Goal: Task Accomplishment & Management: Manage account settings

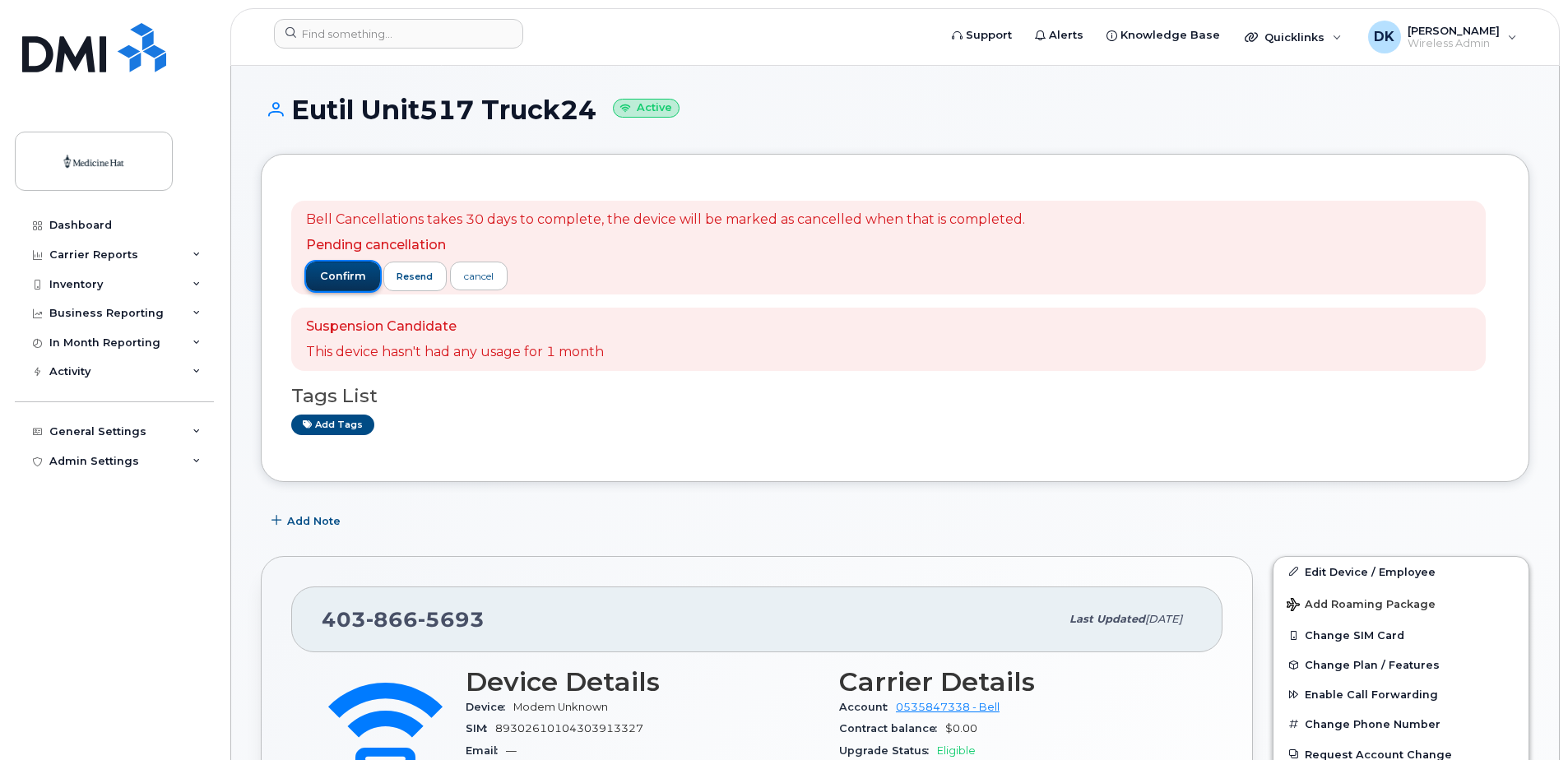
click at [329, 272] on span "confirm" at bounding box center [343, 276] width 46 height 15
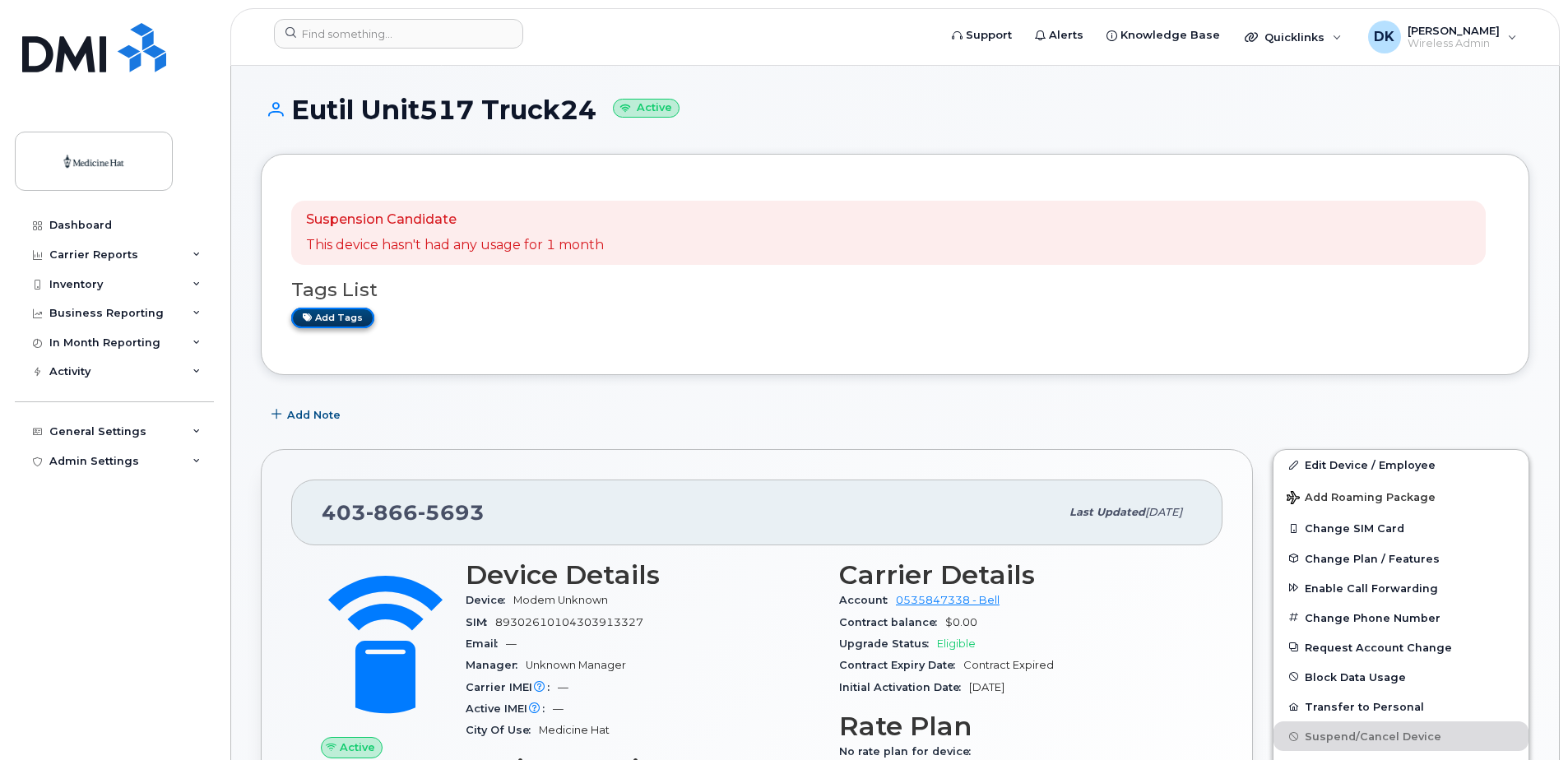
click at [325, 322] on link "Add tags" at bounding box center [332, 318] width 83 height 20
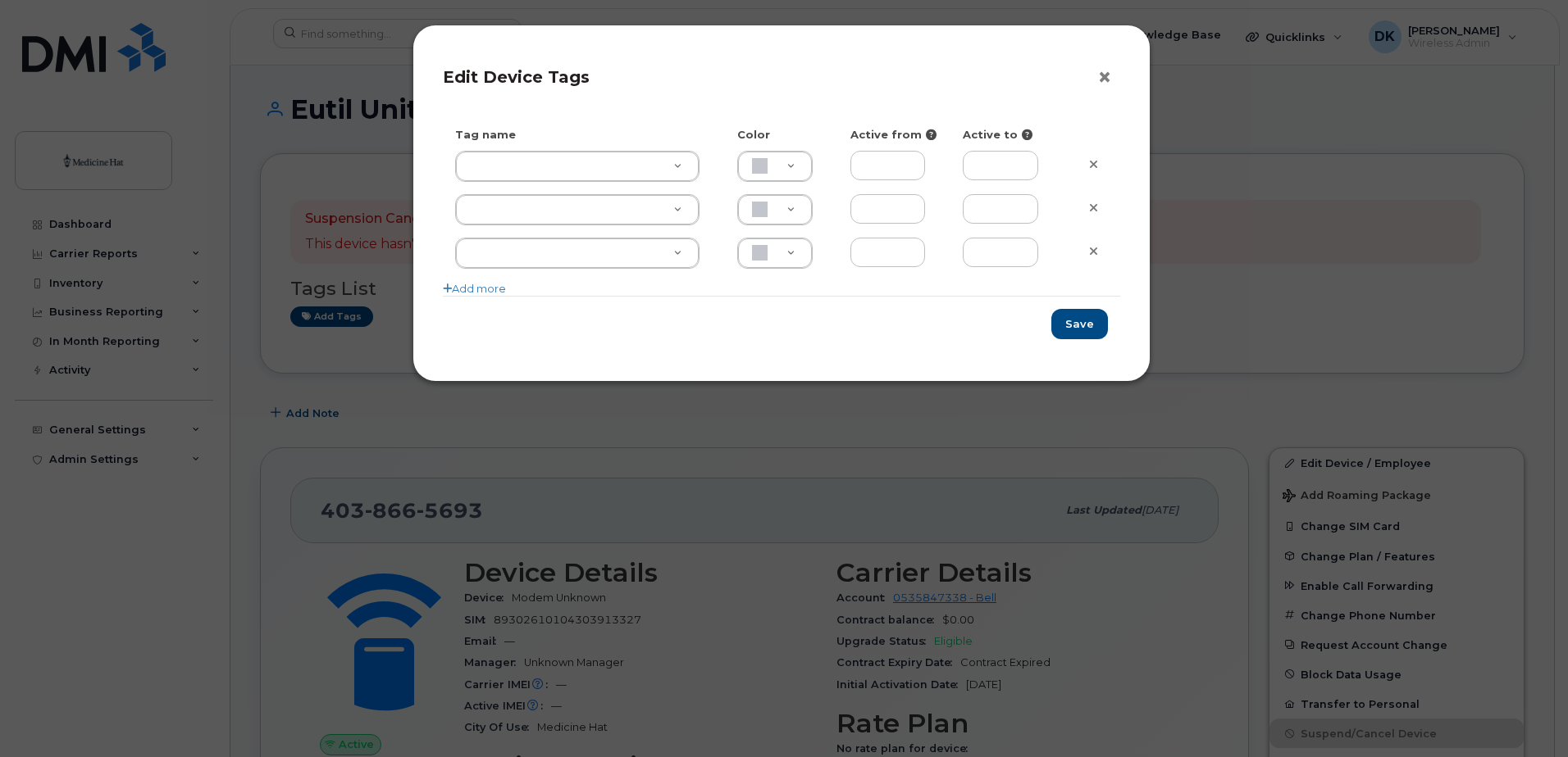
click at [1110, 81] on button "×" at bounding box center [1108, 77] width 23 height 25
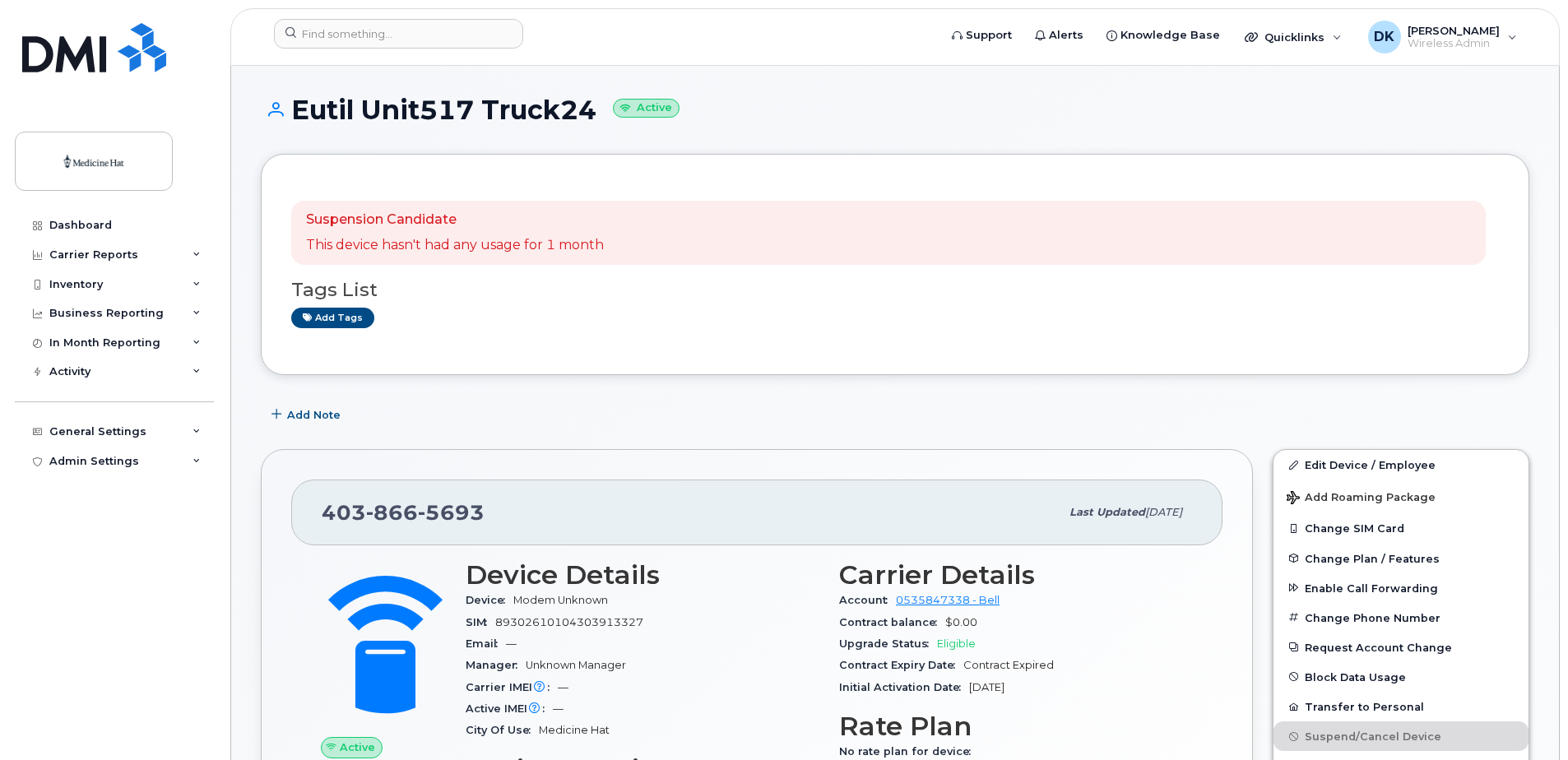
click at [932, 127] on div "Eutil Unit517 Truck24 Active" at bounding box center [895, 124] width 1269 height 58
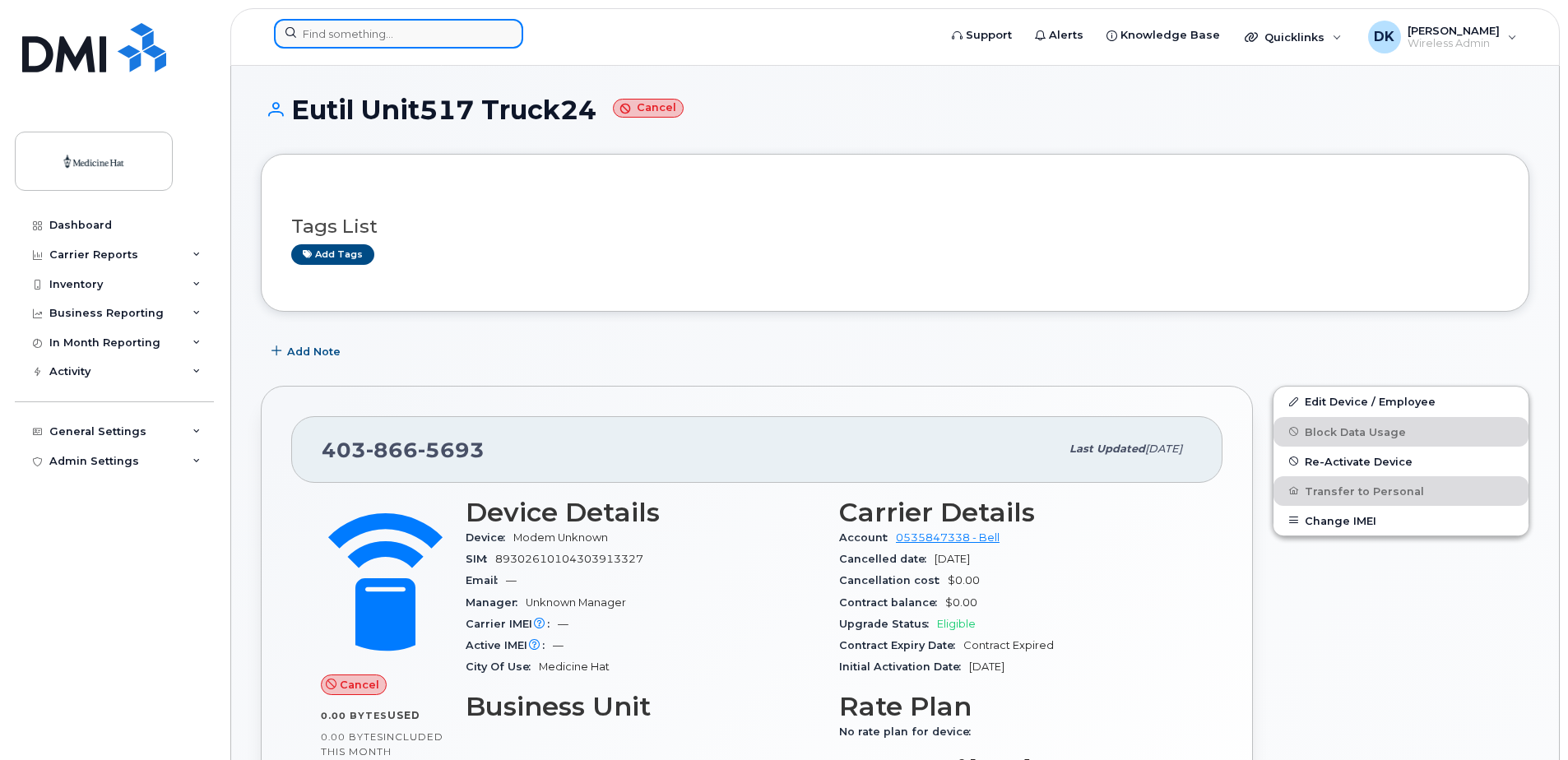
click at [413, 40] on input at bounding box center [398, 34] width 250 height 29
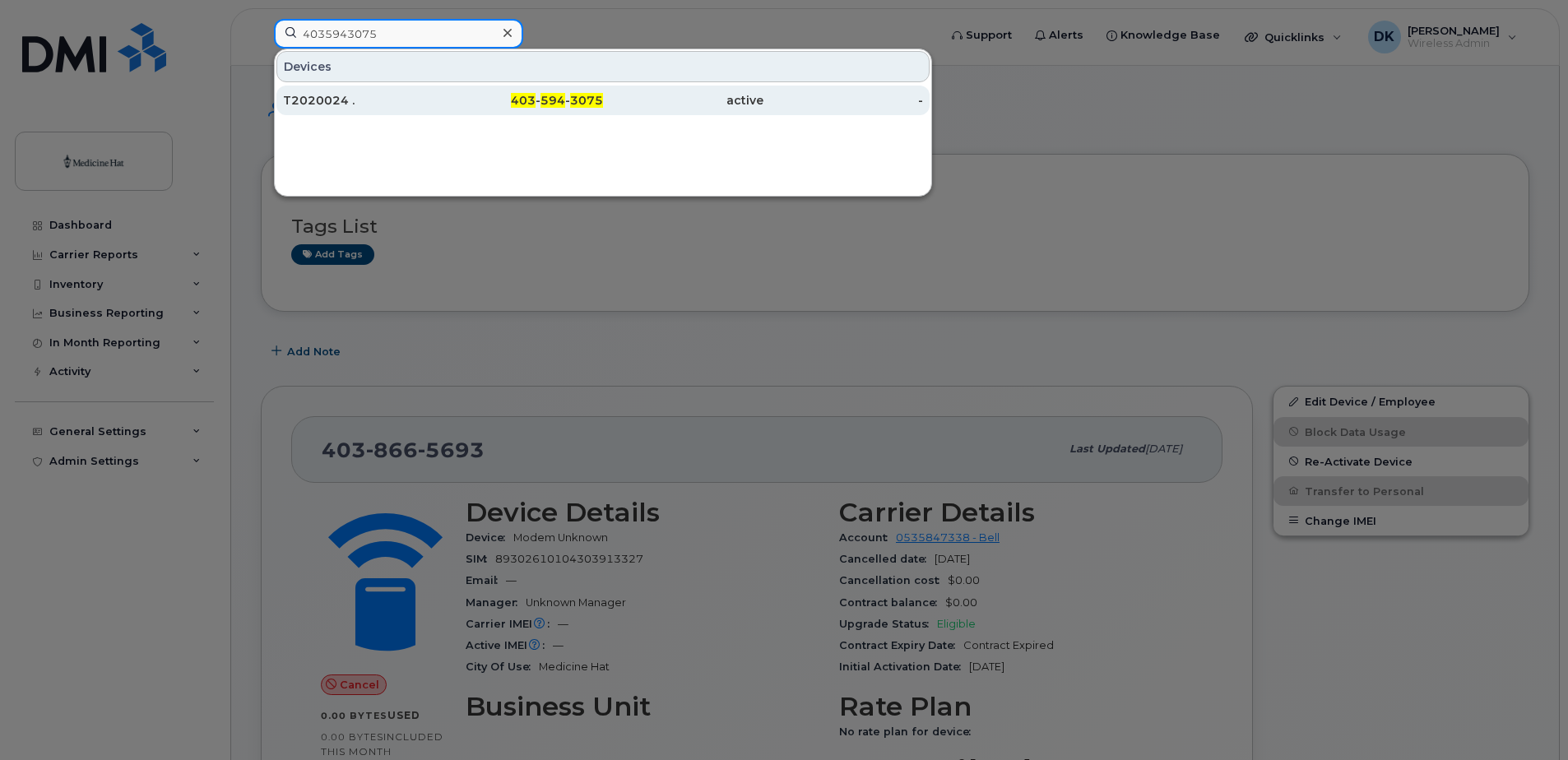
type input "4035943075"
click at [344, 103] on div "T2020024 ." at bounding box center [363, 100] width 160 height 17
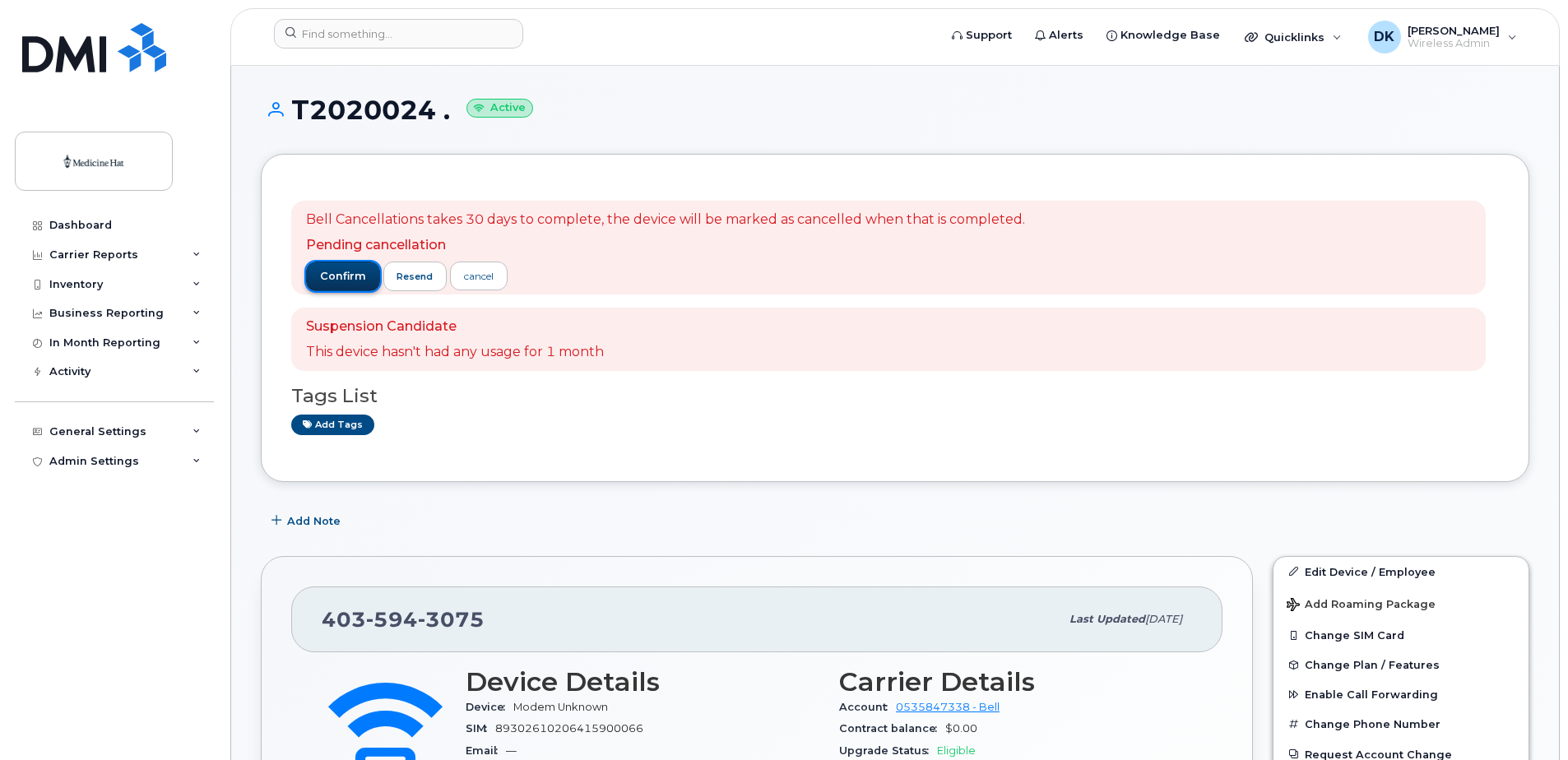
click at [340, 273] on span "confirm" at bounding box center [343, 276] width 46 height 15
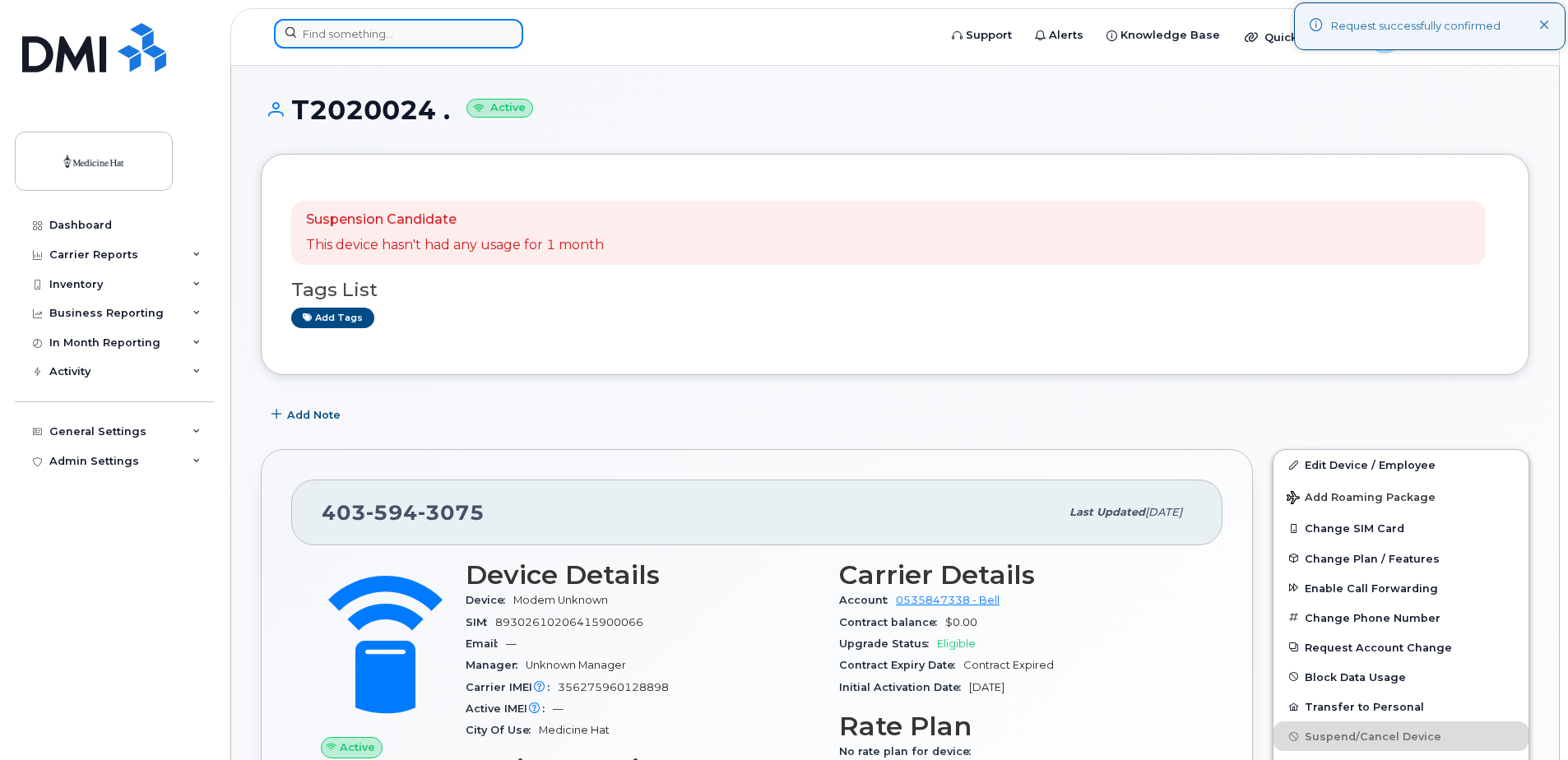
click at [388, 35] on input at bounding box center [398, 34] width 250 height 29
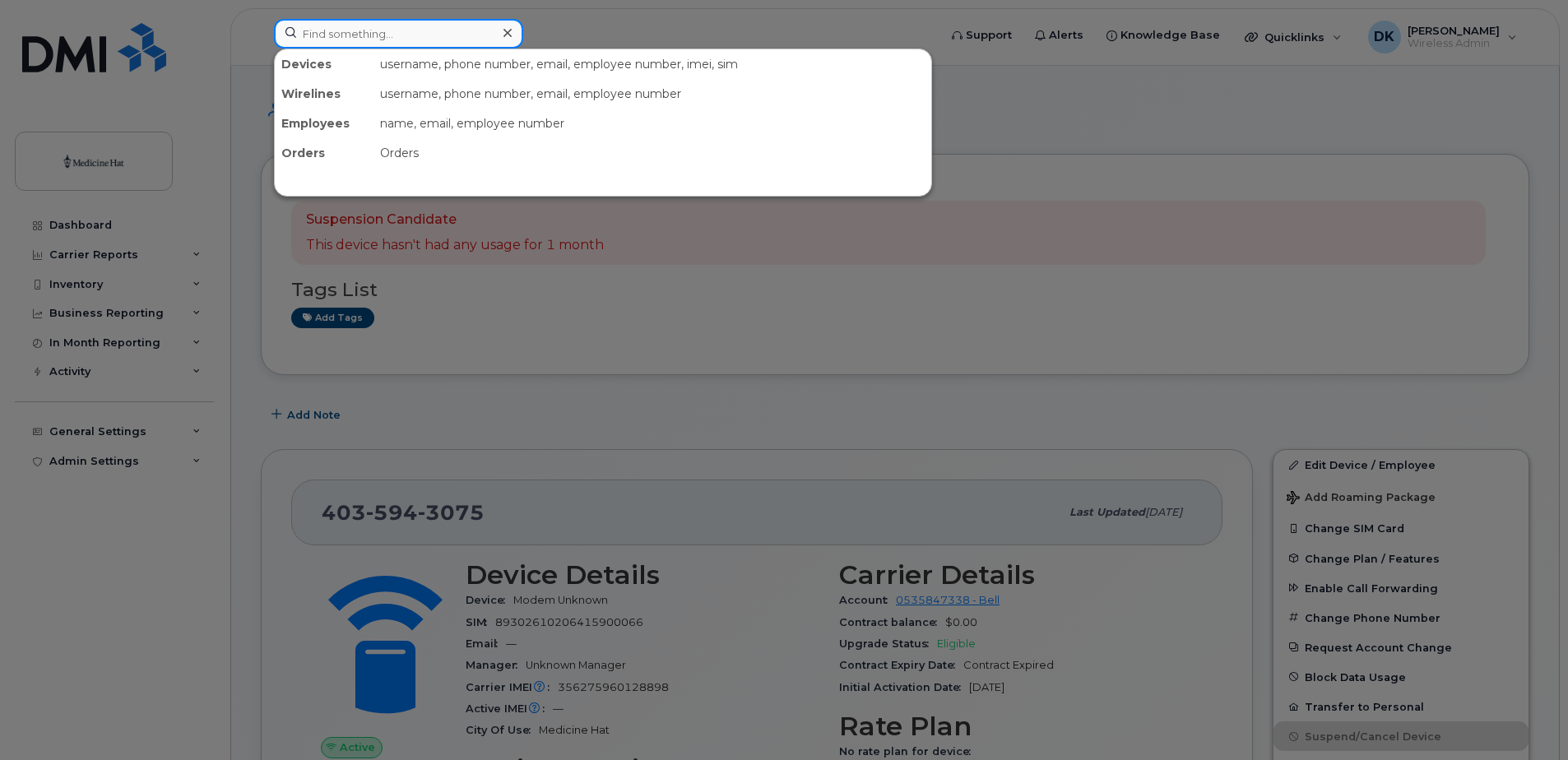
click at [418, 31] on input at bounding box center [398, 34] width 250 height 29
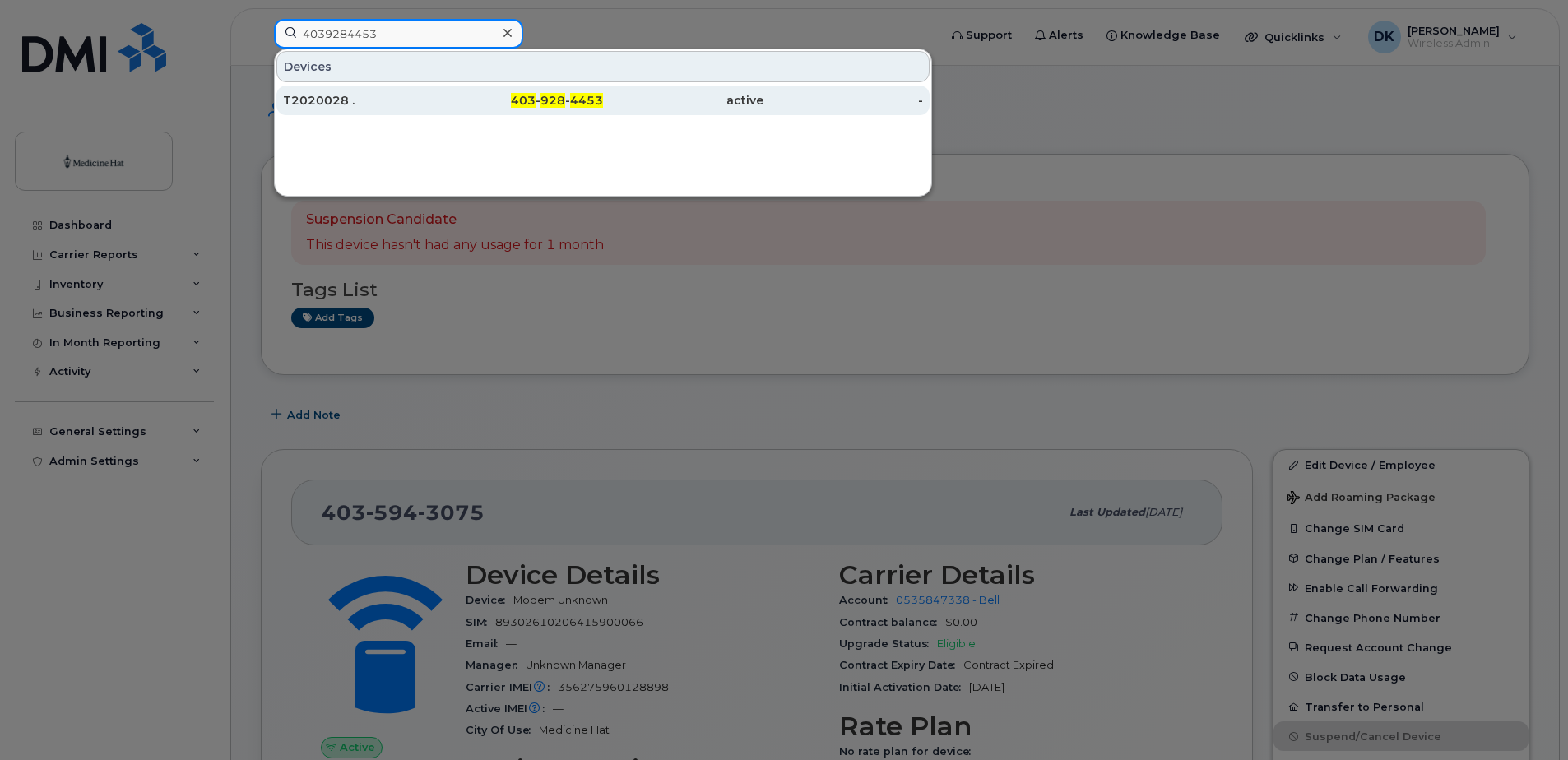
type input "4039284453"
click at [325, 104] on div "T2020028 ." at bounding box center [363, 100] width 160 height 17
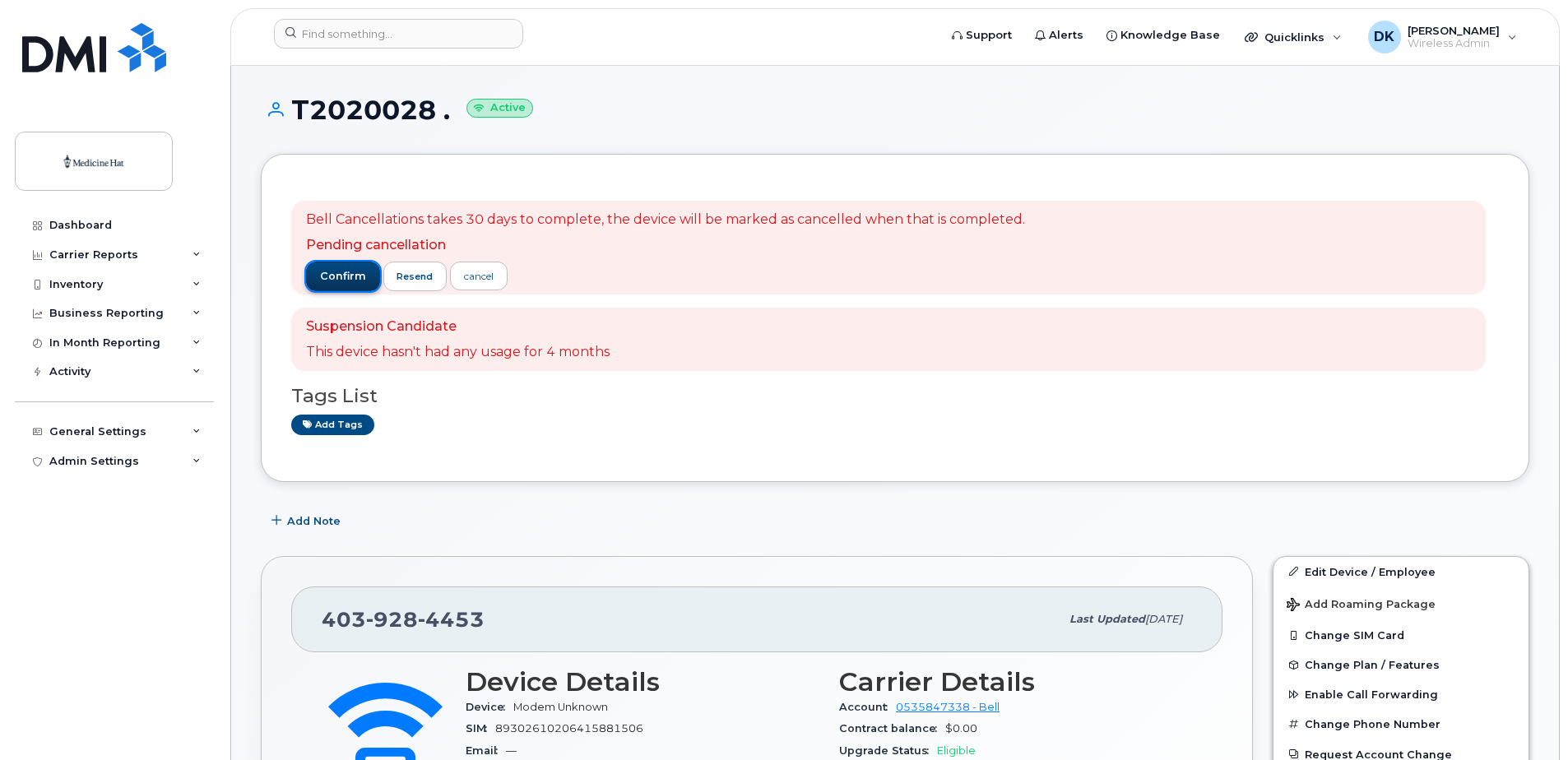
click at [320, 274] on span "confirm" at bounding box center [343, 276] width 46 height 15
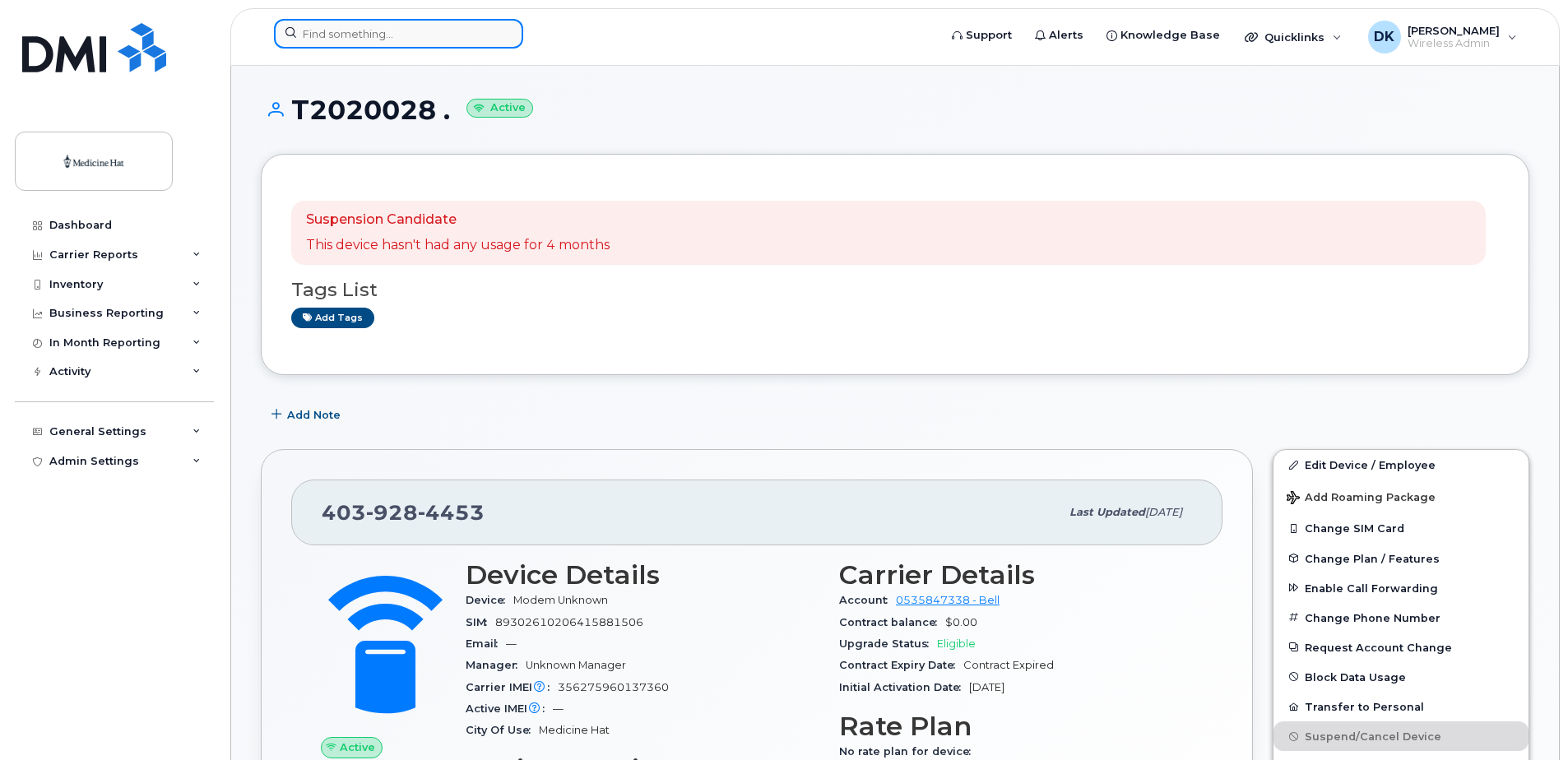
click at [415, 34] on input at bounding box center [398, 34] width 250 height 29
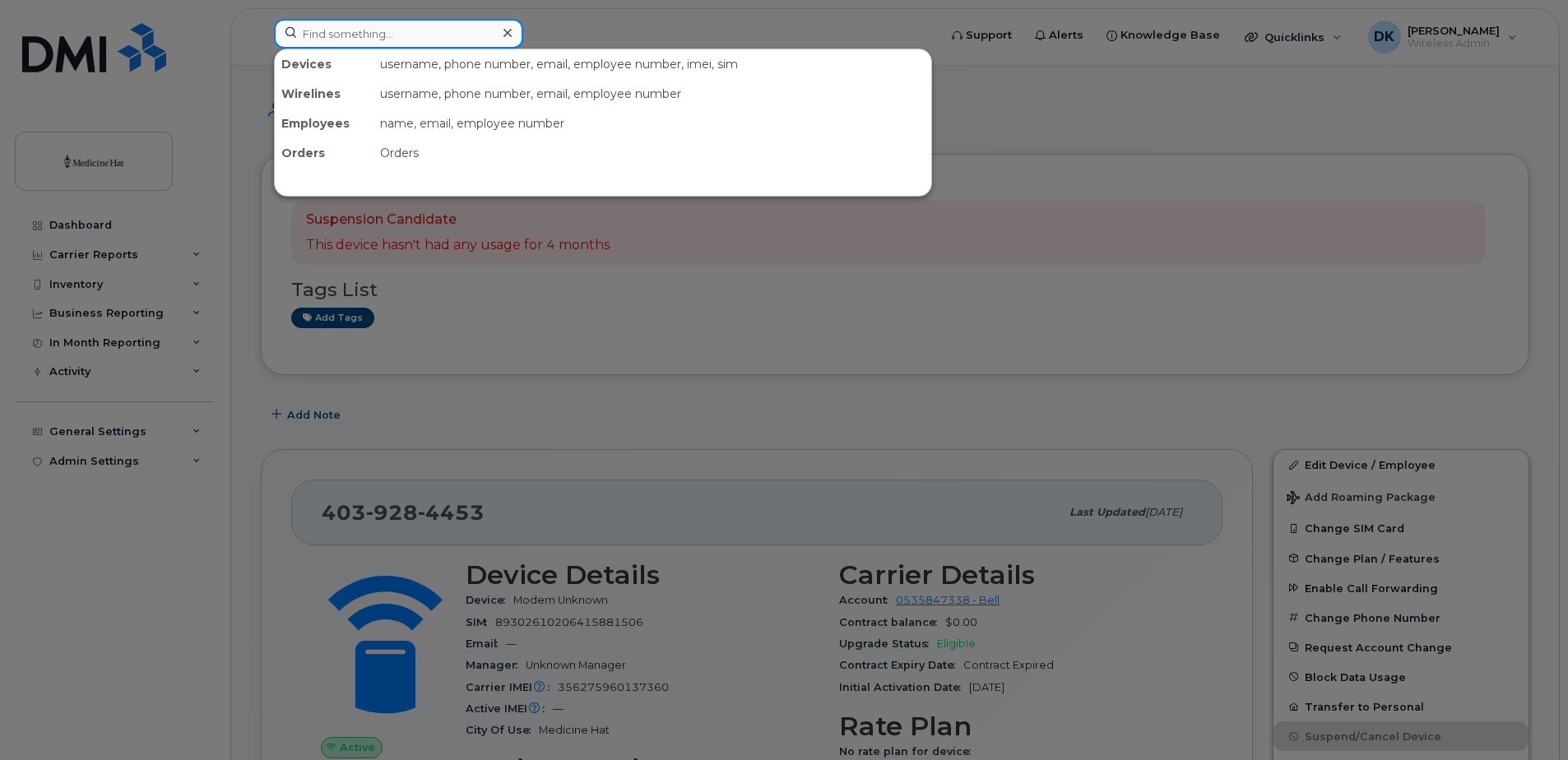
paste input "4039286516"
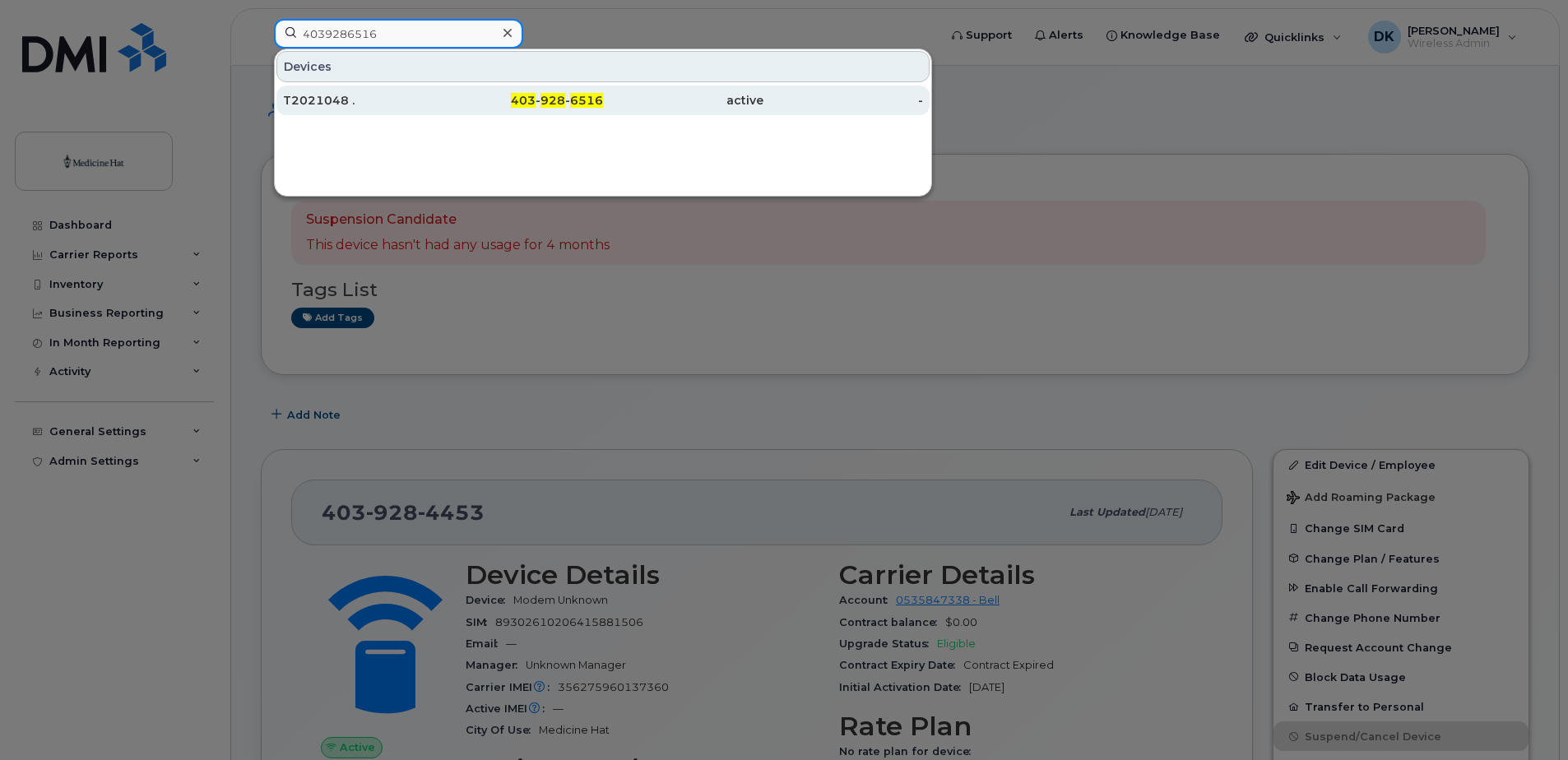
type input "4039286516"
click at [357, 97] on div "T2021048 ." at bounding box center [363, 100] width 160 height 17
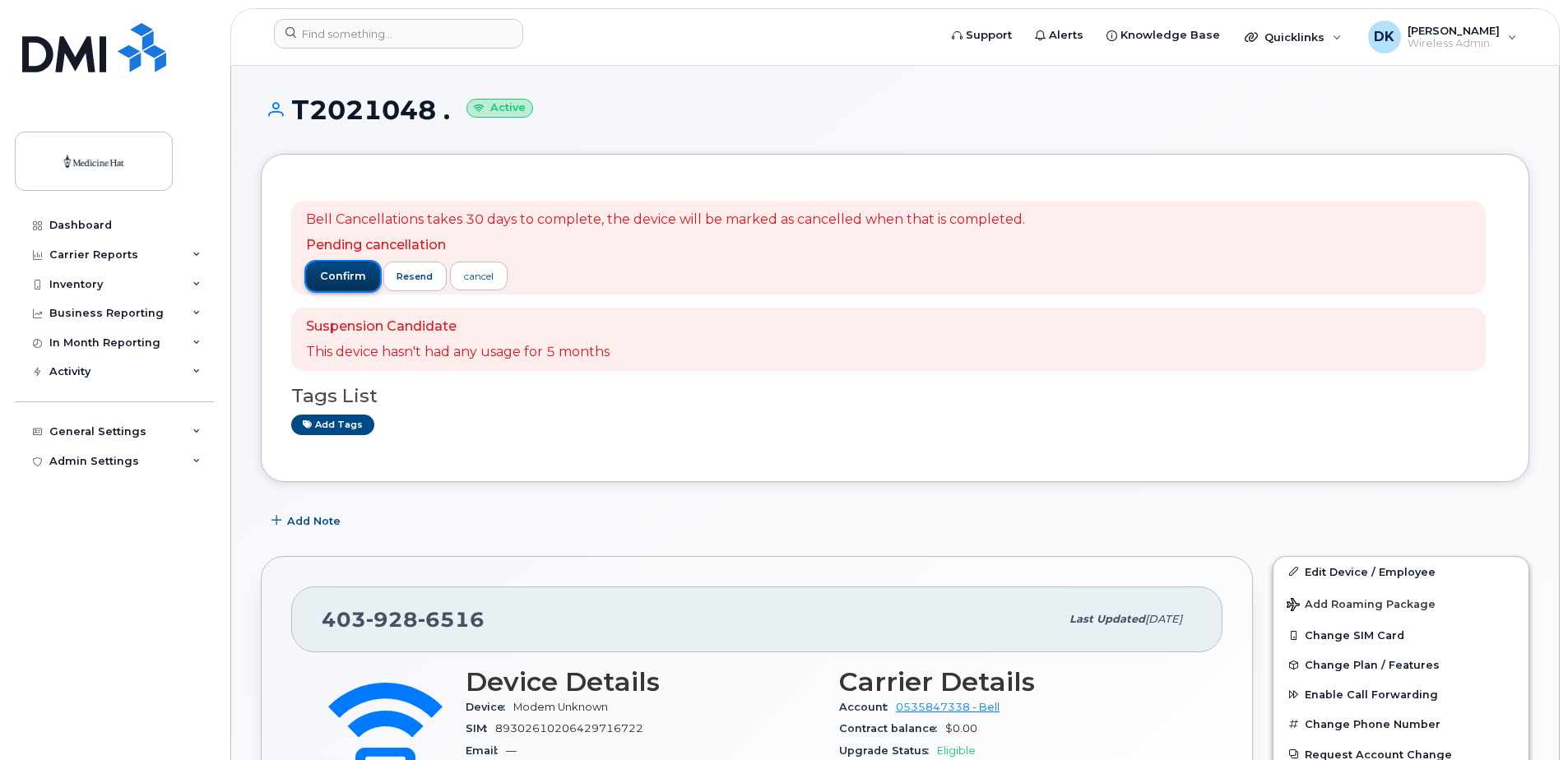
click at [328, 271] on span "confirm" at bounding box center [343, 276] width 46 height 15
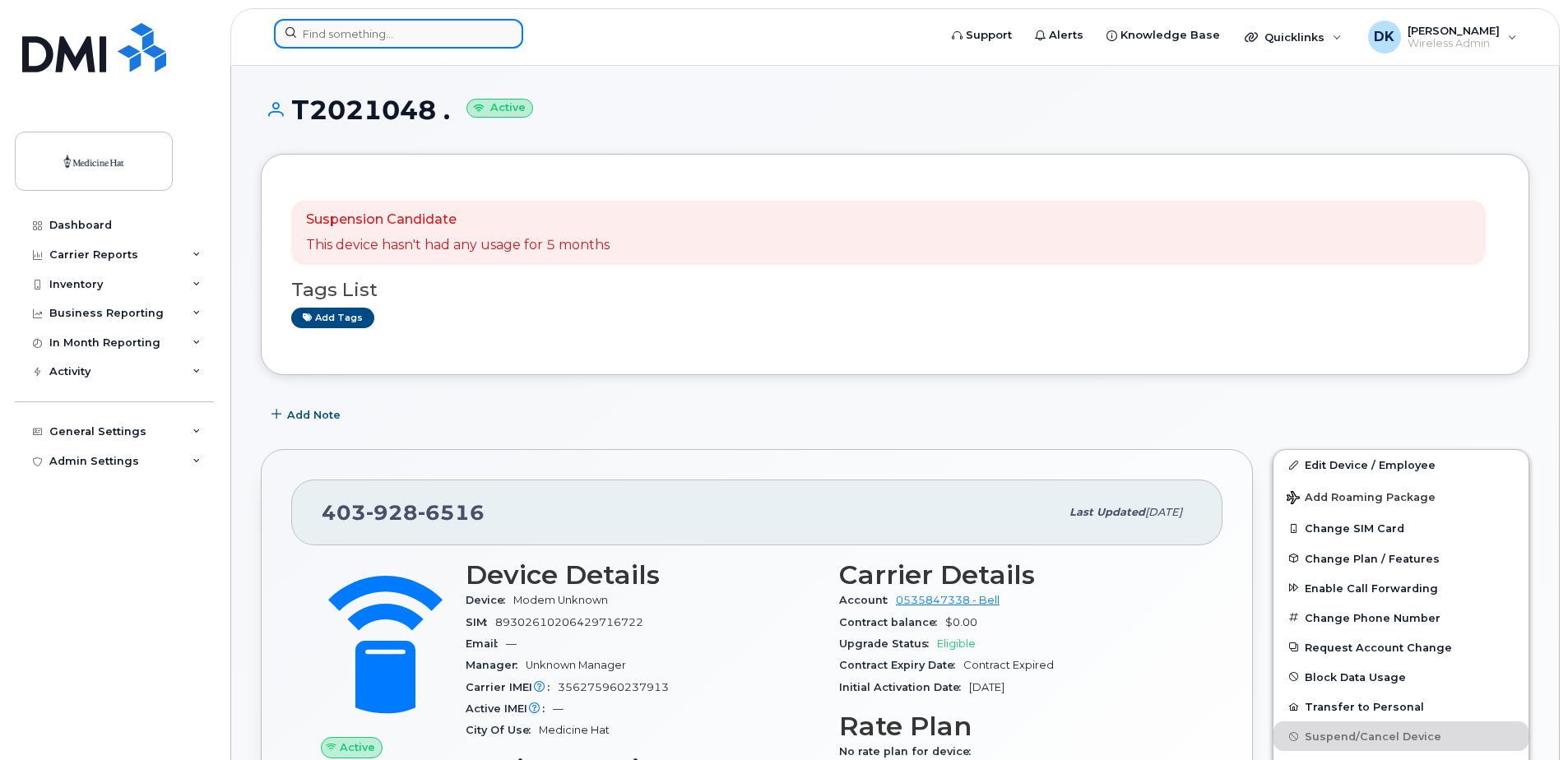
click at [421, 41] on input at bounding box center [398, 34] width 250 height 29
paste input "4034583642"
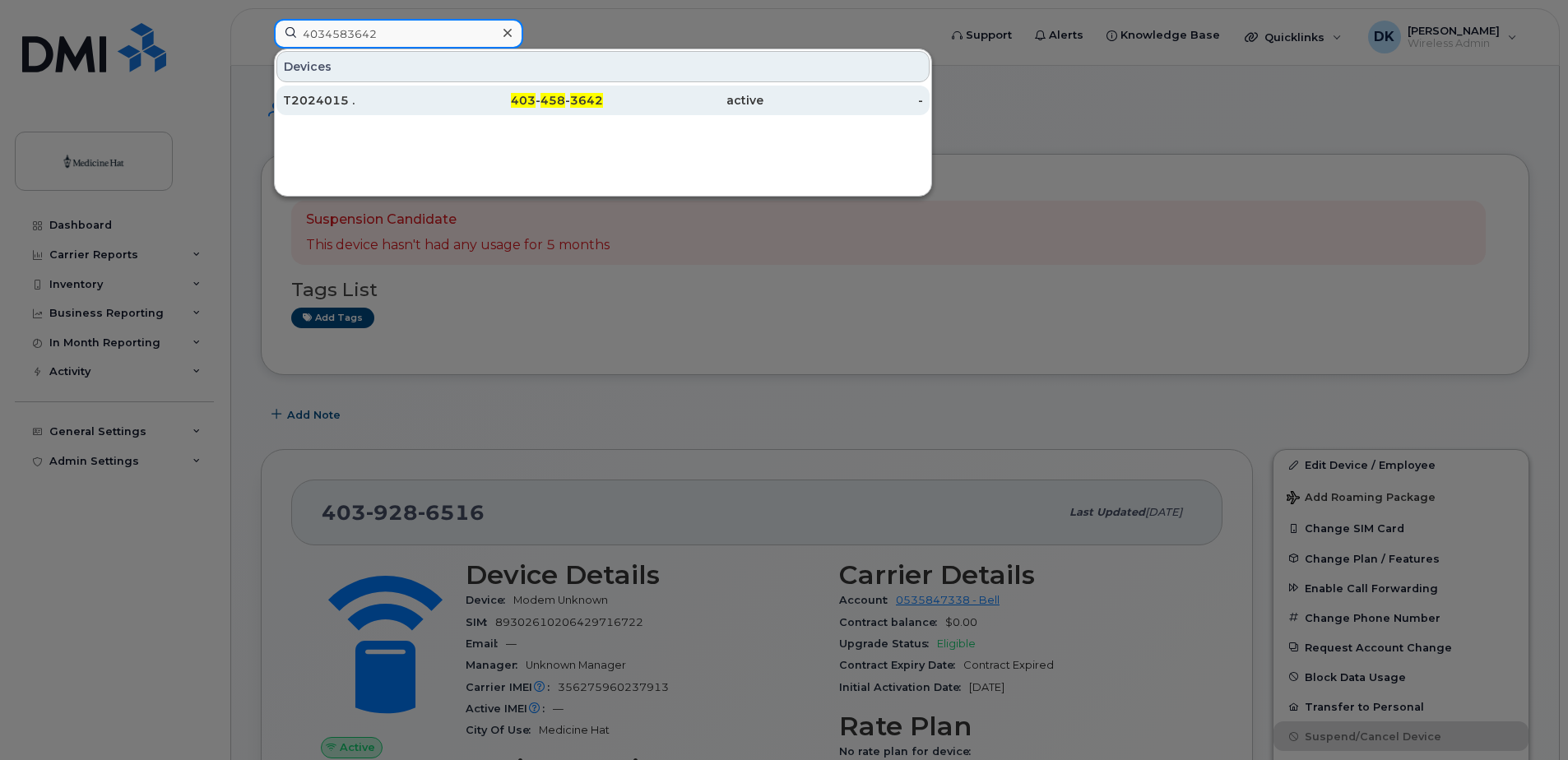
type input "4034583642"
click at [340, 97] on div "T2024015 ." at bounding box center [363, 100] width 160 height 17
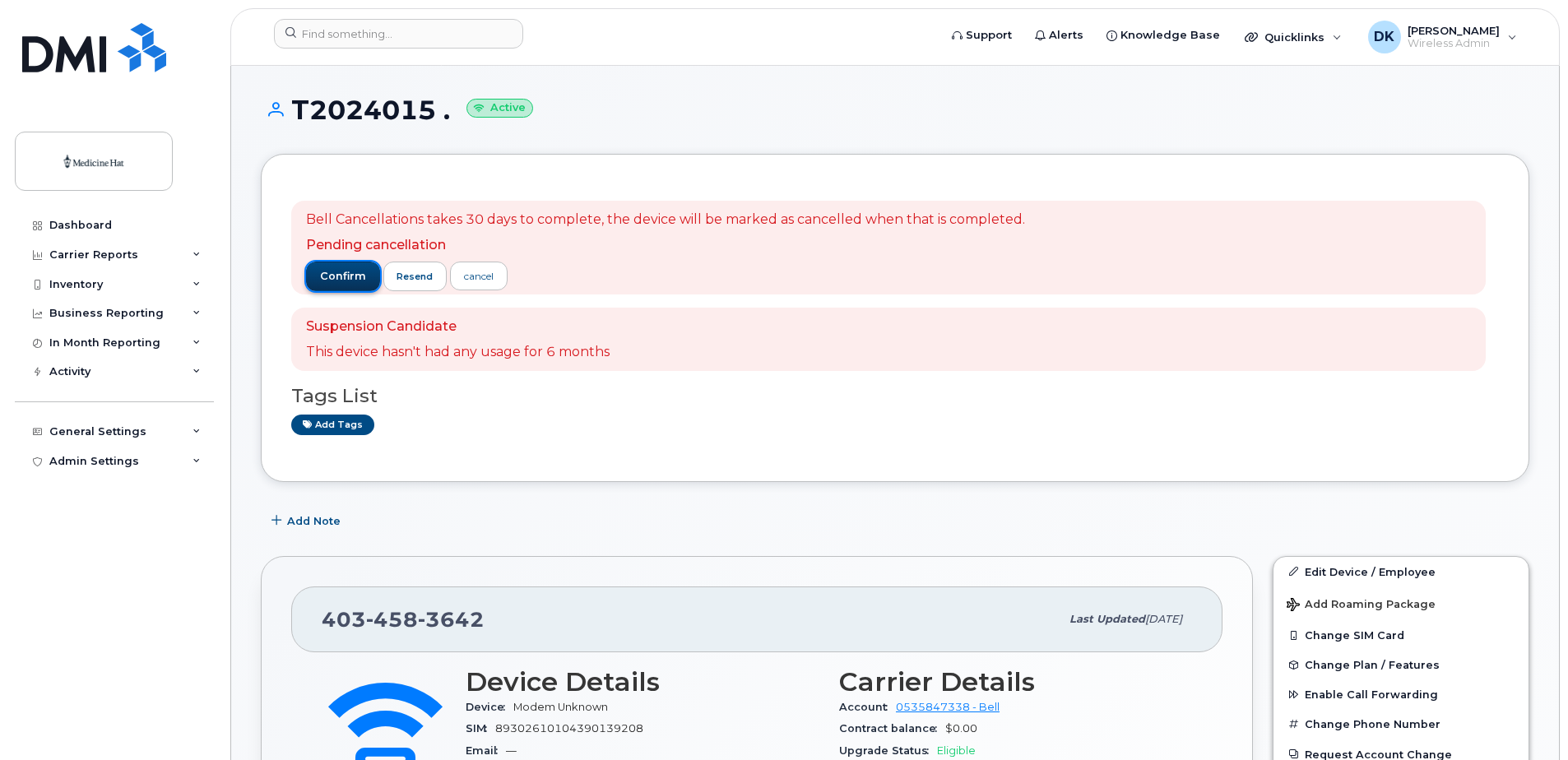
click at [328, 275] on span "confirm" at bounding box center [343, 276] width 46 height 15
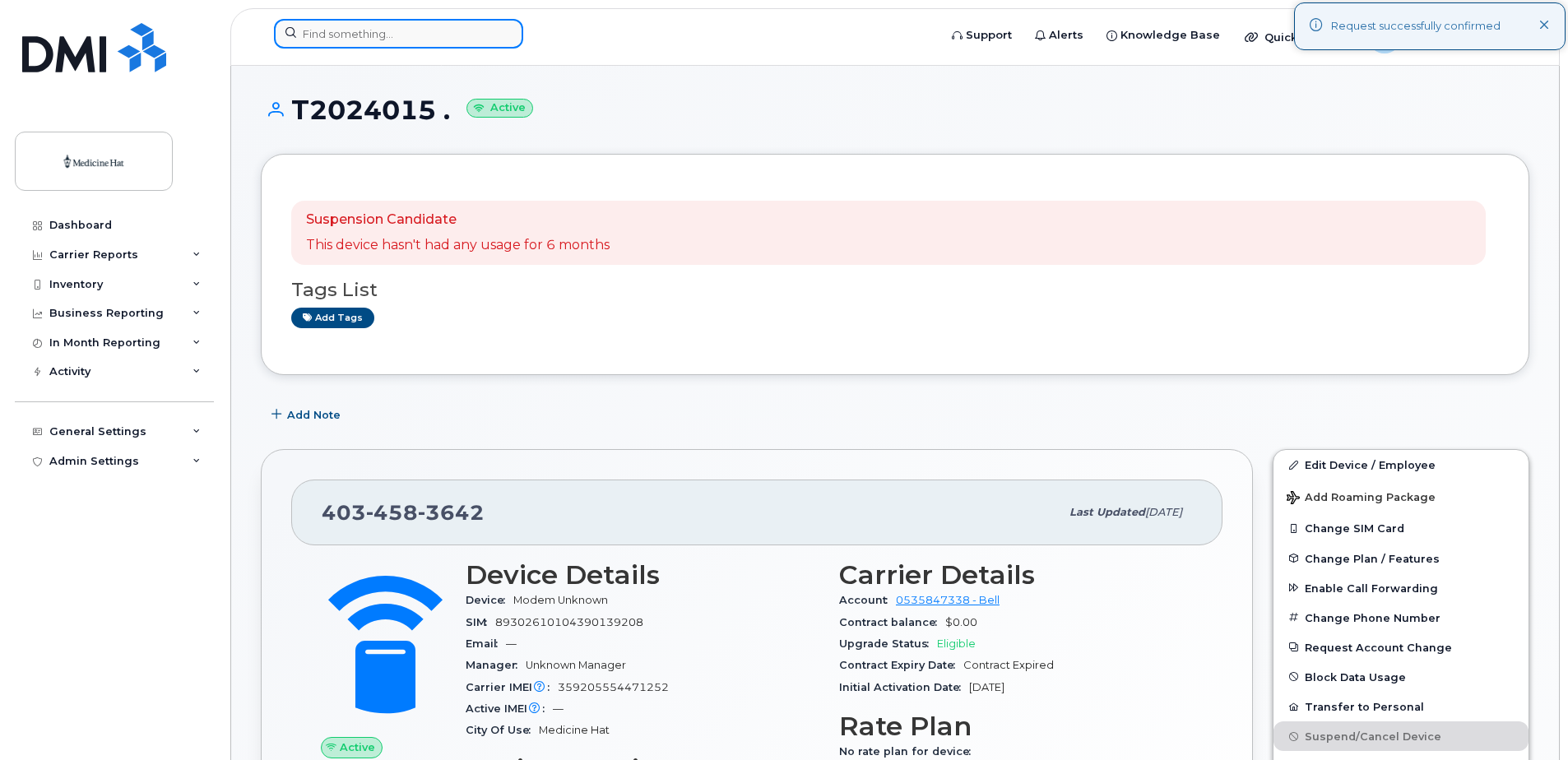
click at [360, 39] on input at bounding box center [398, 34] width 250 height 29
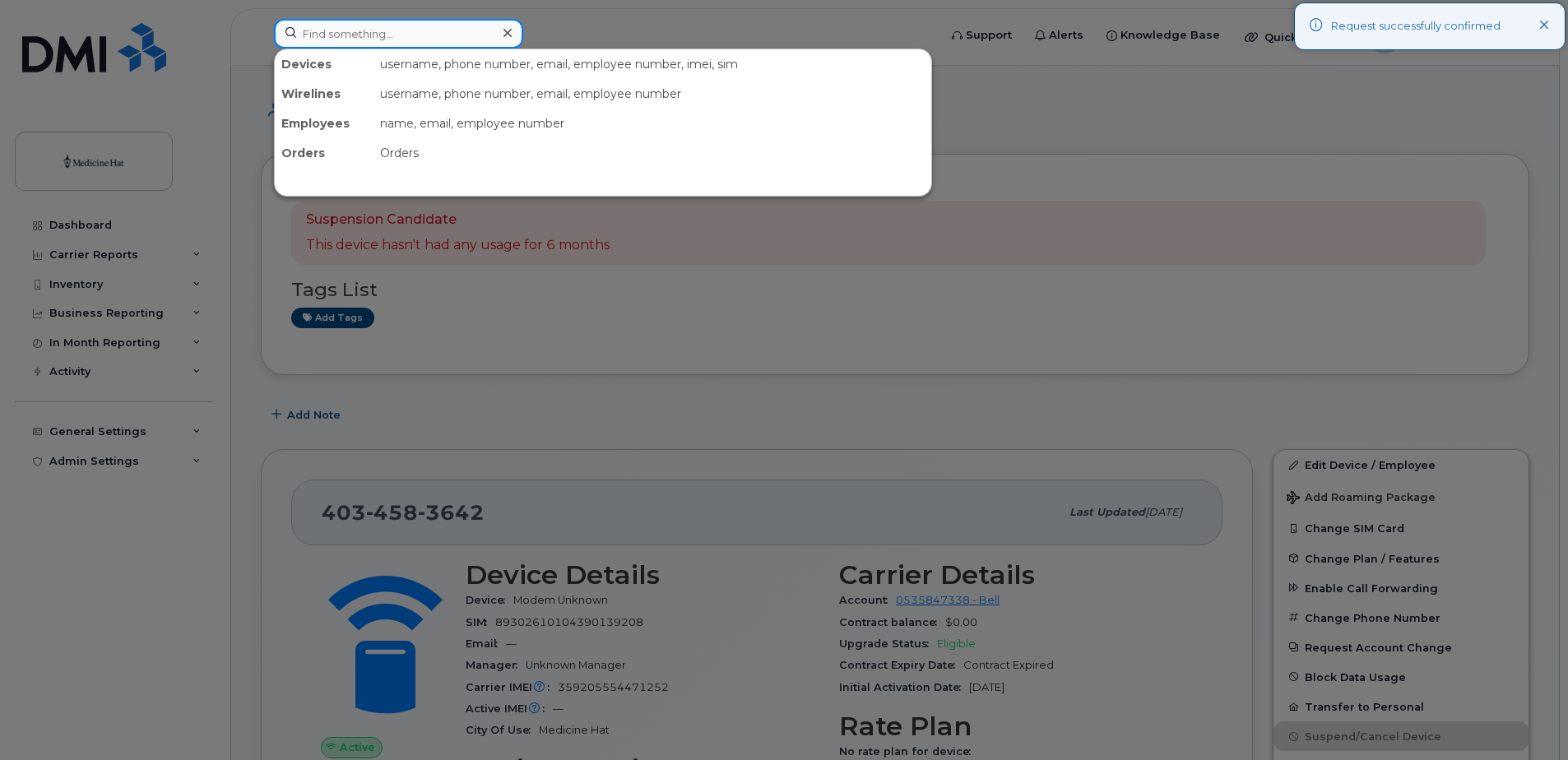
paste input "4034580596"
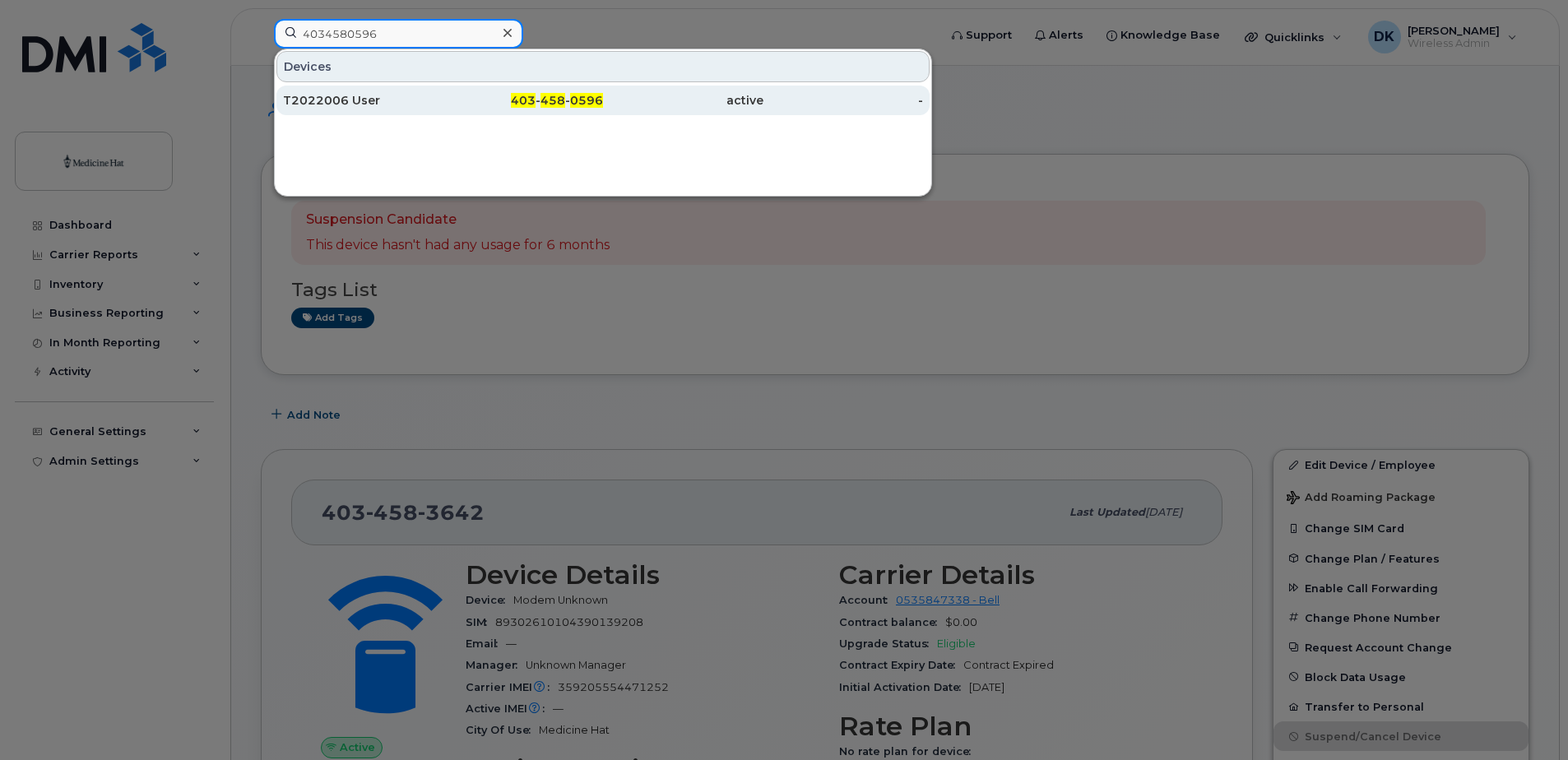
type input "4034580596"
click at [345, 100] on div "T2022006 User" at bounding box center [363, 100] width 160 height 17
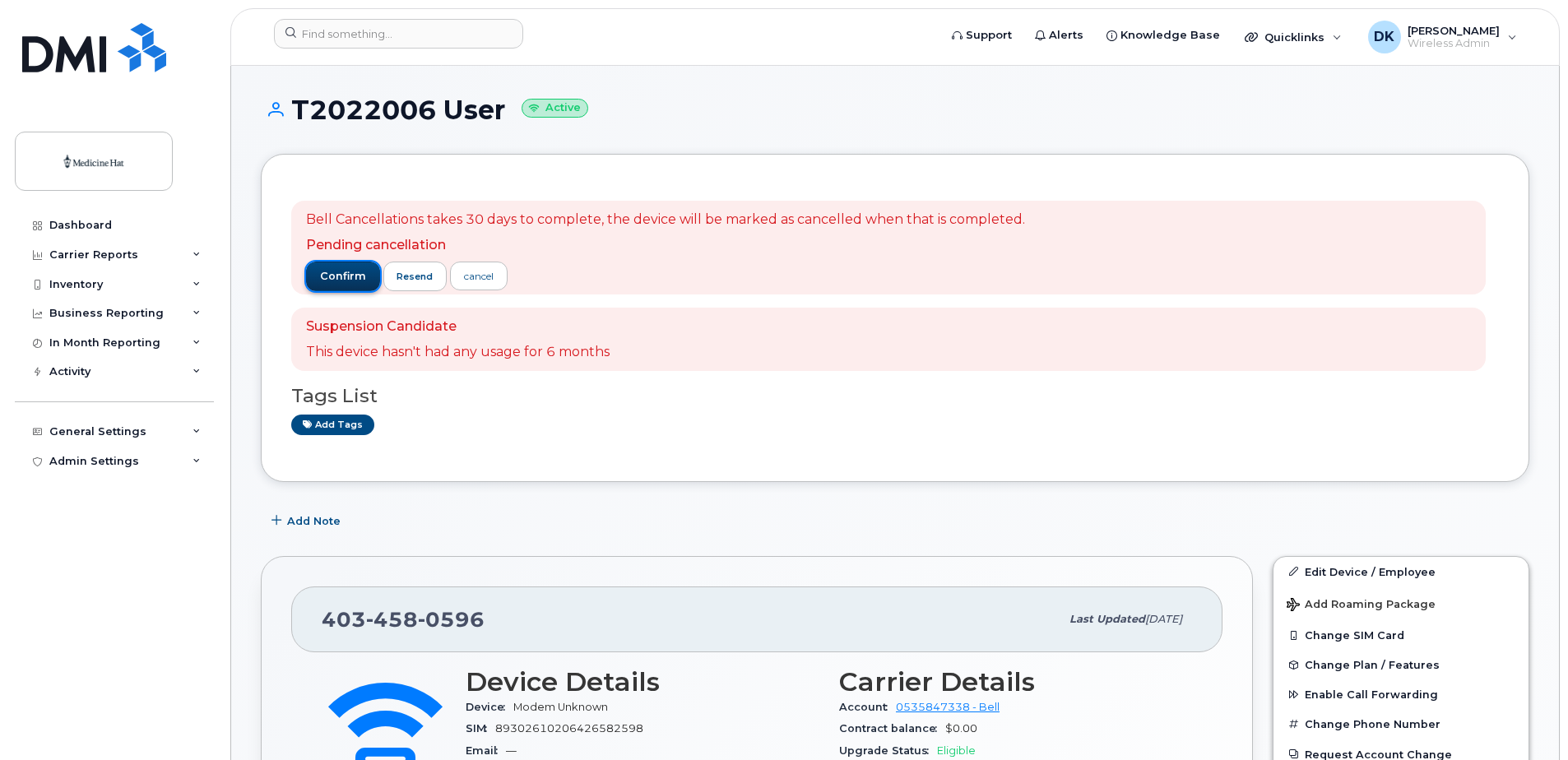
click at [325, 279] on span "confirm" at bounding box center [343, 276] width 46 height 15
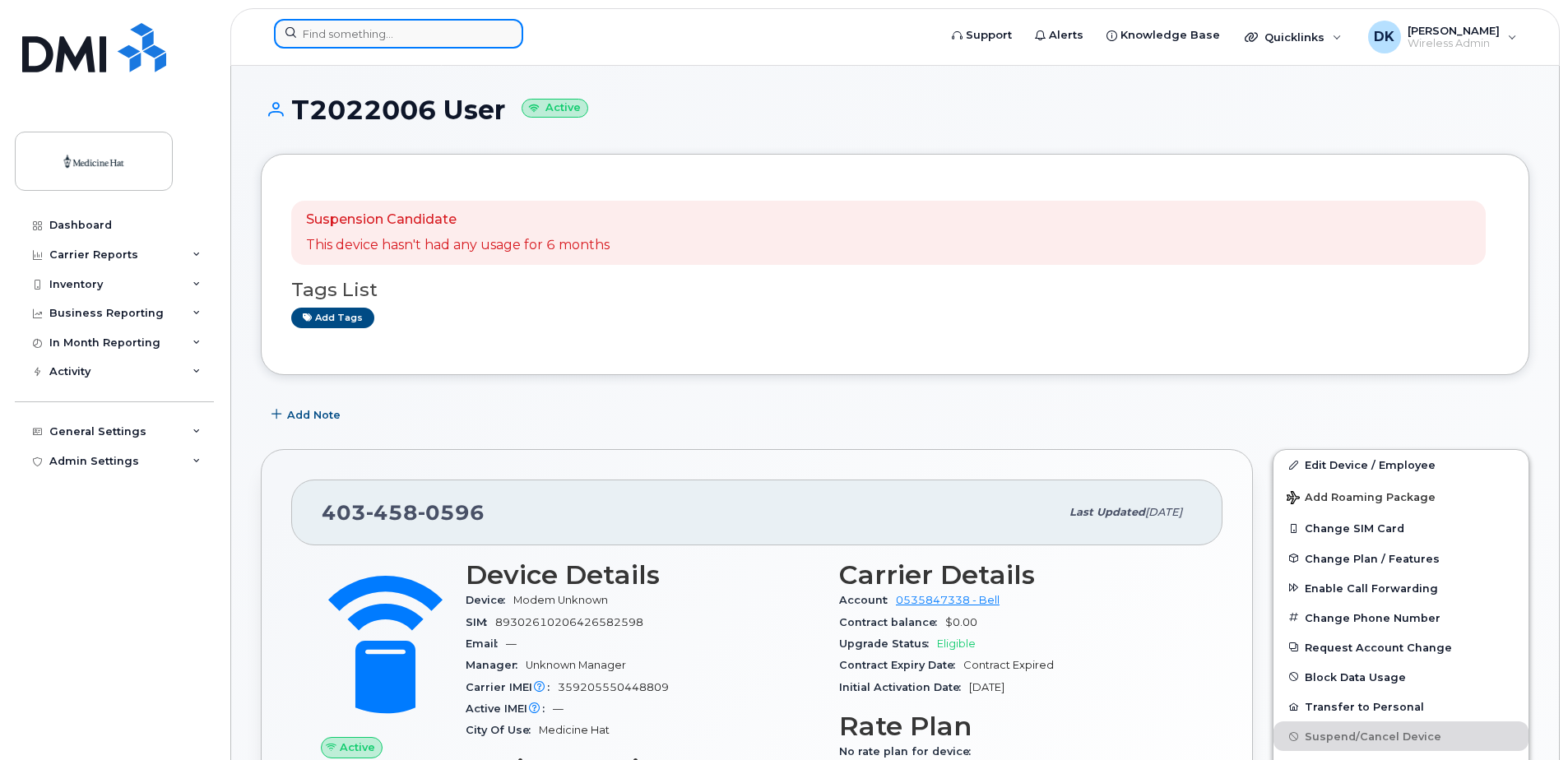
click at [422, 29] on input at bounding box center [398, 34] width 250 height 29
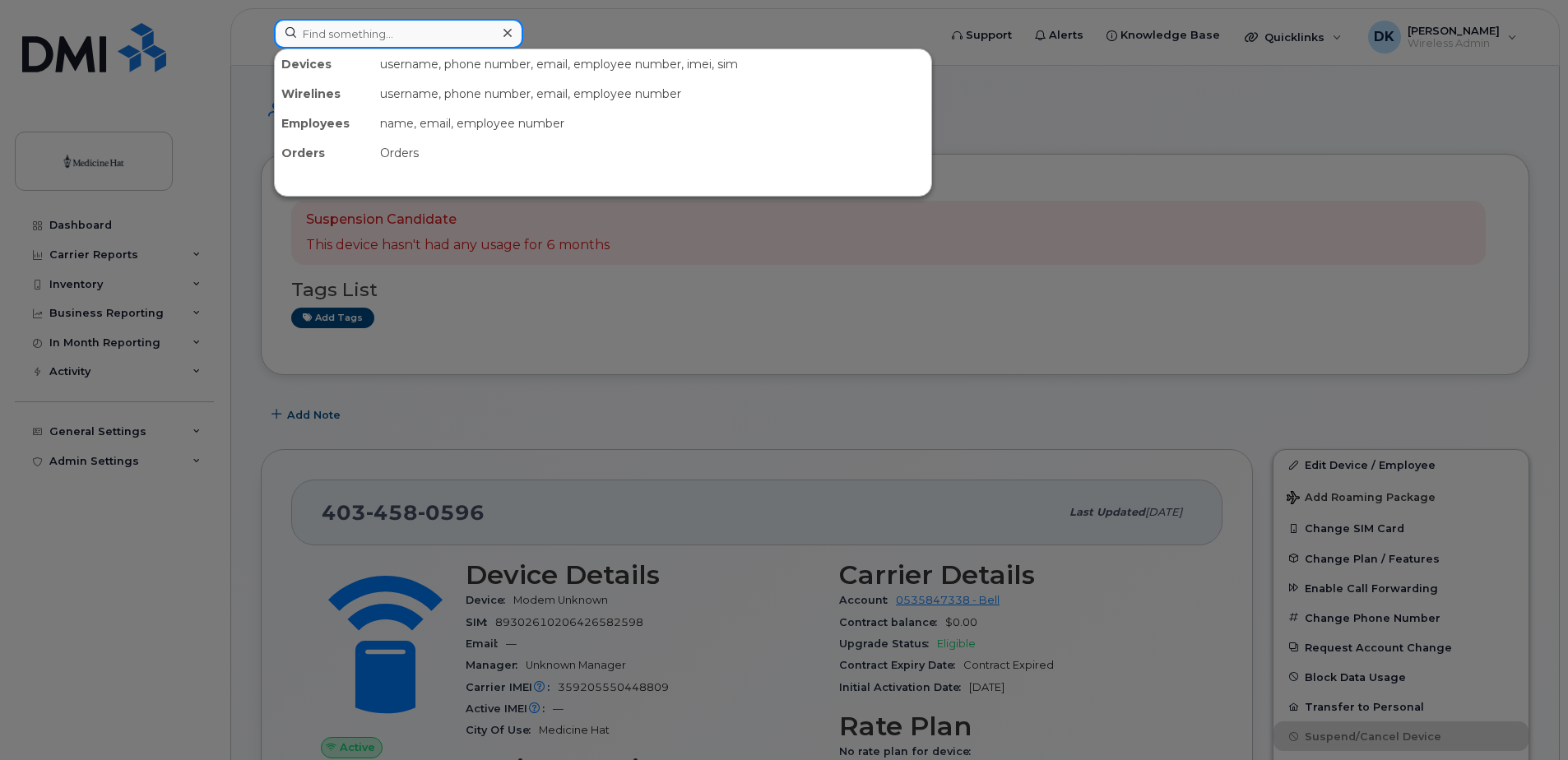
paste input "4034580394"
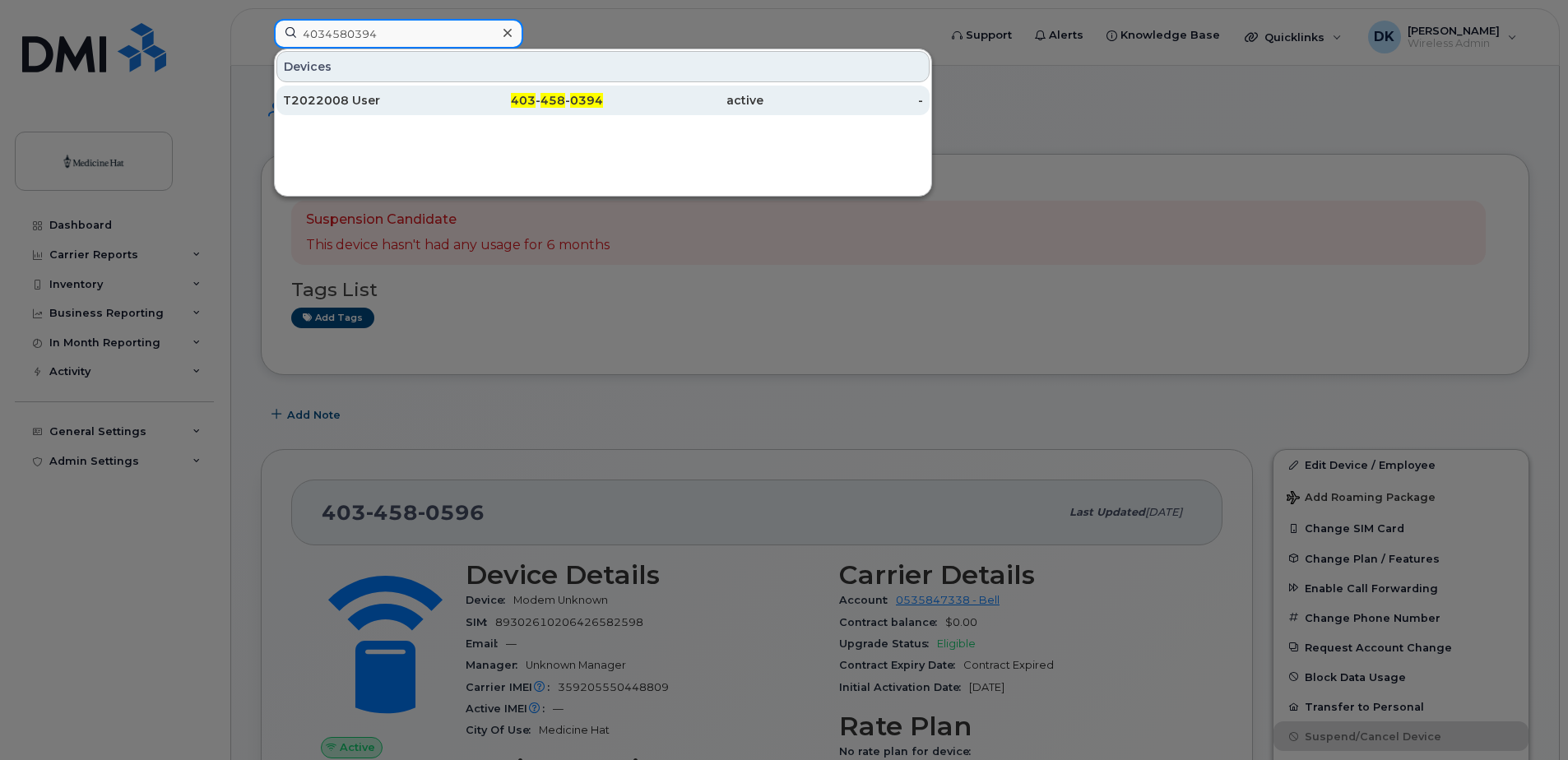
type input "4034580394"
click at [312, 99] on div "T2022008 User" at bounding box center [363, 100] width 160 height 17
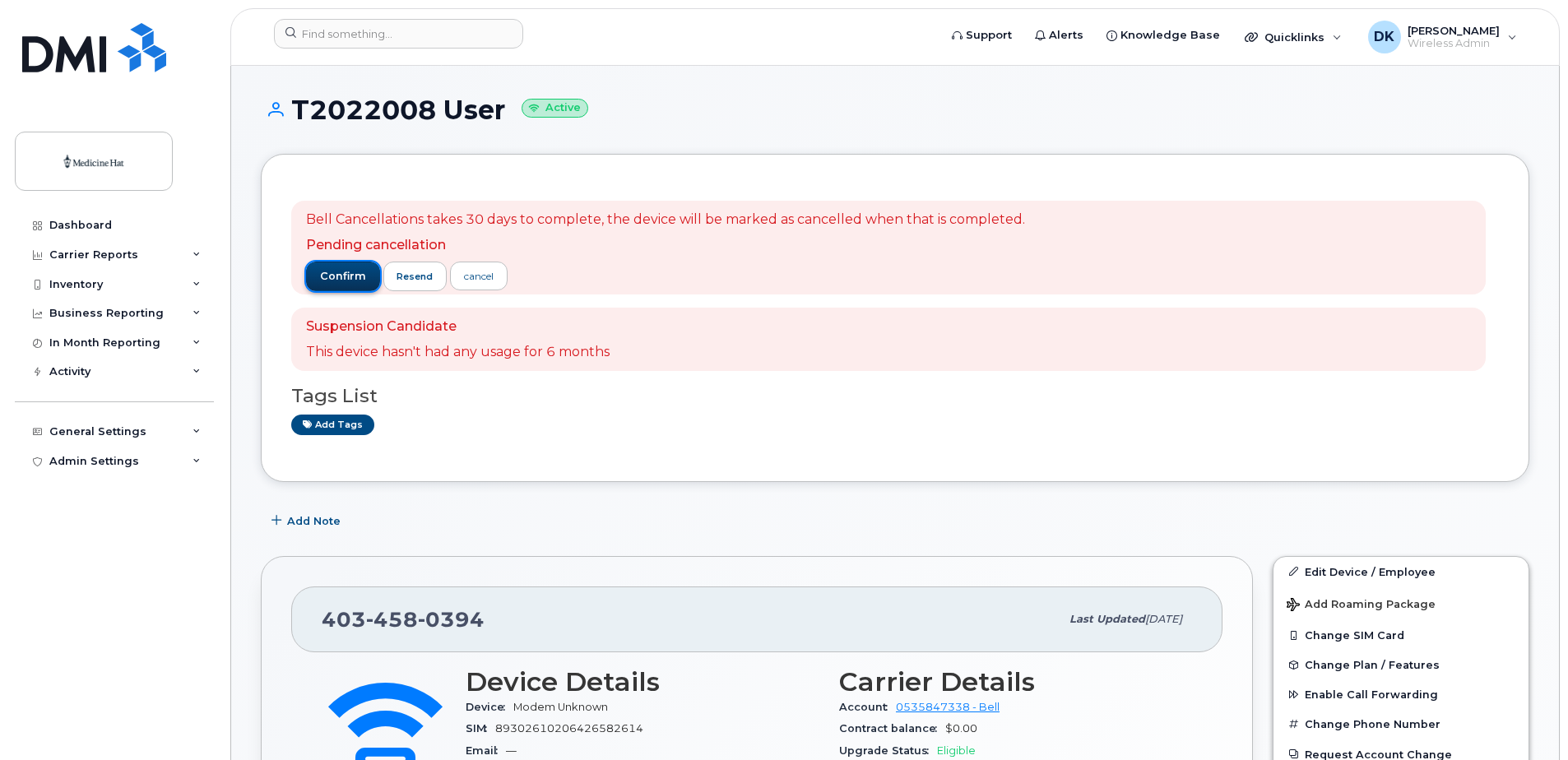
click at [347, 277] on span "confirm" at bounding box center [343, 276] width 46 height 15
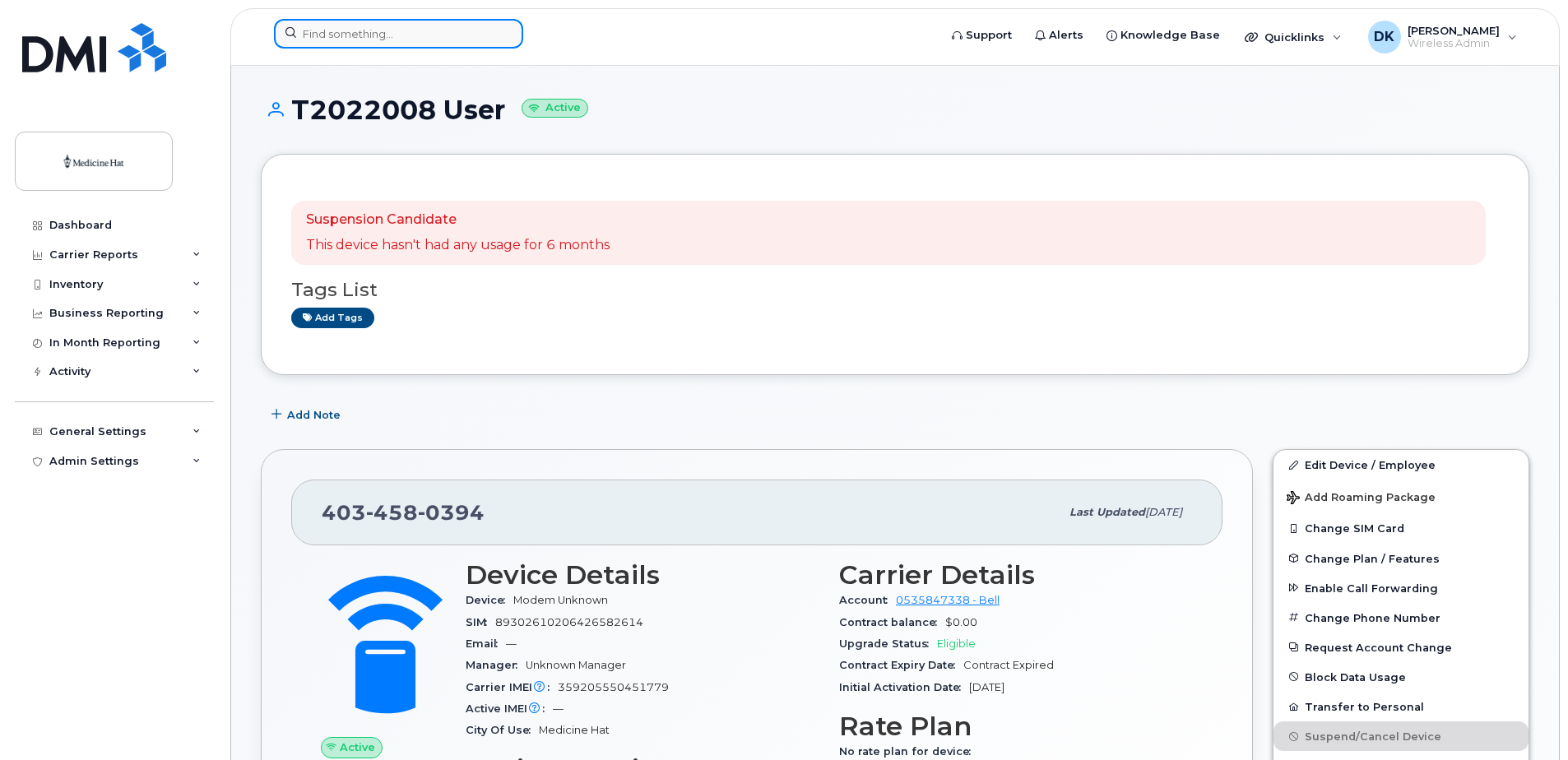
click at [422, 31] on input at bounding box center [398, 34] width 250 height 29
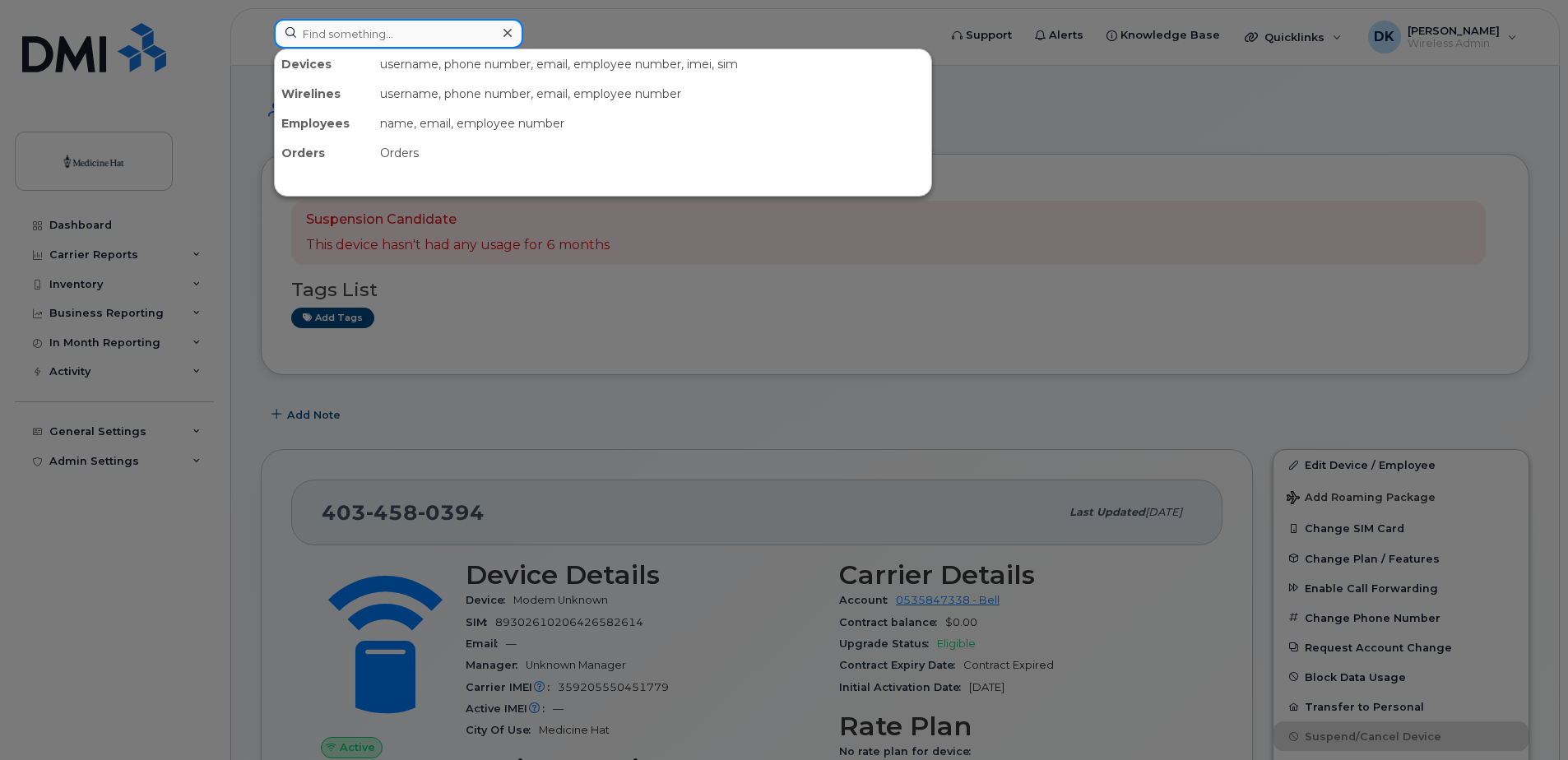
paste input "4039285069"
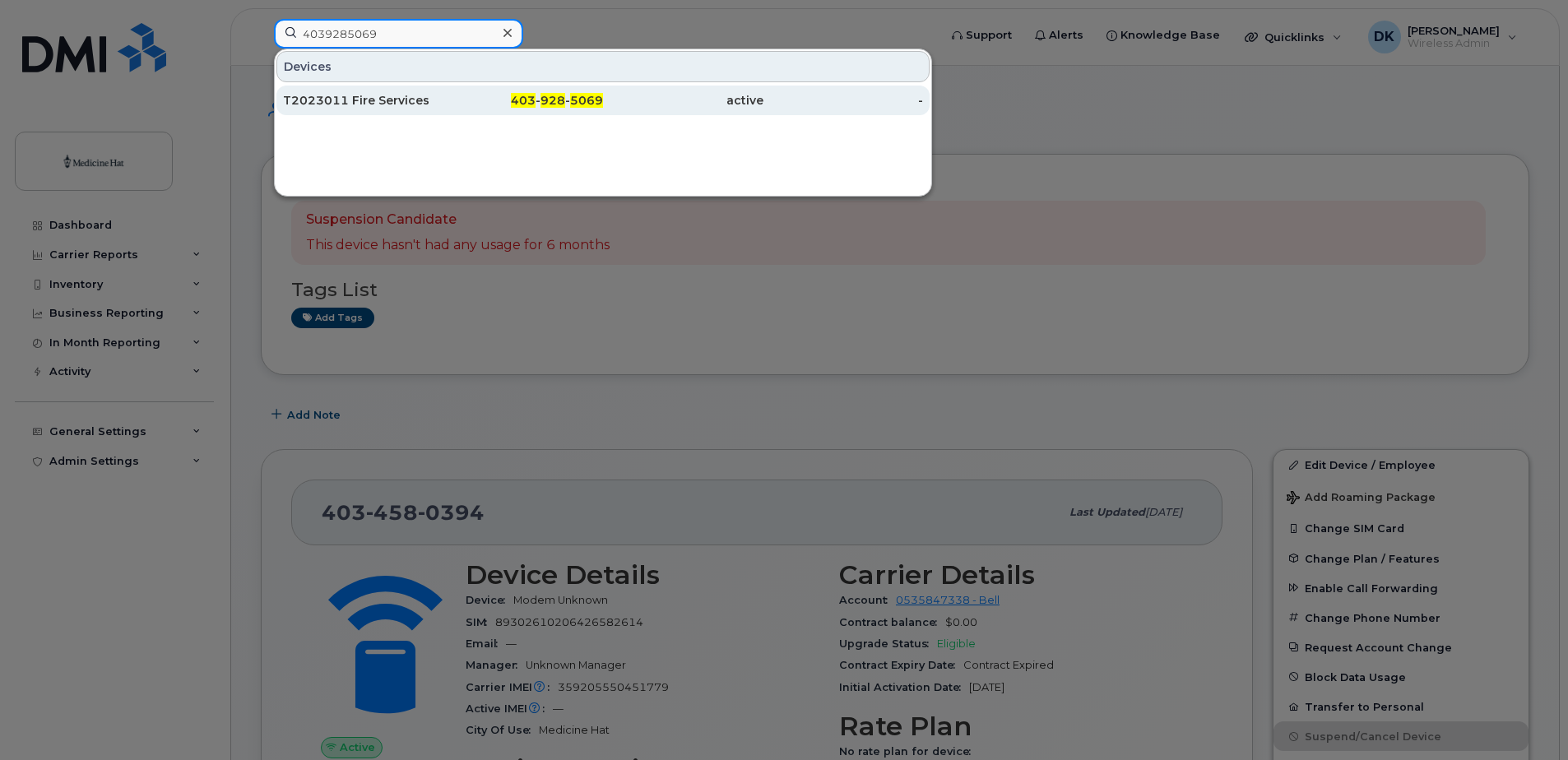
type input "4039285069"
click at [308, 106] on div "T2023011 Fire Services" at bounding box center [363, 100] width 160 height 17
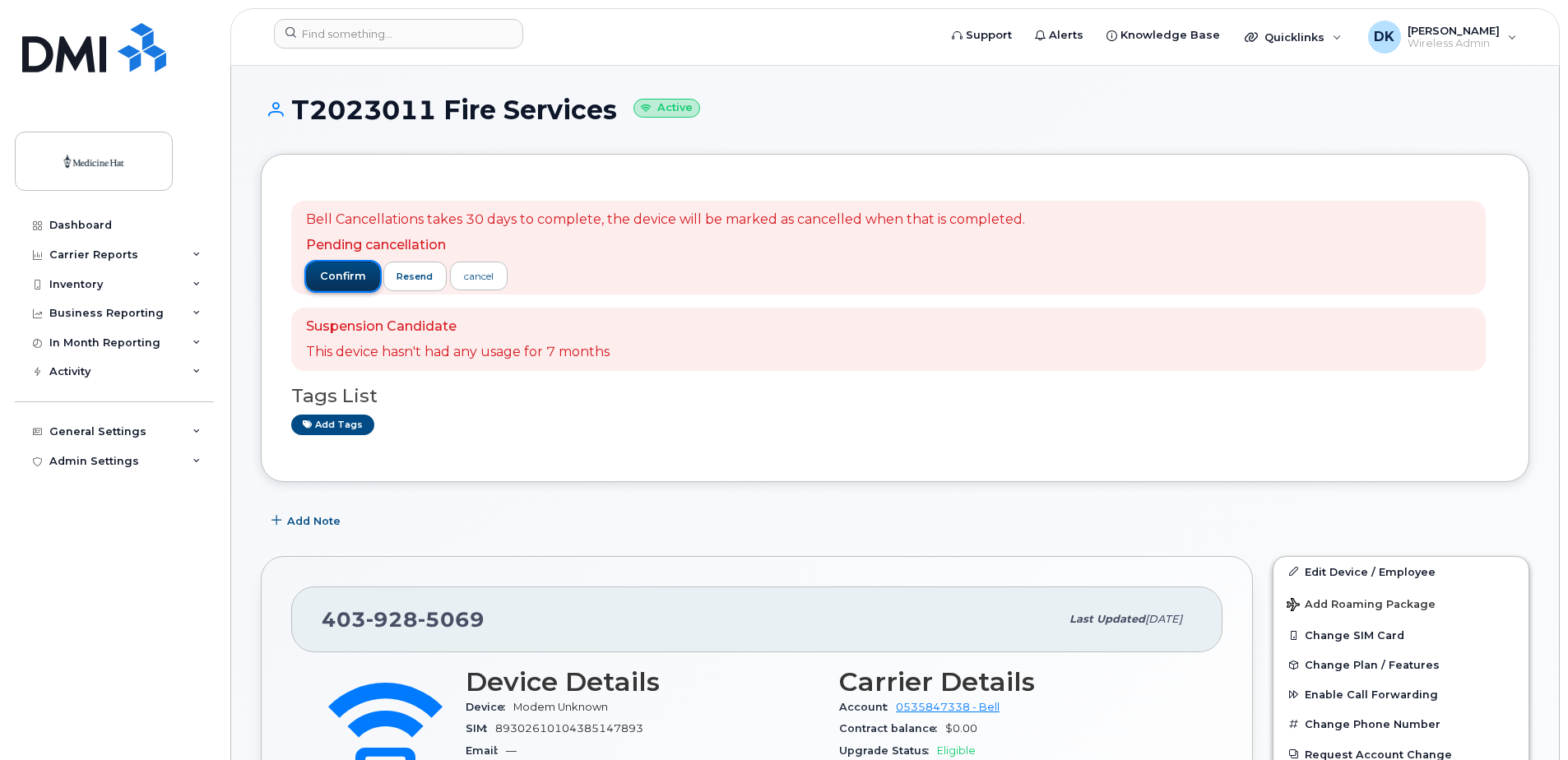
click at [342, 276] on span "confirm" at bounding box center [343, 276] width 46 height 15
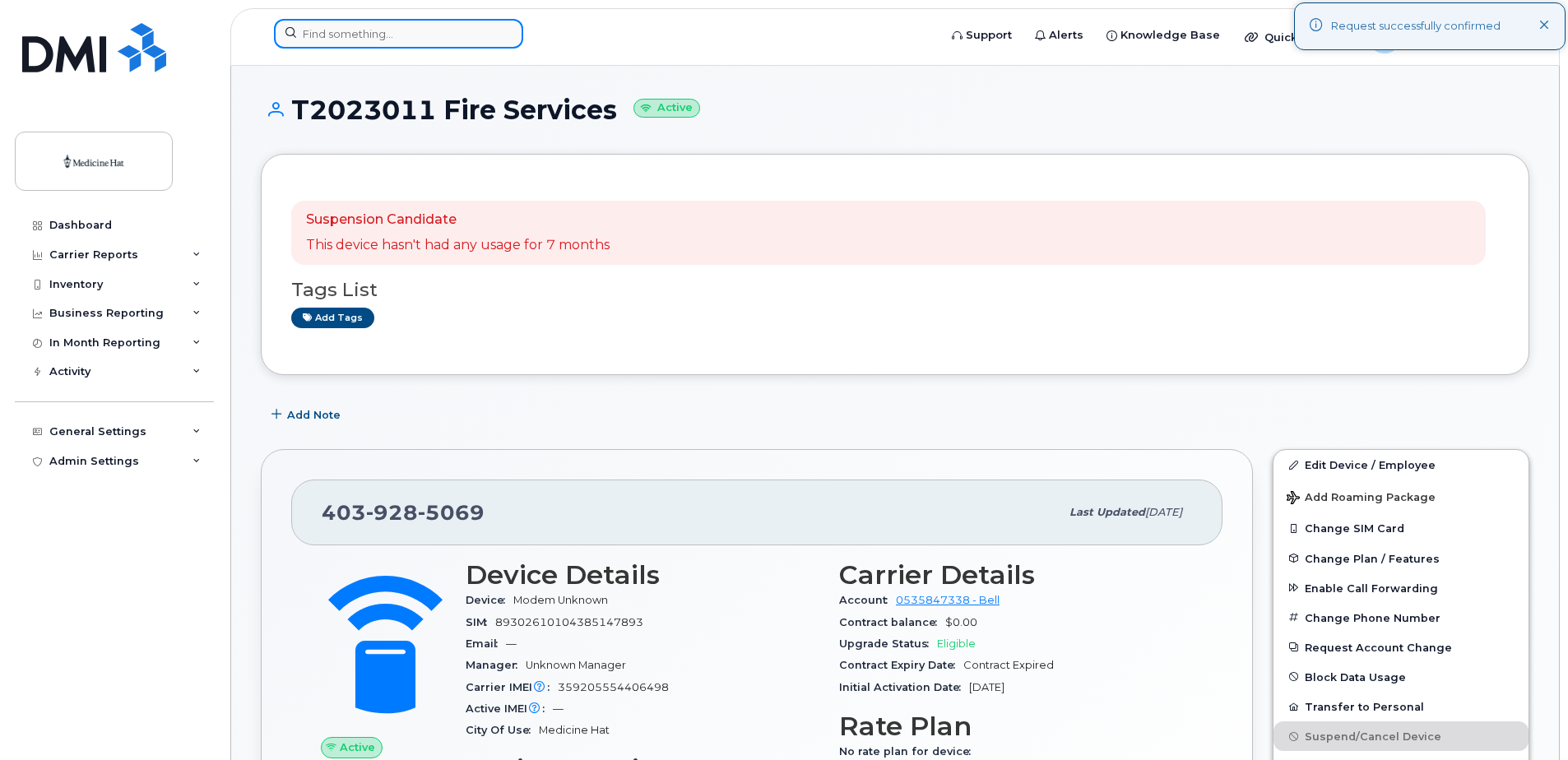
click at [422, 34] on input at bounding box center [398, 34] width 250 height 29
paste input "4035940498"
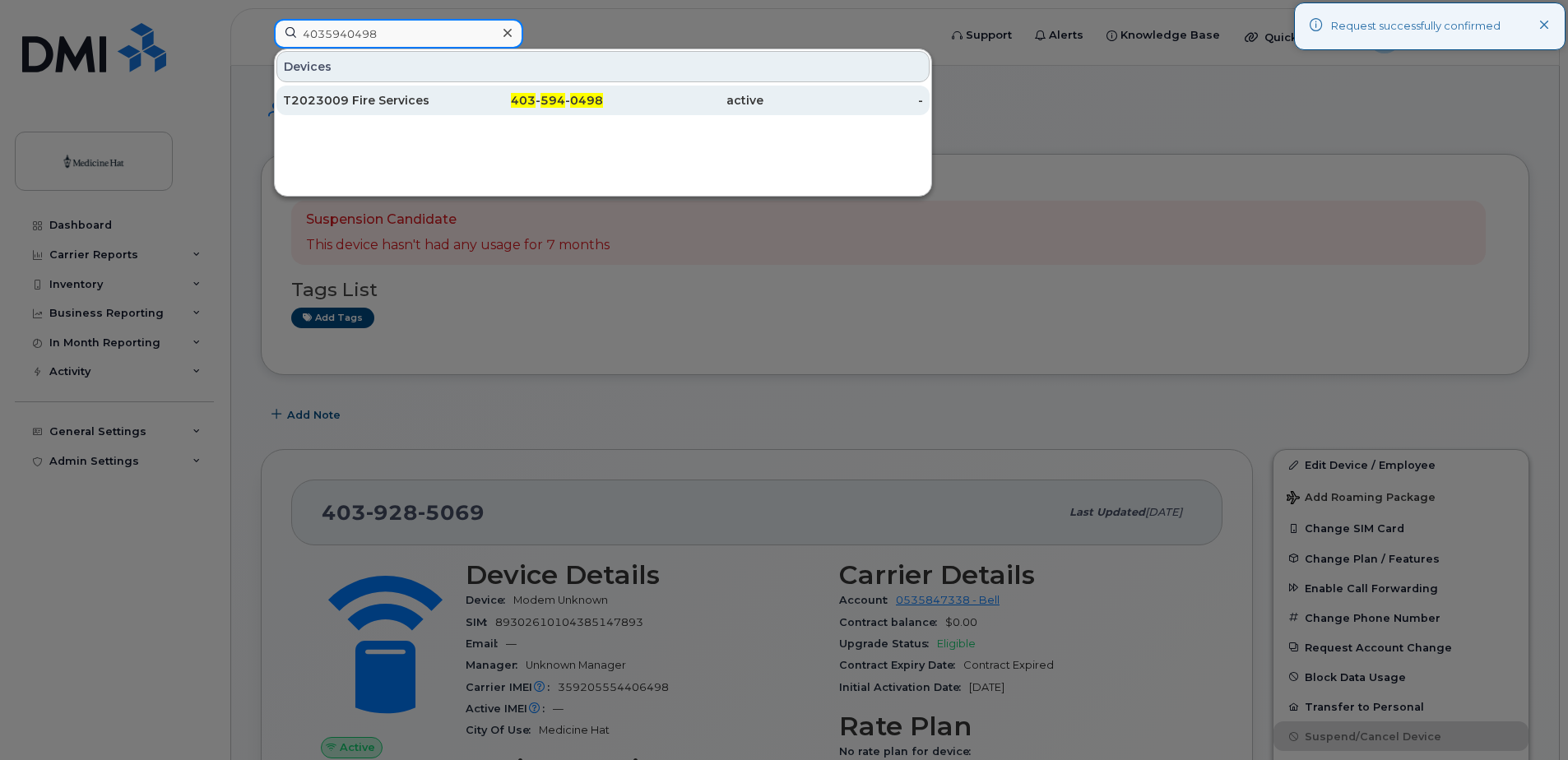
type input "4035940498"
click at [347, 99] on div "T2023009 Fire Services" at bounding box center [363, 100] width 160 height 17
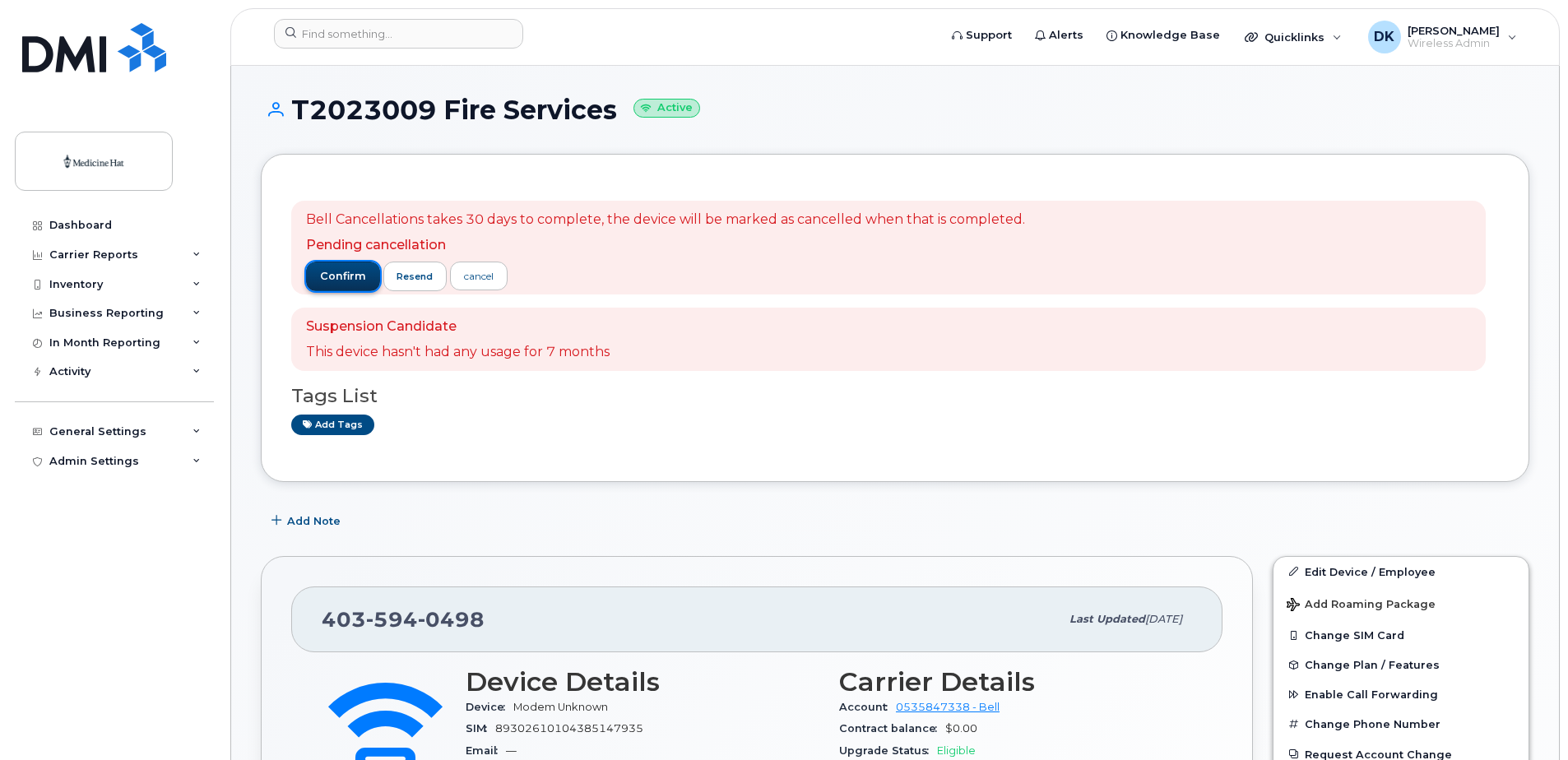
click at [338, 278] on span "confirm" at bounding box center [343, 276] width 46 height 15
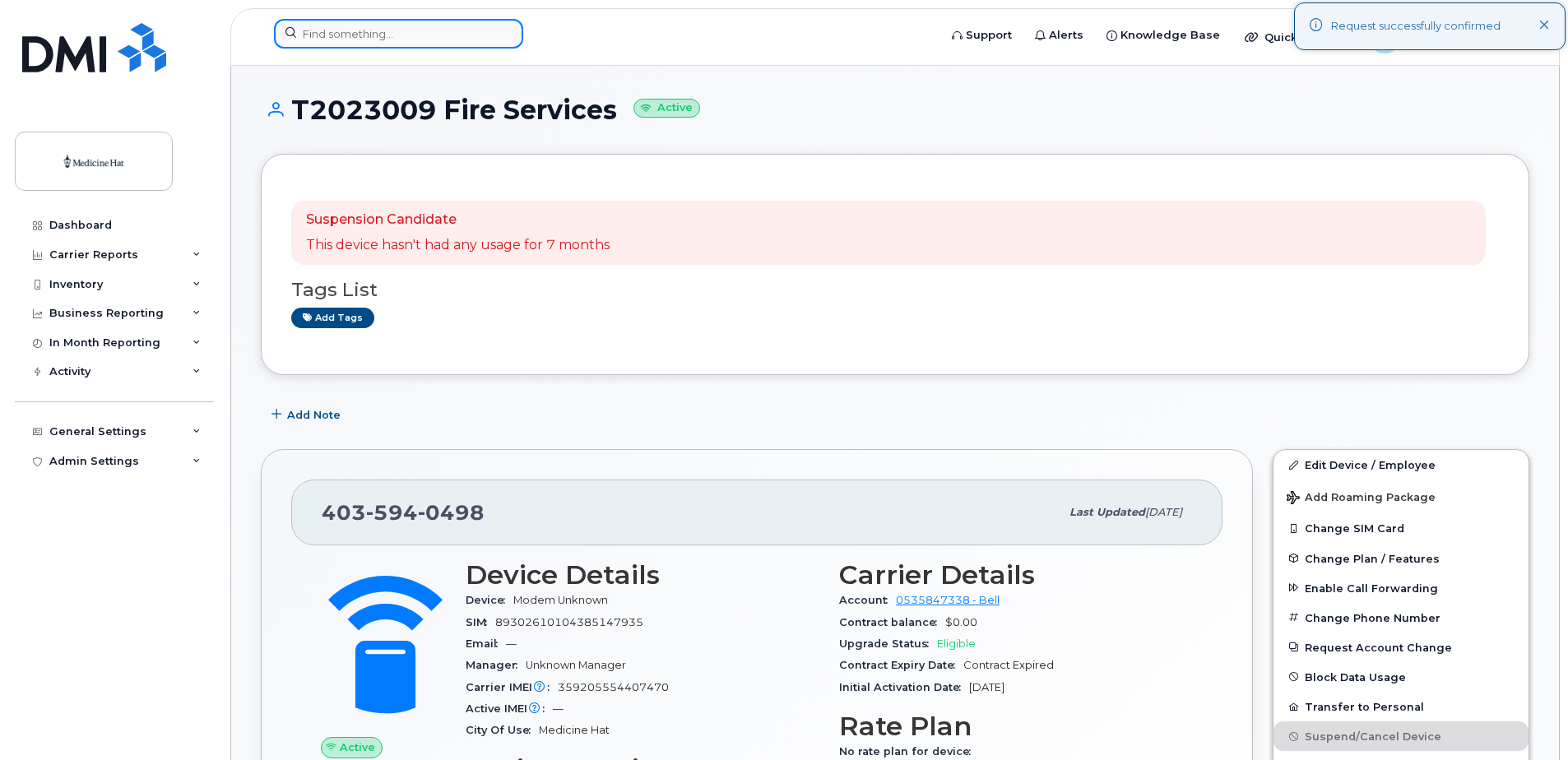
click at [384, 42] on input at bounding box center [398, 34] width 250 height 29
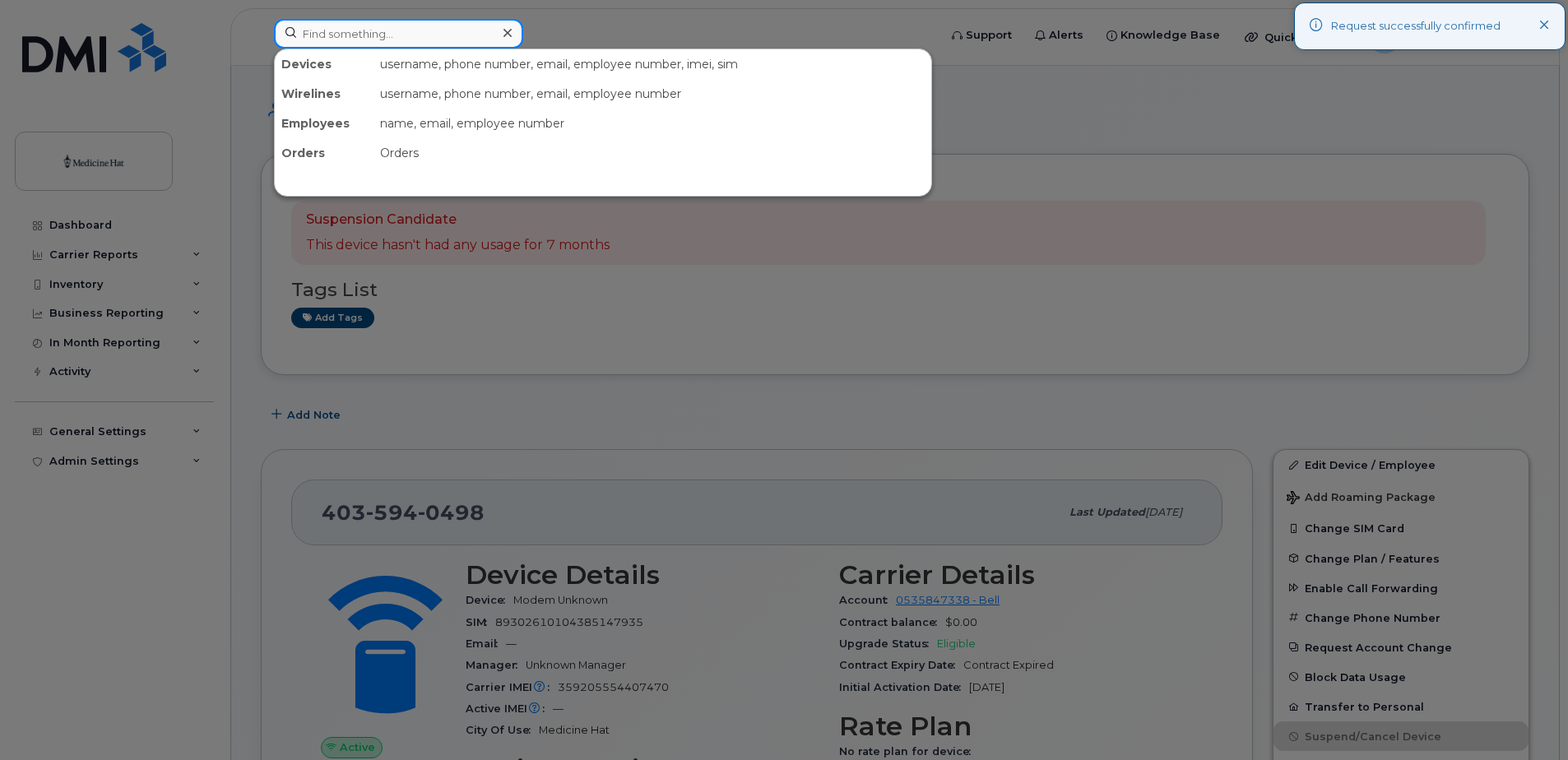
paste input "4035814197"
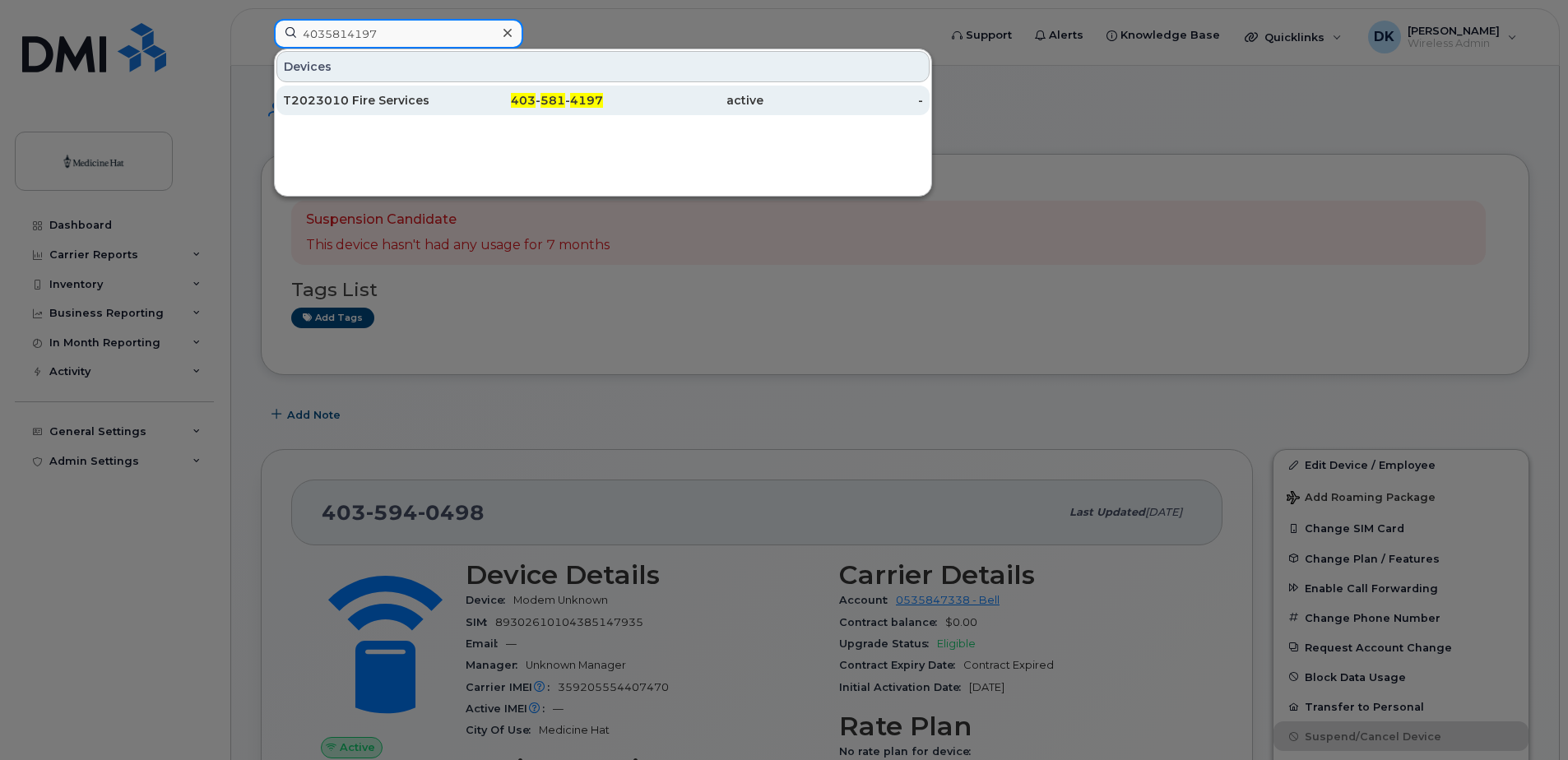
type input "4035814197"
click at [331, 103] on div "T2023010 Fire Services" at bounding box center [363, 100] width 160 height 17
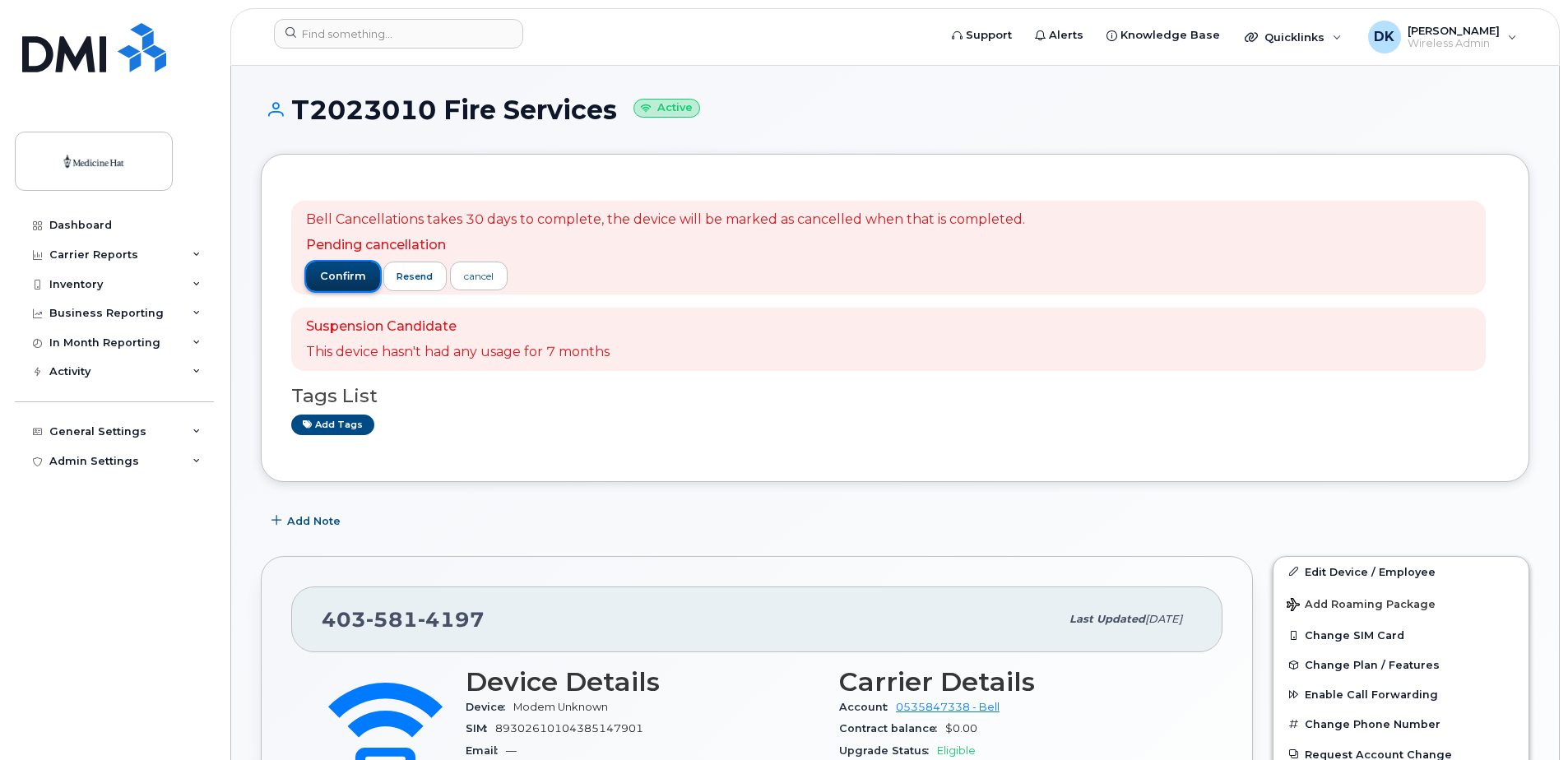
click at [349, 286] on button "confirm" at bounding box center [343, 276] width 74 height 29
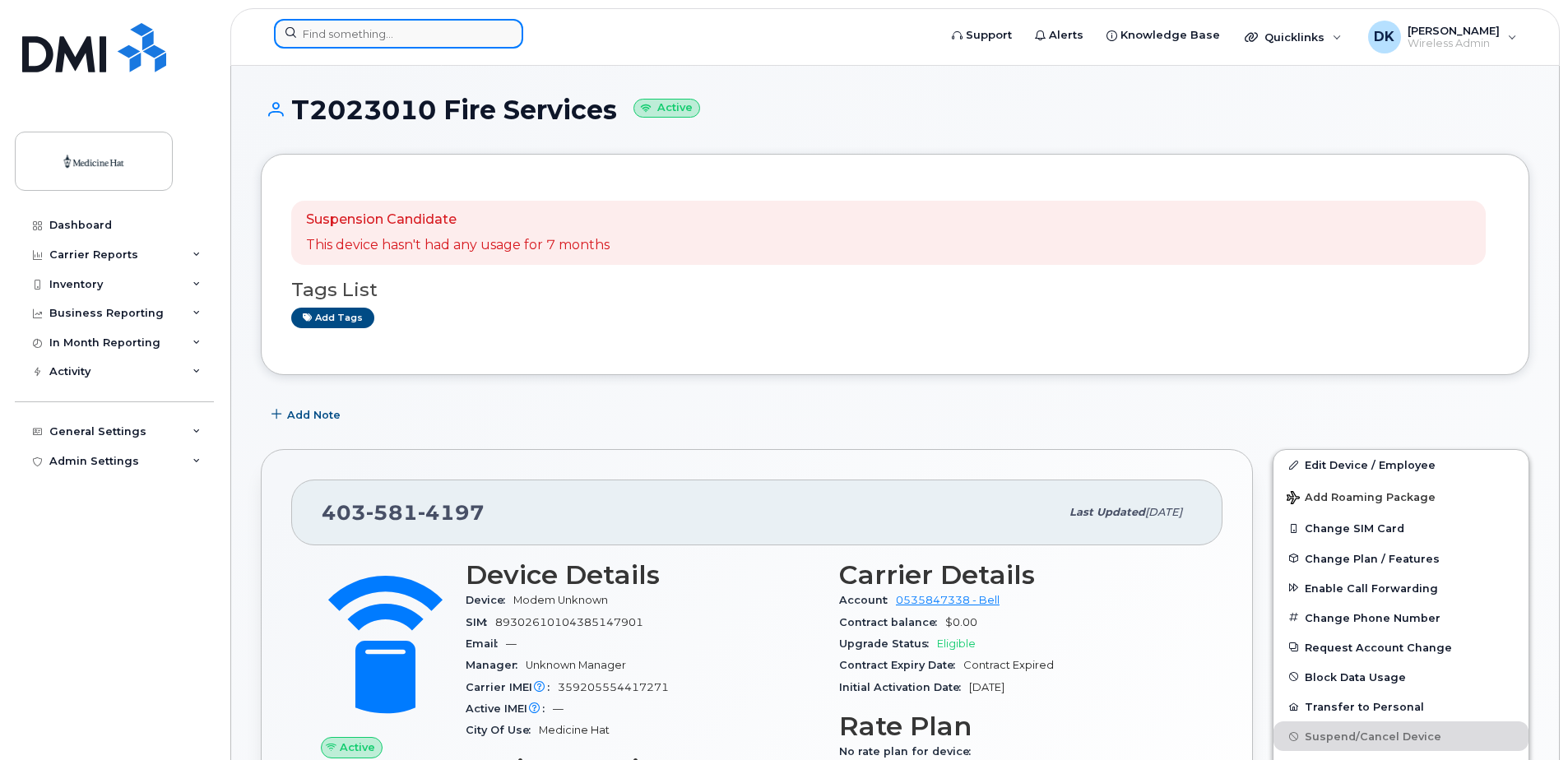
click at [425, 37] on input at bounding box center [398, 34] width 250 height 29
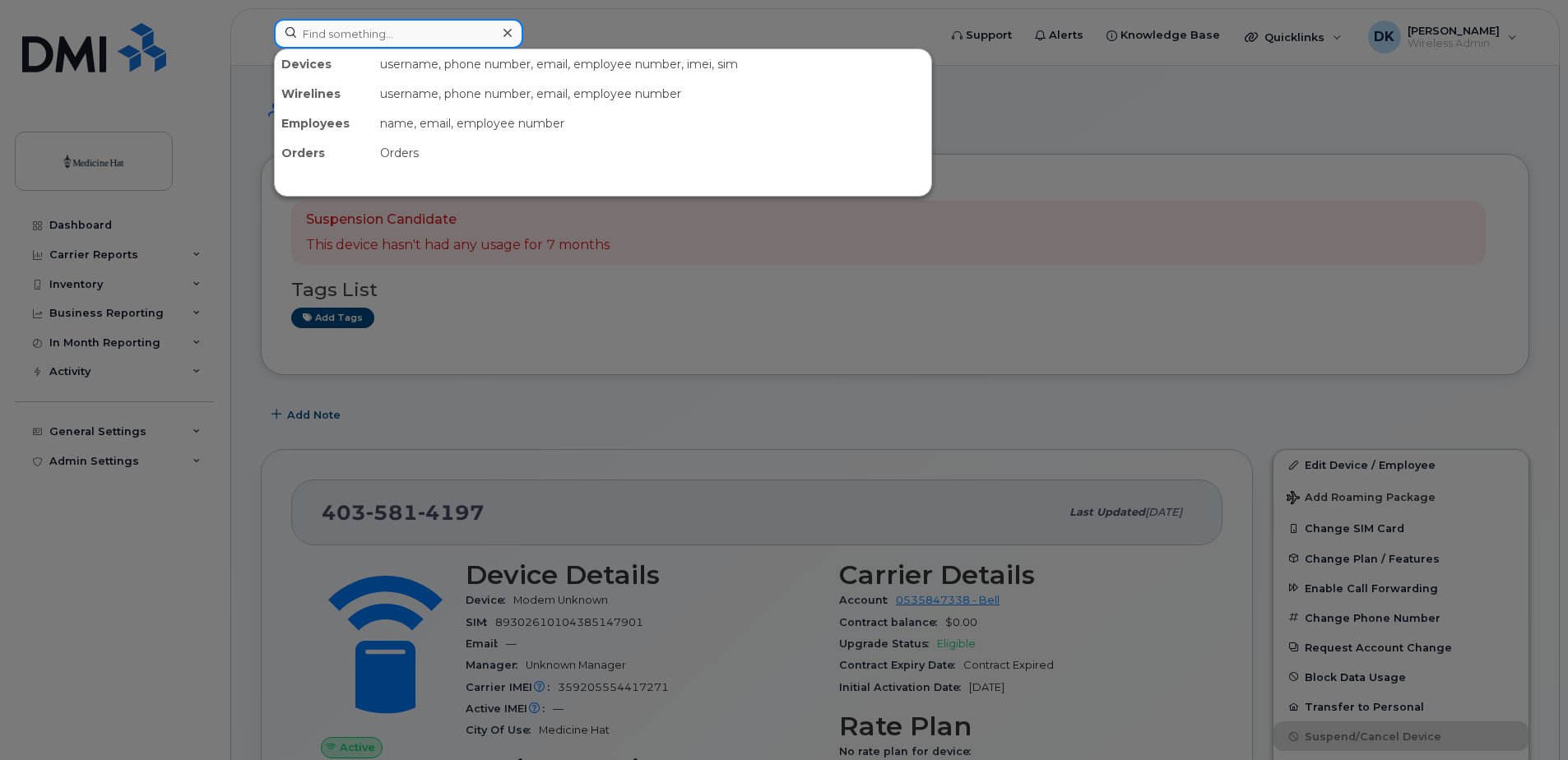
paste input "4034583293"
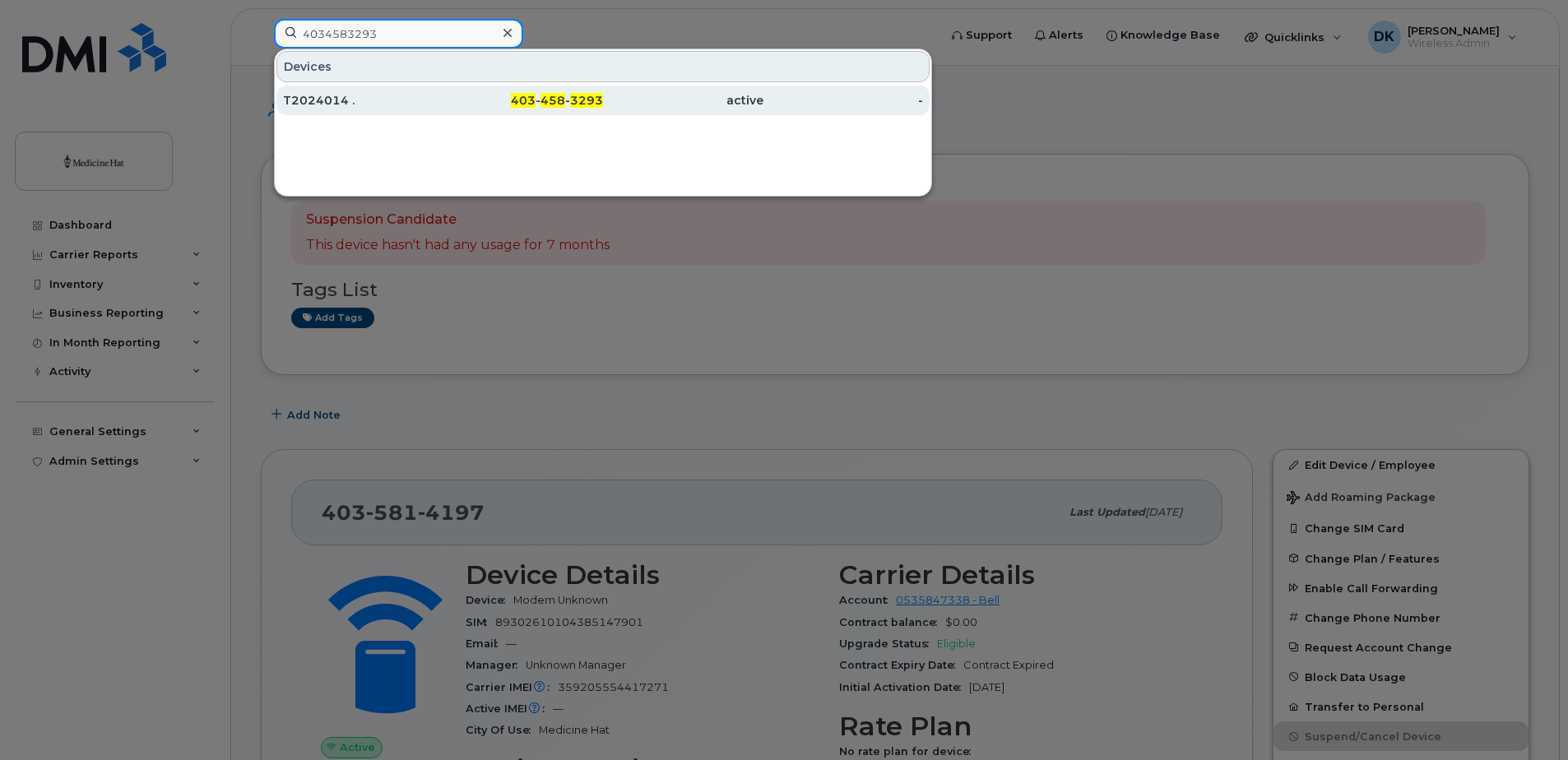
type input "4034583293"
click at [348, 99] on div "T2024014 ." at bounding box center [363, 100] width 160 height 17
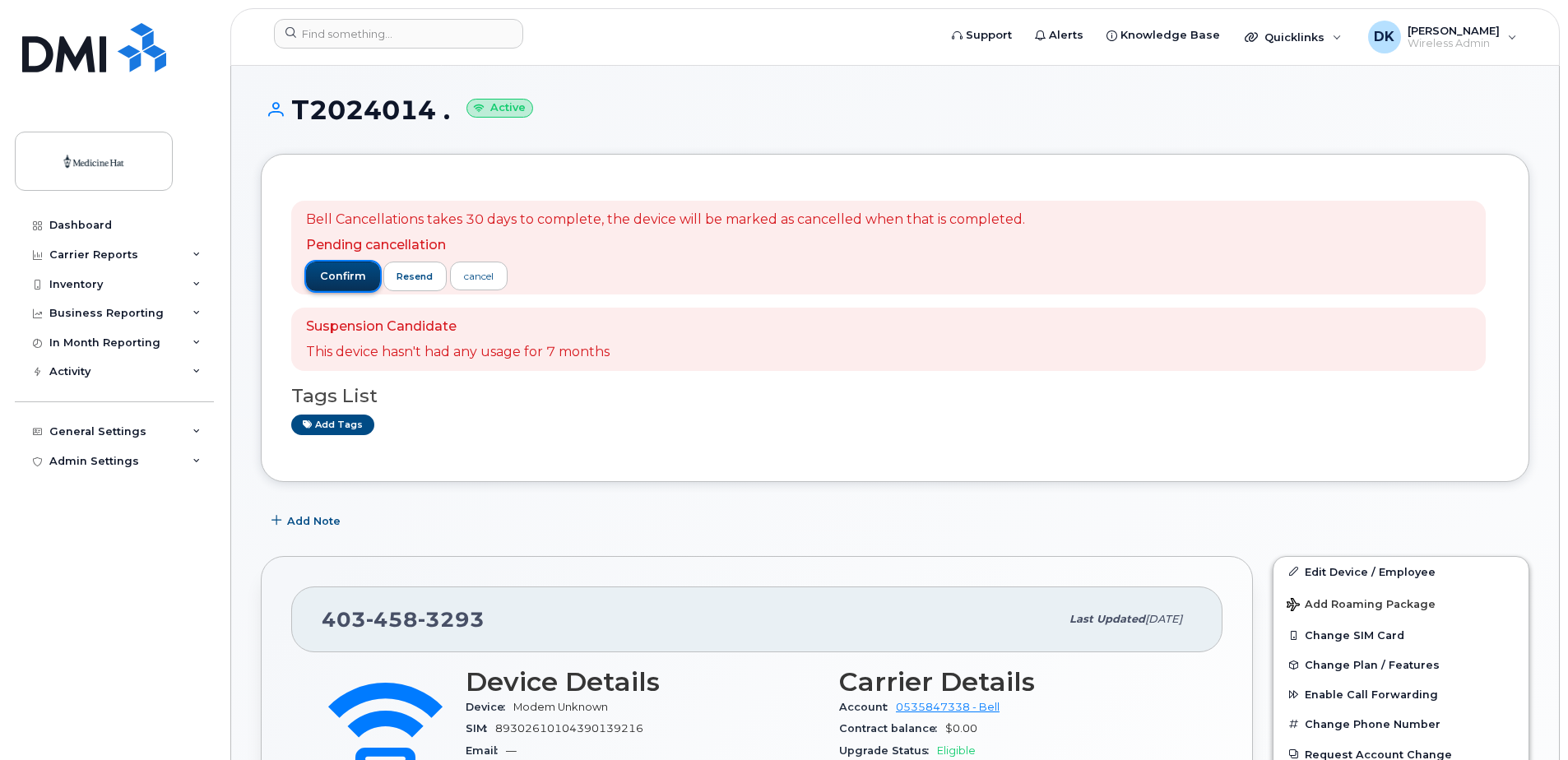
click at [354, 281] on span "confirm" at bounding box center [343, 276] width 46 height 15
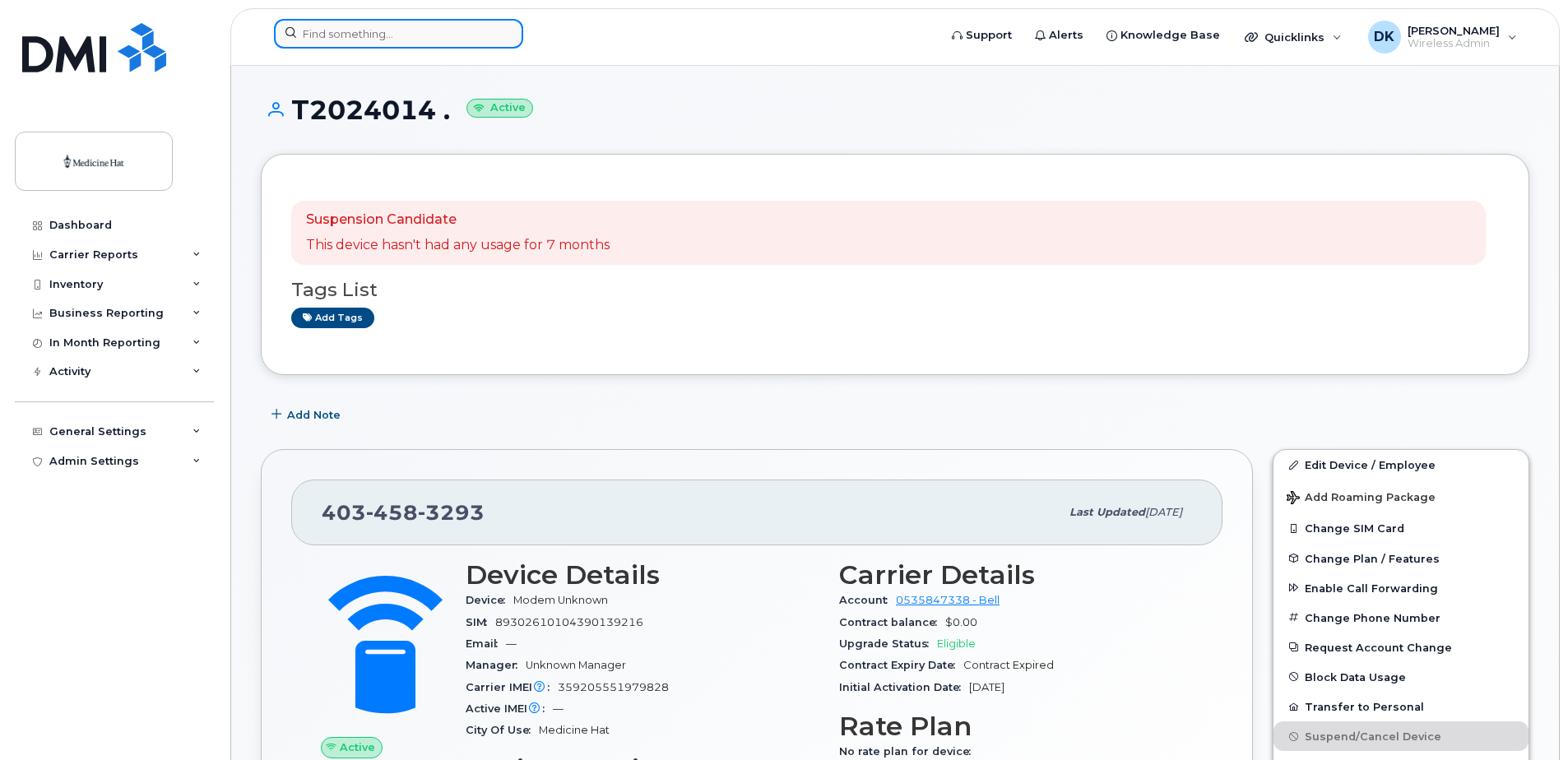
click at [416, 30] on input at bounding box center [398, 34] width 250 height 29
paste input "4034582403"
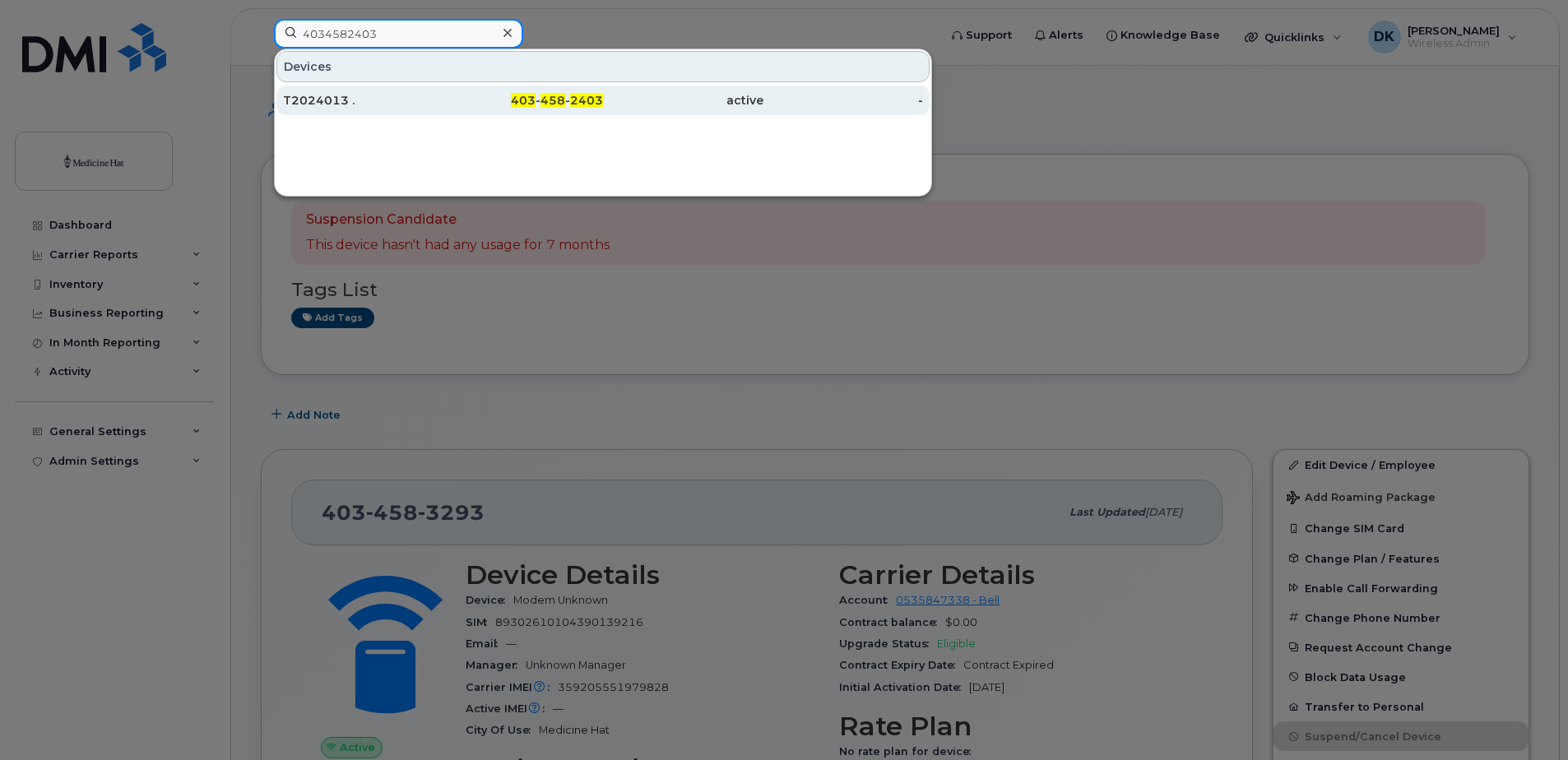
type input "4034582403"
click at [339, 95] on div "T2024013 ." at bounding box center [363, 100] width 160 height 17
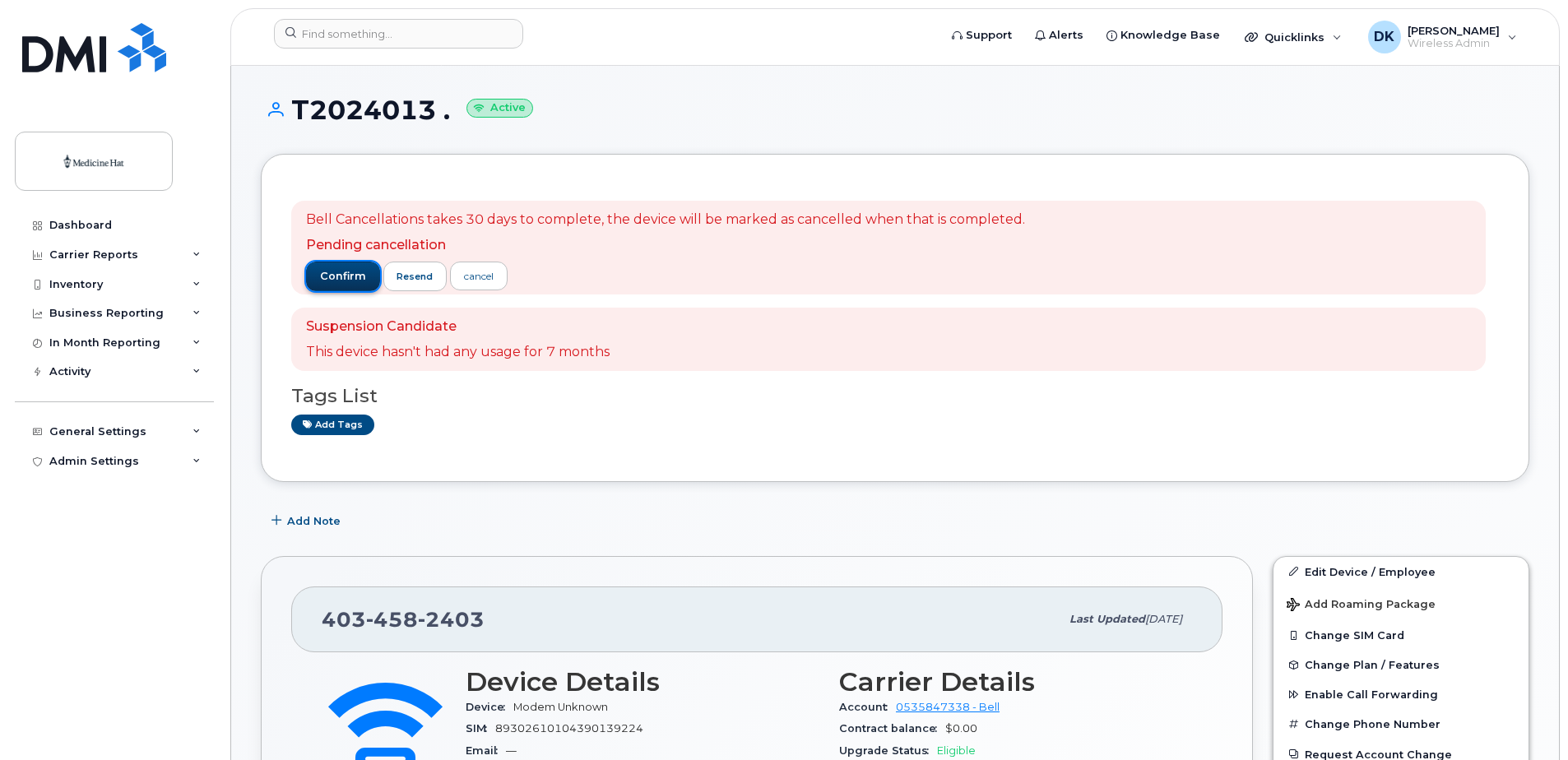
click at [328, 274] on span "confirm" at bounding box center [343, 276] width 46 height 15
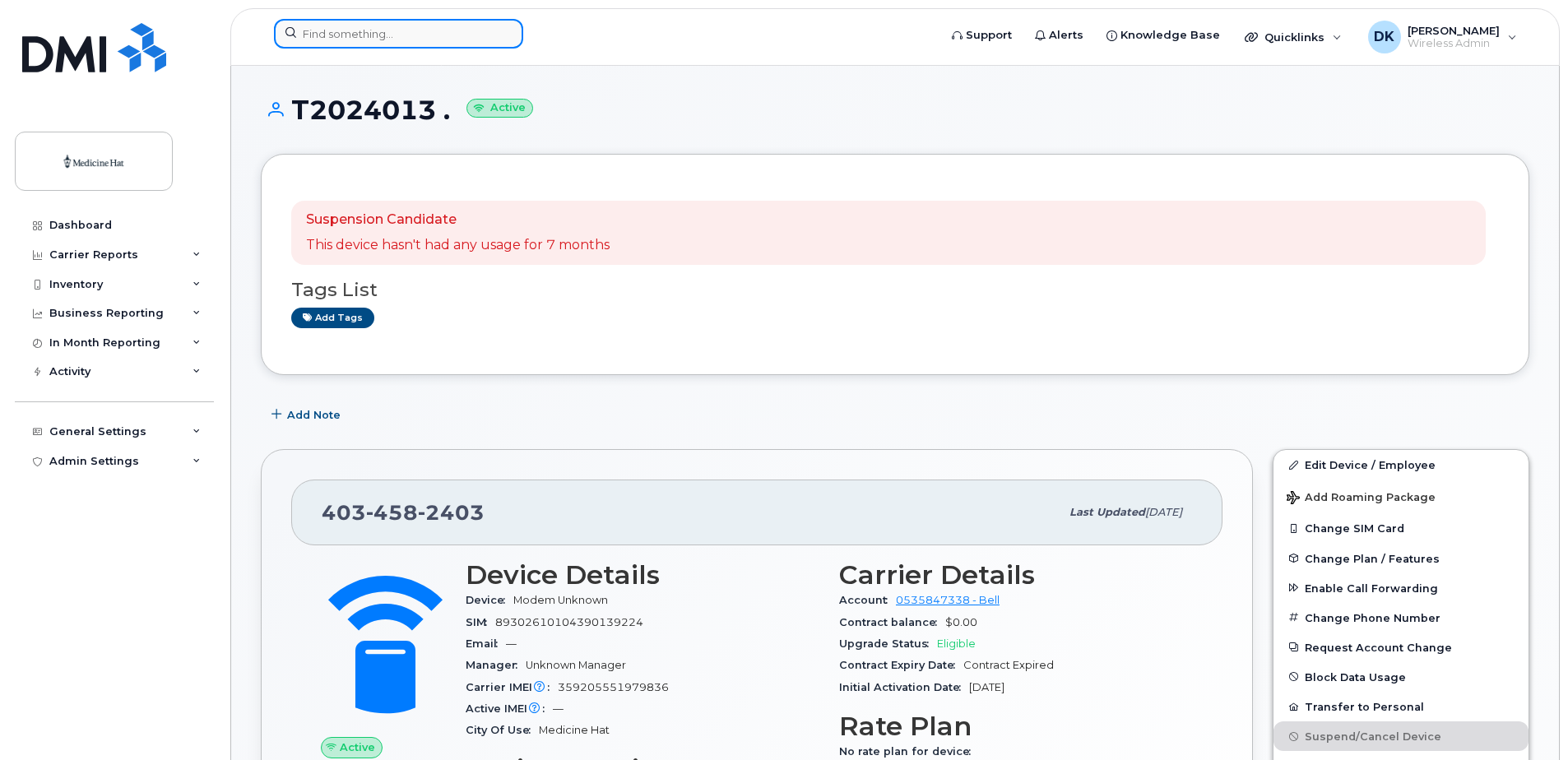
click at [515, 40] on div at bounding box center [398, 34] width 250 height 29
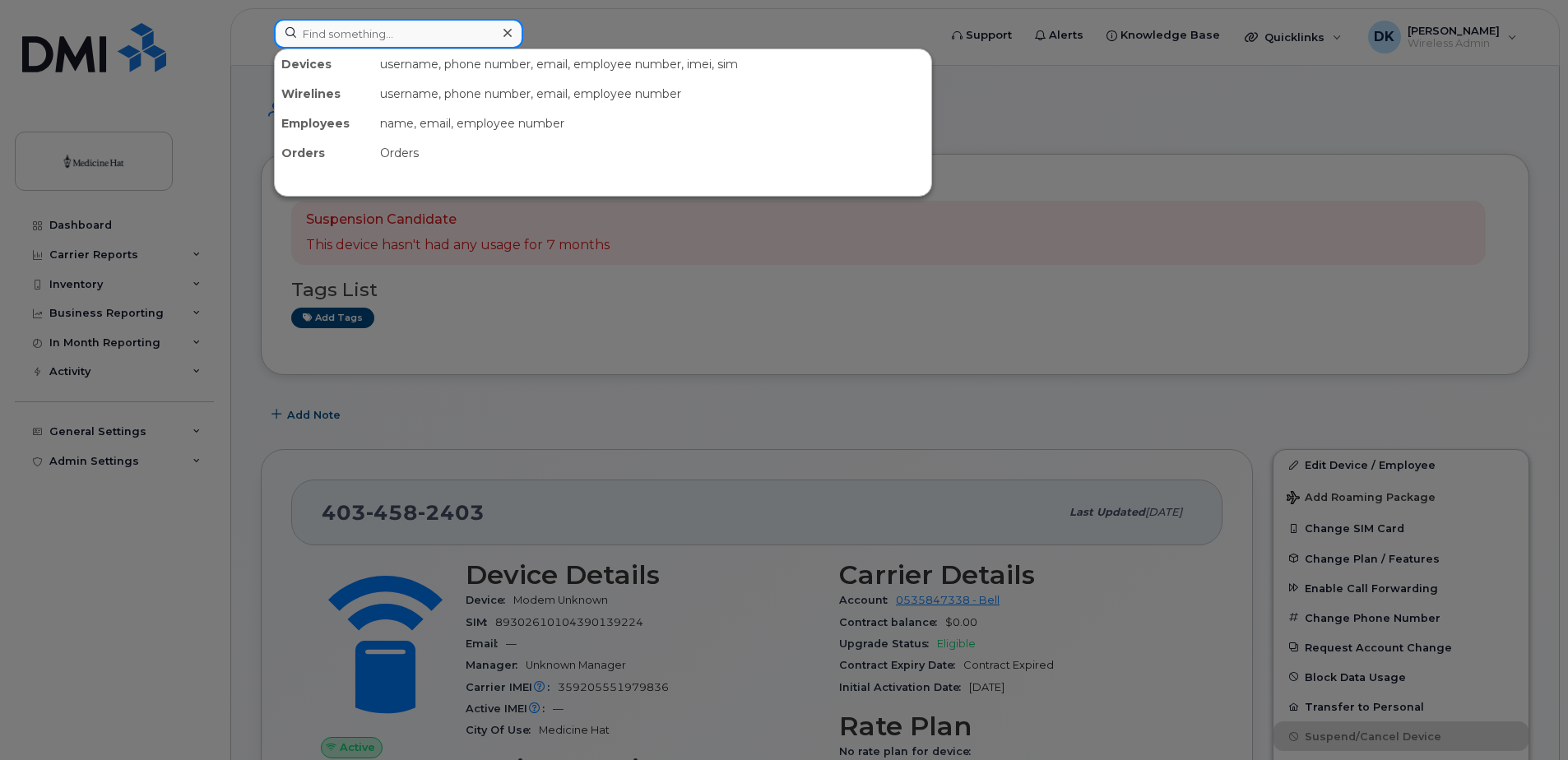
paste input "4034580834"
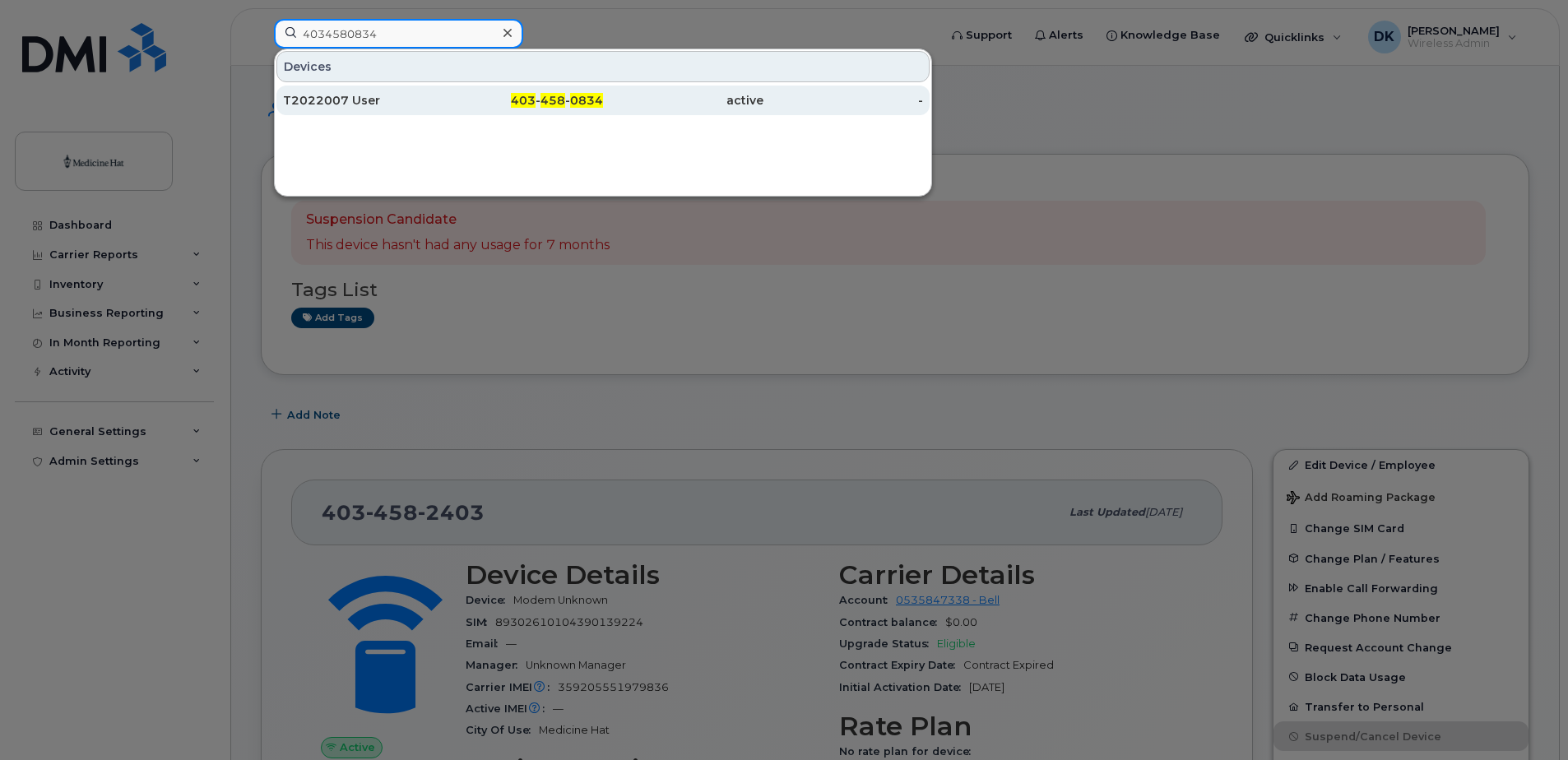
type input "4034580834"
click at [419, 97] on div "T2022007 User" at bounding box center [363, 100] width 160 height 17
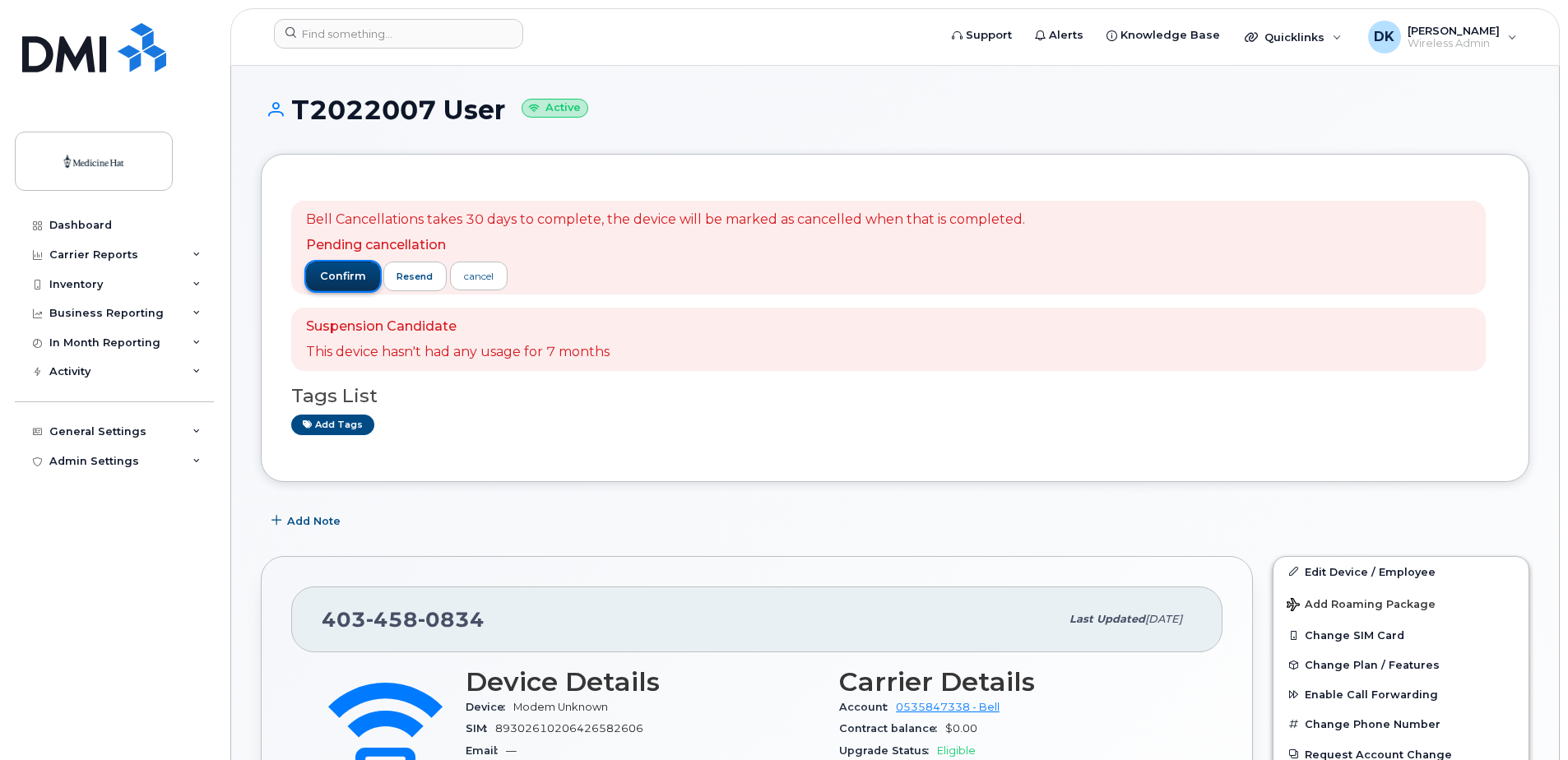
click at [354, 278] on span "confirm" at bounding box center [343, 276] width 46 height 15
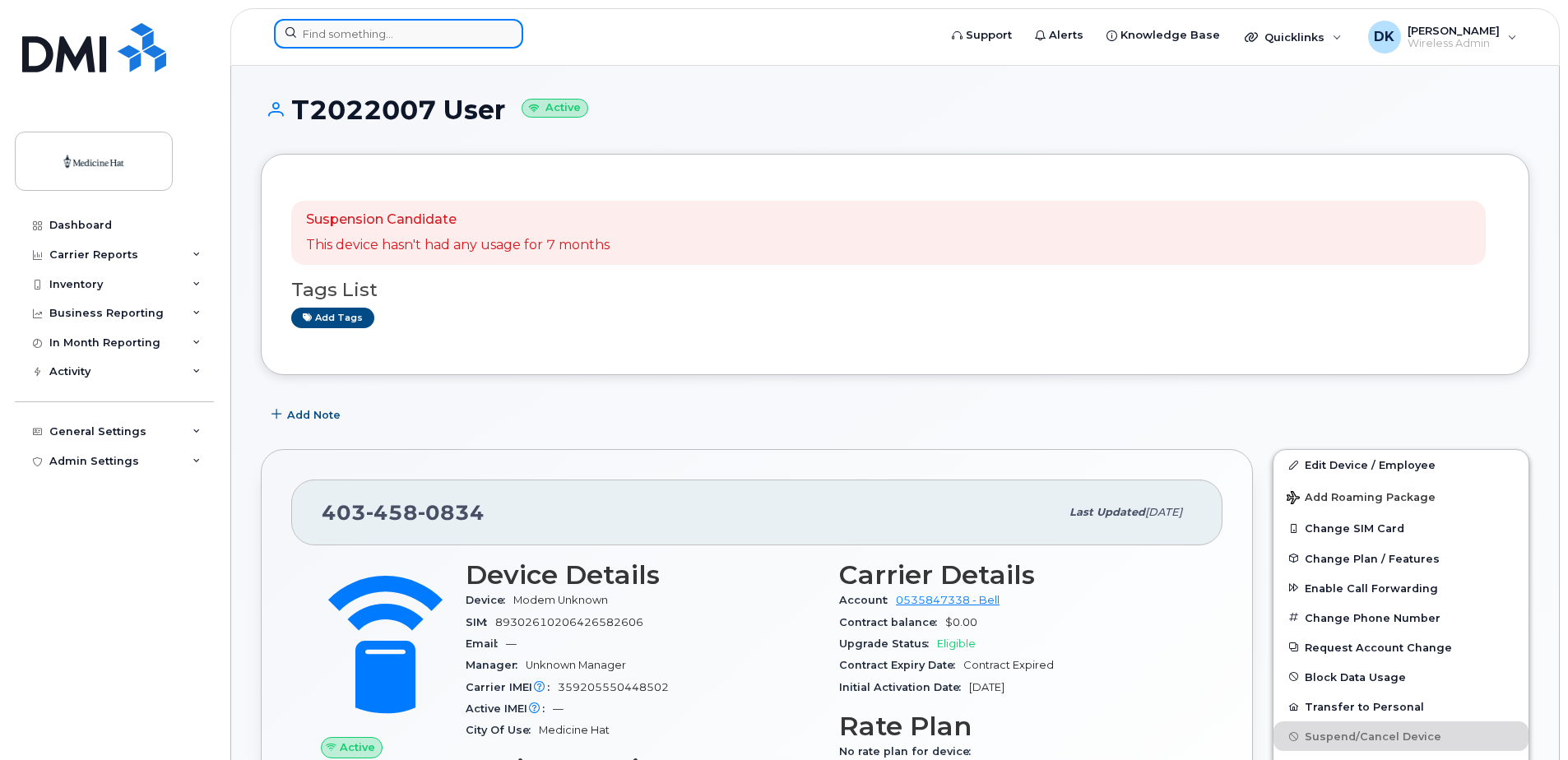
click at [400, 34] on input at bounding box center [398, 34] width 250 height 29
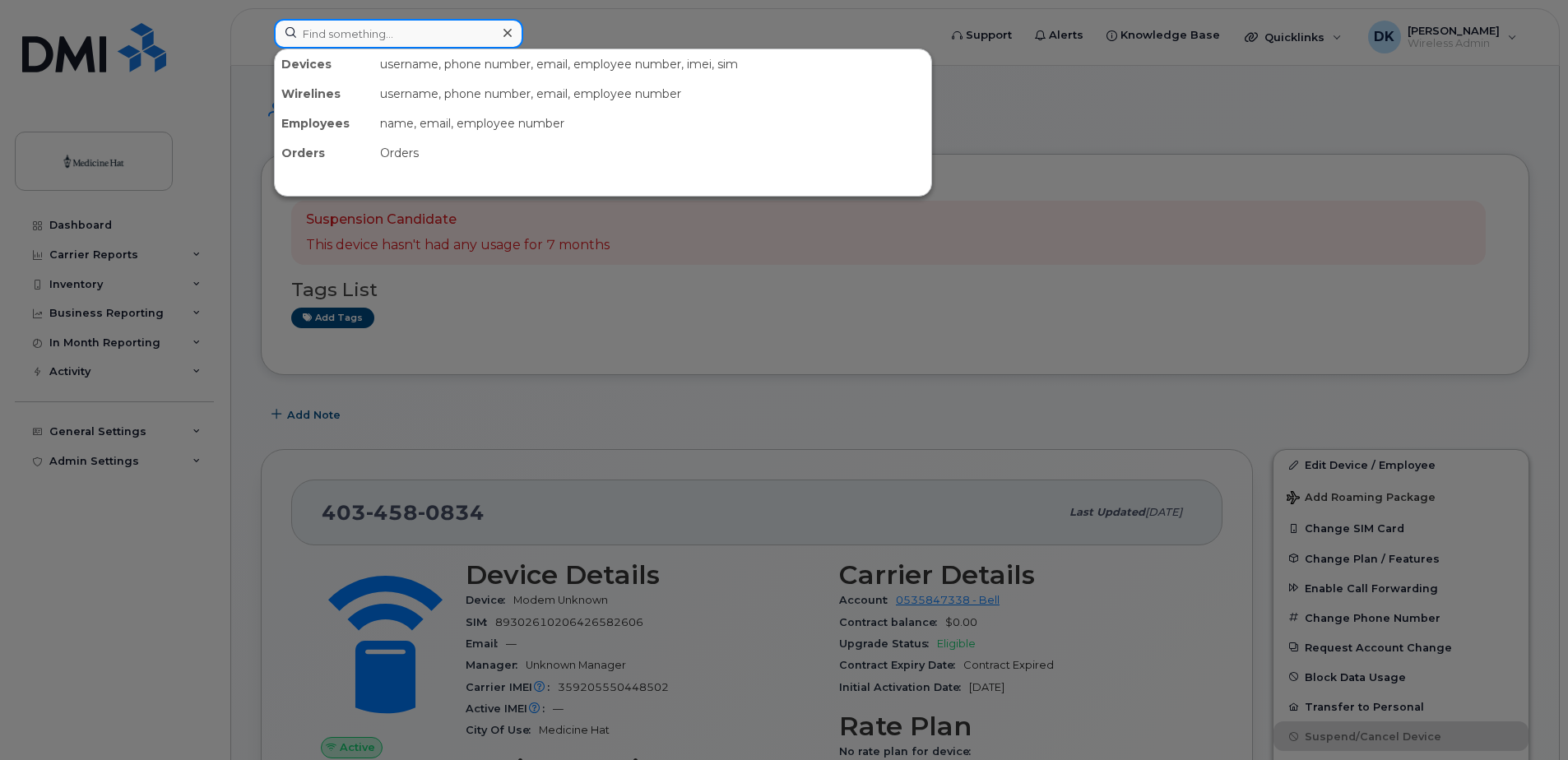
paste input "4034581238"
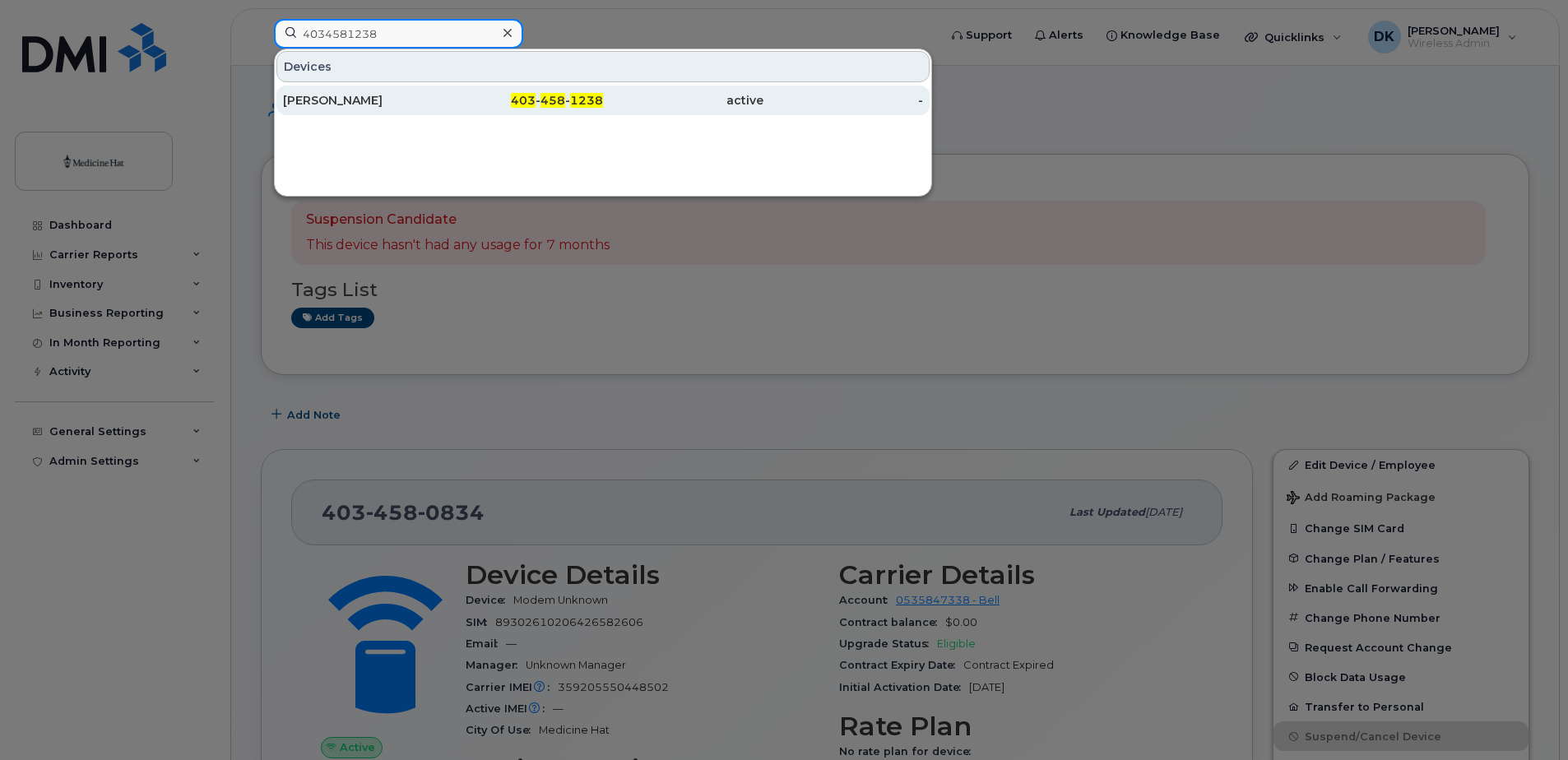
type input "4034581238"
click at [366, 99] on div "[PERSON_NAME]" at bounding box center [363, 100] width 160 height 17
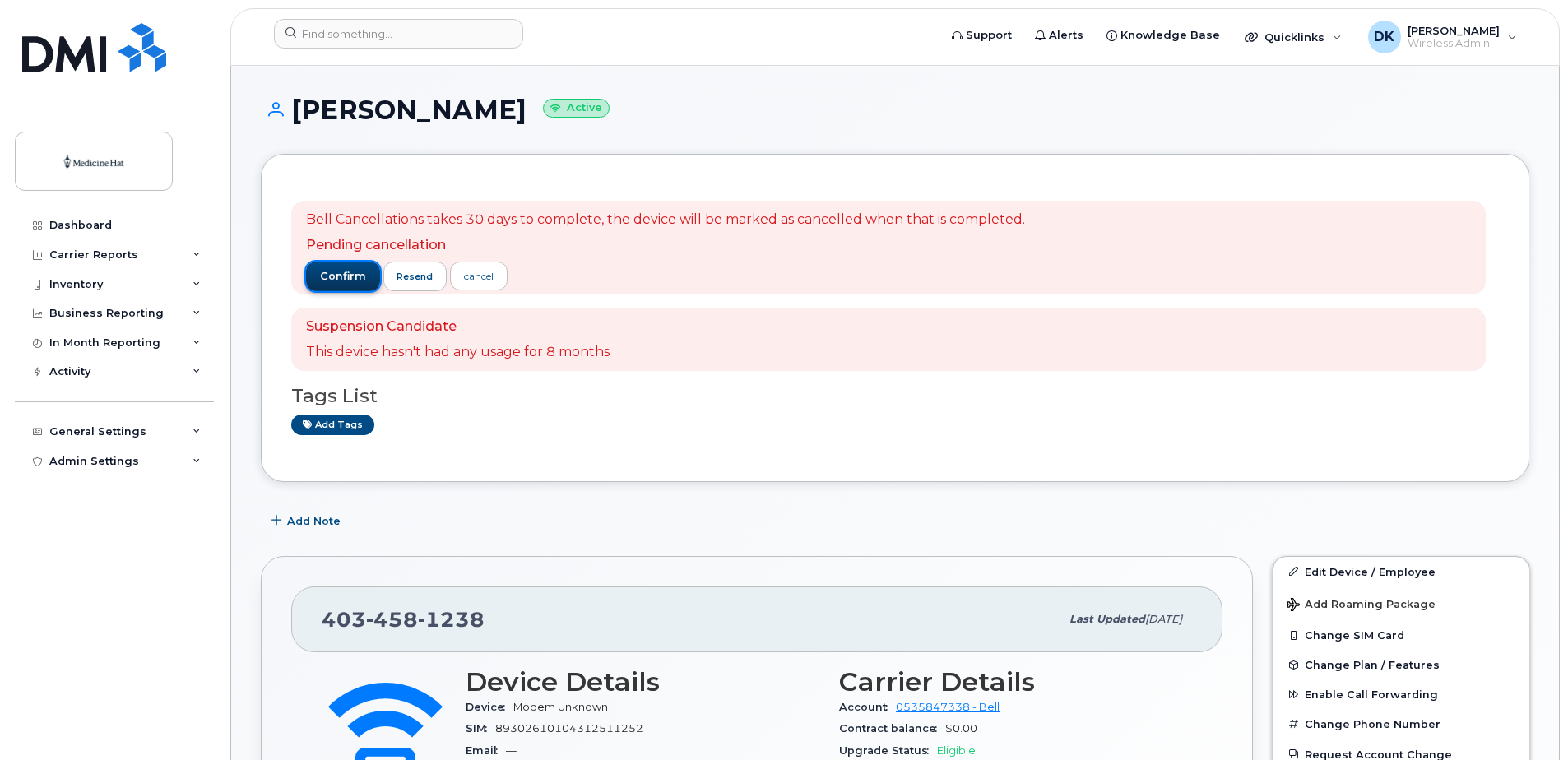
click at [355, 275] on span "confirm" at bounding box center [343, 276] width 46 height 15
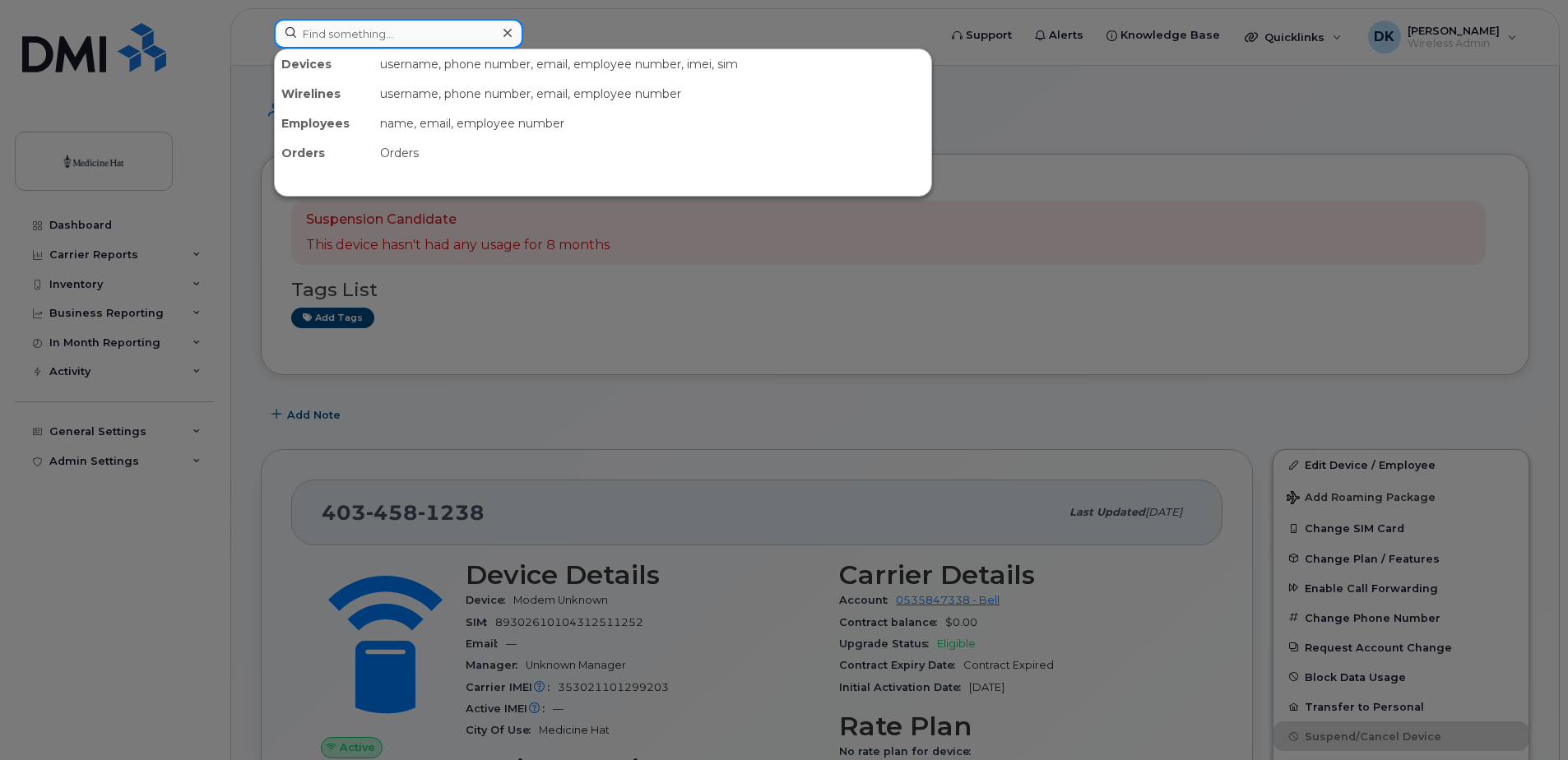
click at [384, 32] on input at bounding box center [398, 34] width 250 height 29
paste input "4034580583"
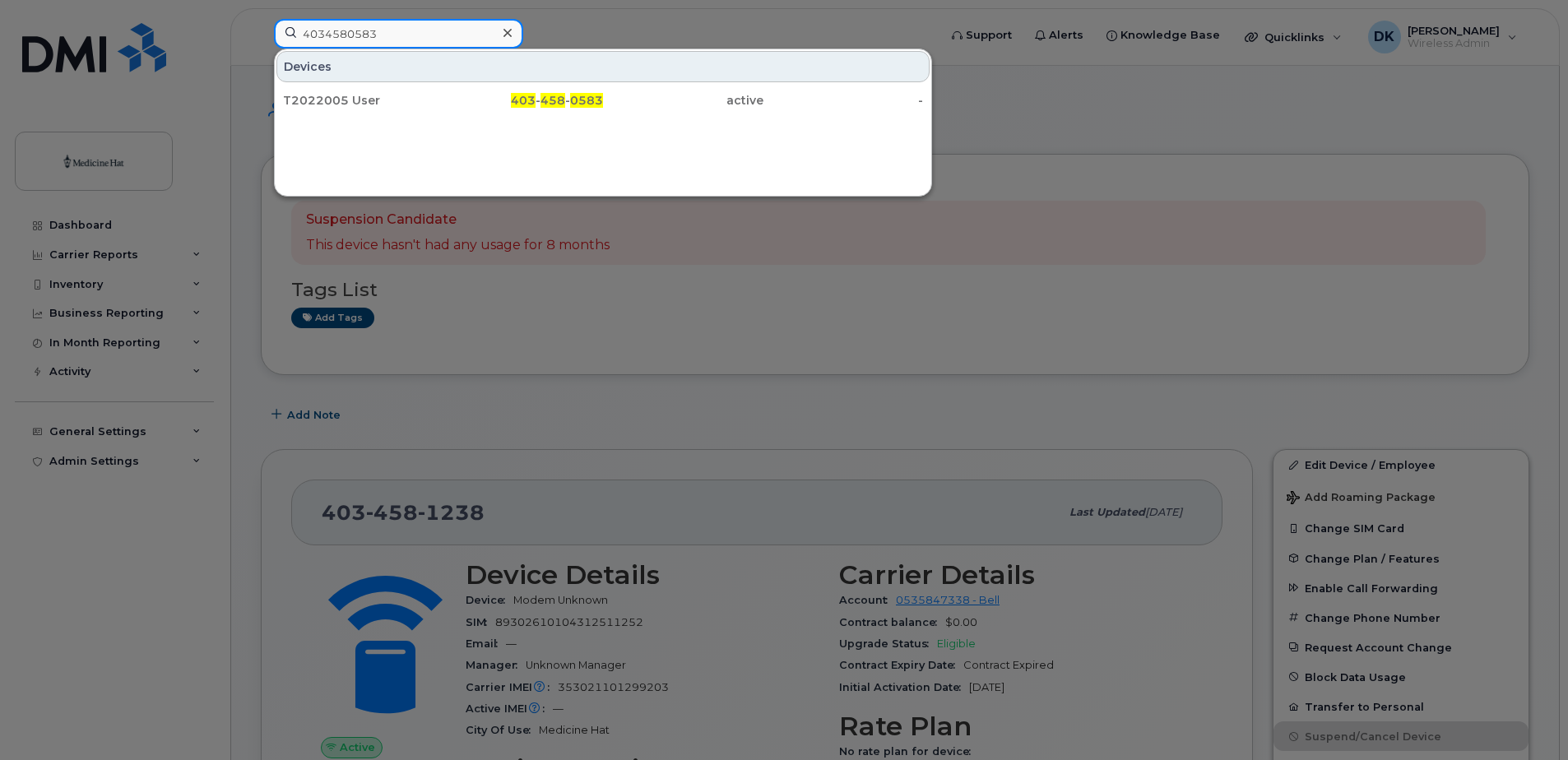
type input "4034580583"
click at [344, 97] on div "T2022005 User" at bounding box center [363, 100] width 160 height 17
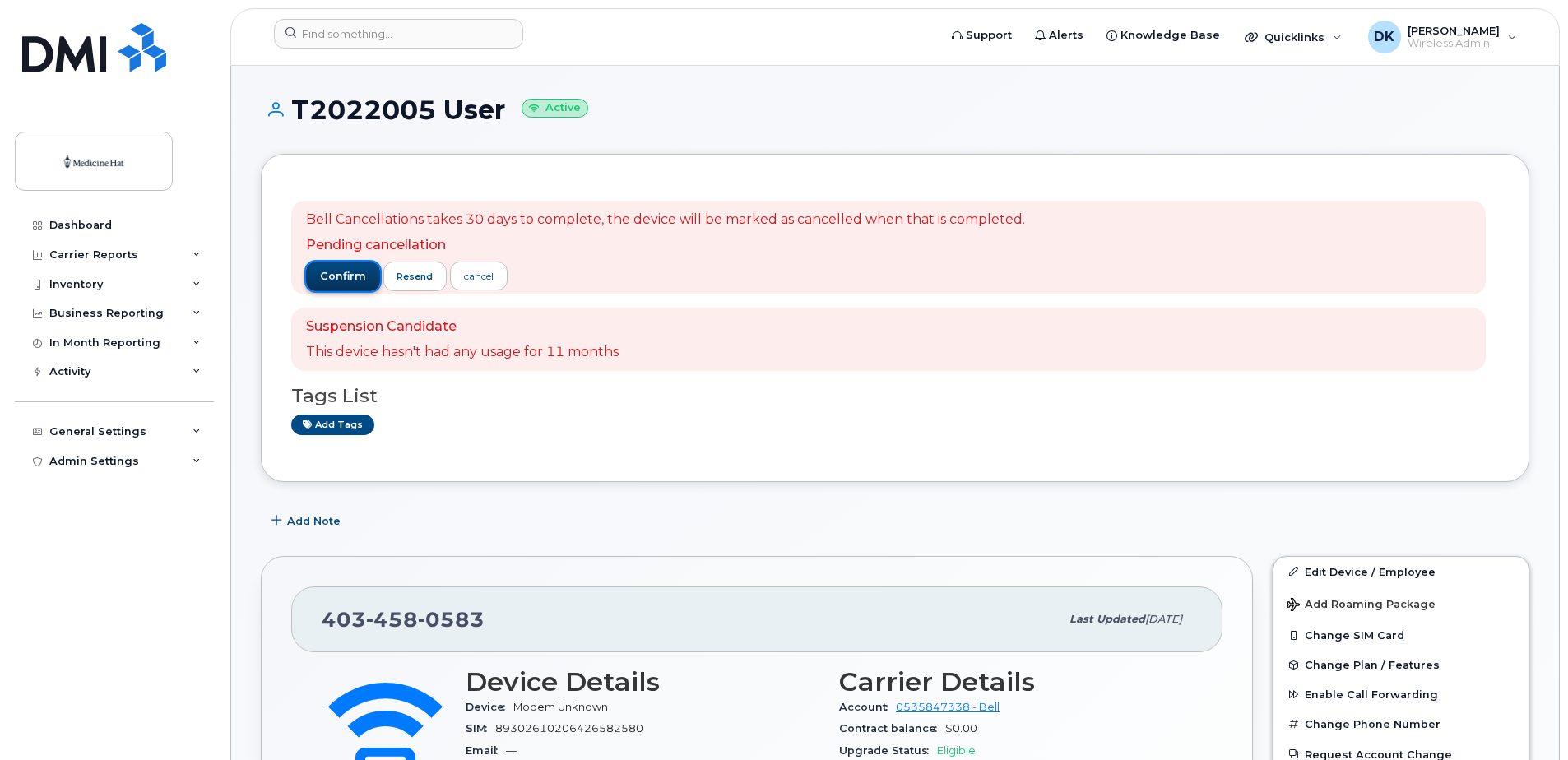
click at [343, 279] on span "confirm" at bounding box center [343, 276] width 46 height 15
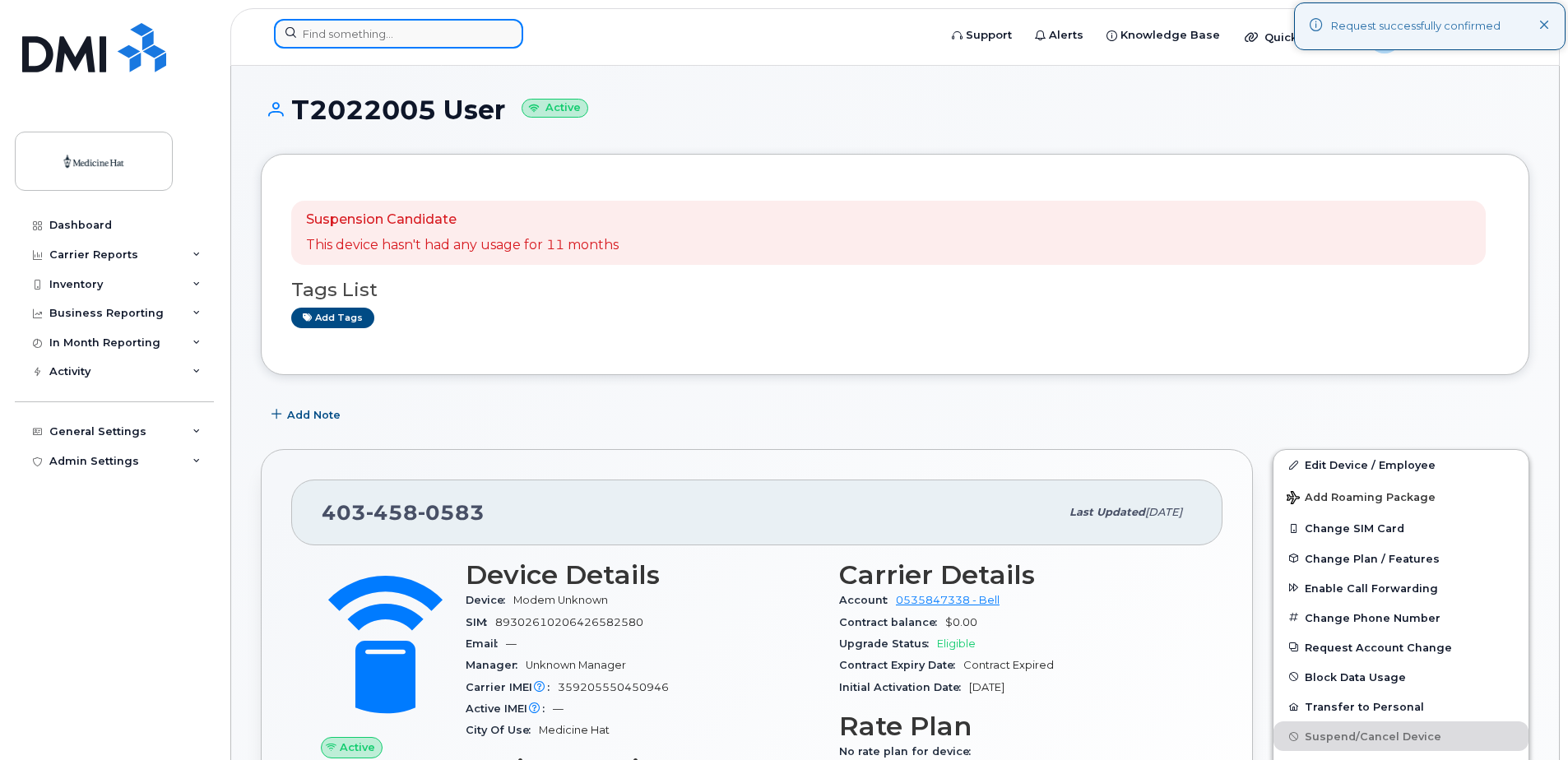
click at [396, 39] on input at bounding box center [398, 34] width 250 height 29
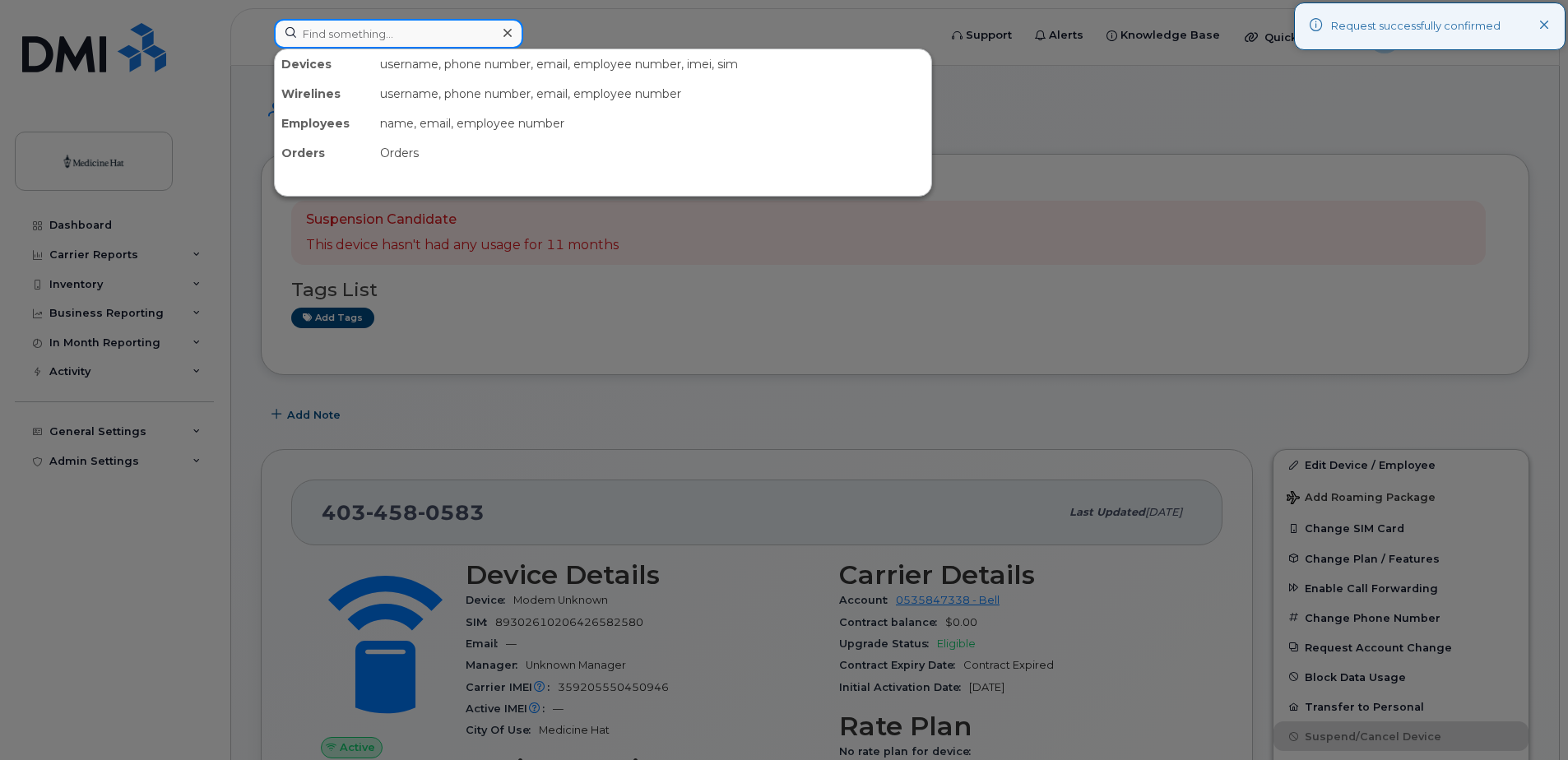
paste input "4034582116"
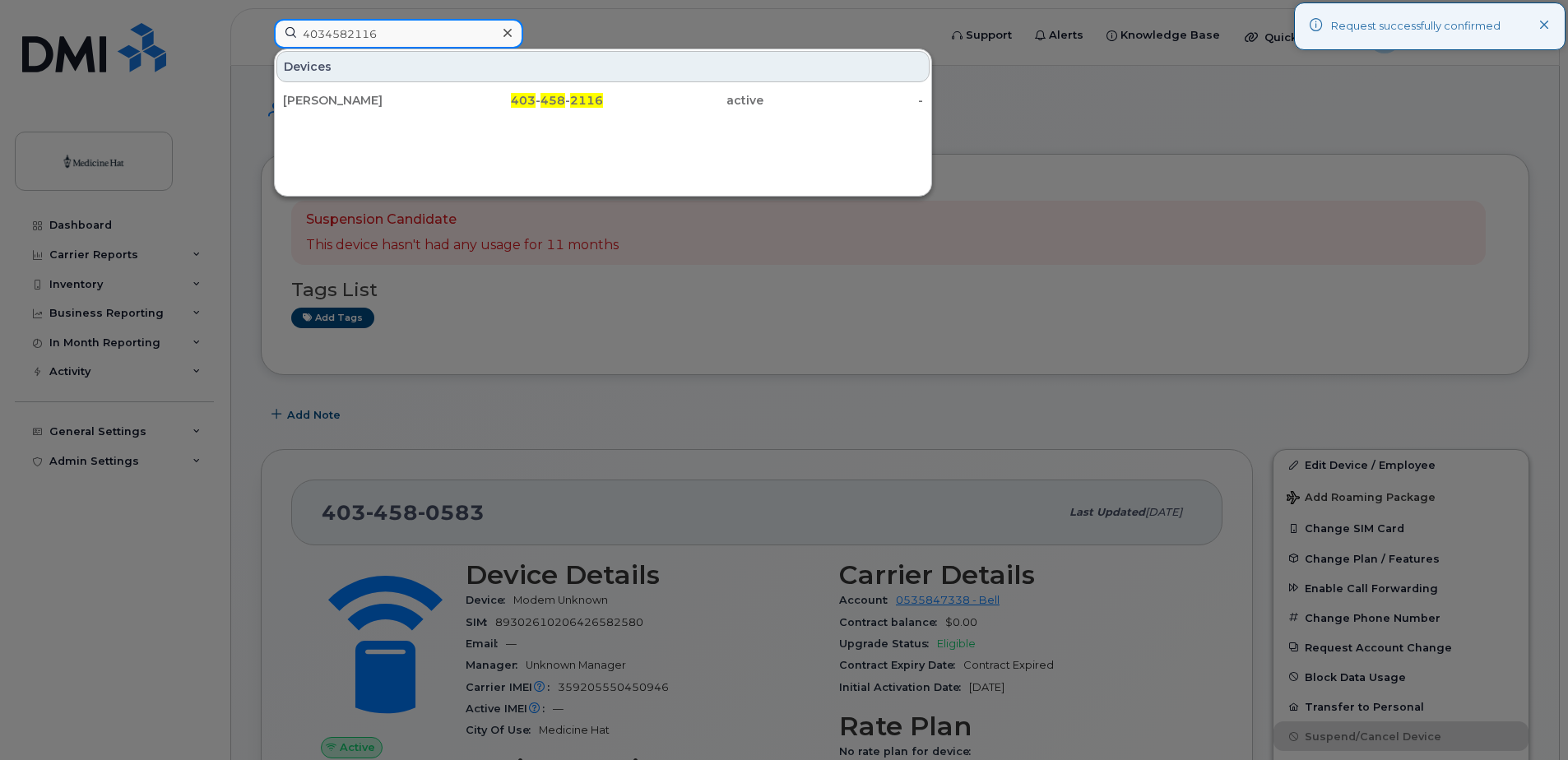
type input "4034582116"
click at [359, 104] on div "[PERSON_NAME]" at bounding box center [363, 100] width 160 height 17
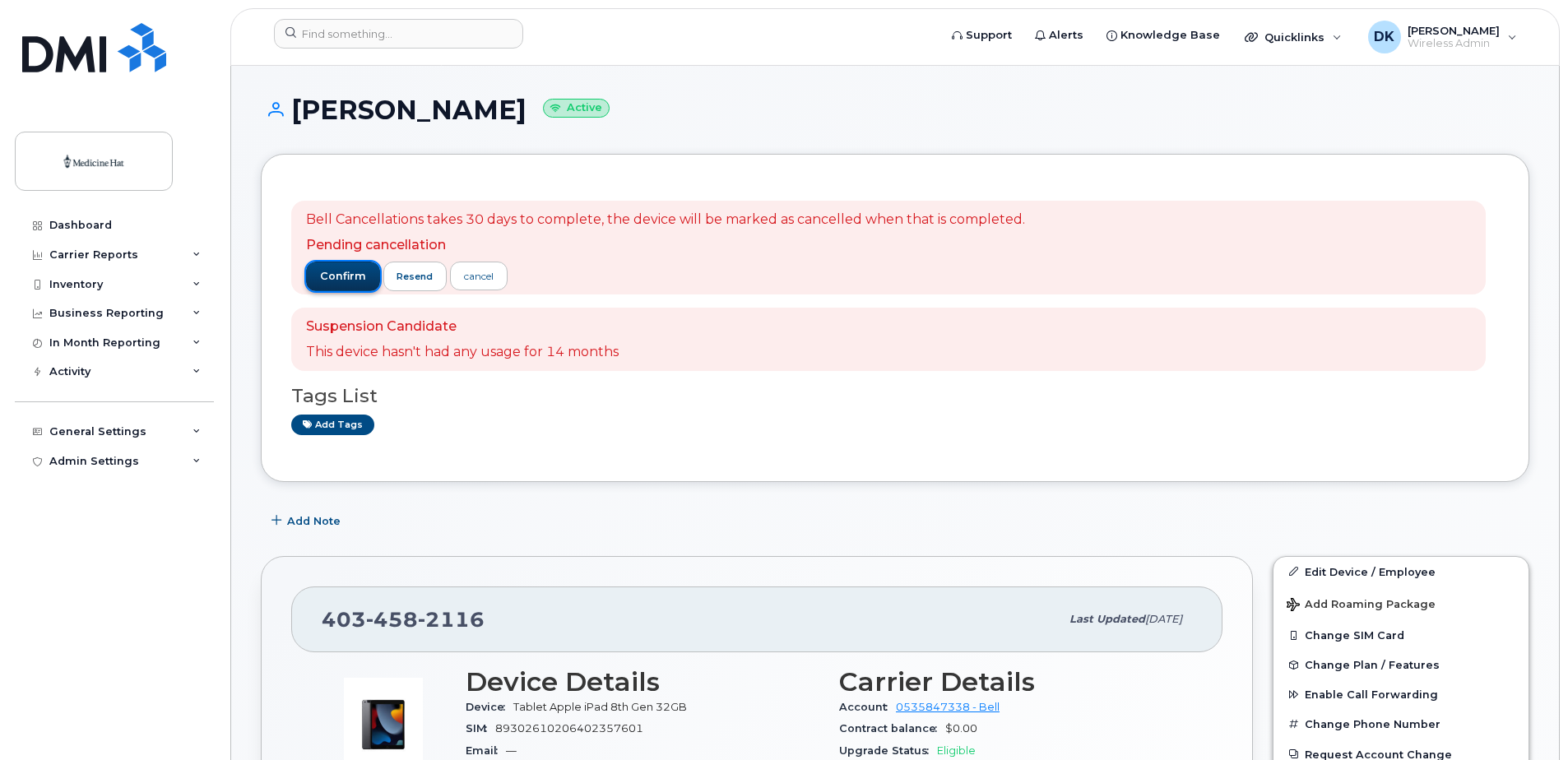
click at [335, 281] on span "confirm" at bounding box center [343, 276] width 46 height 15
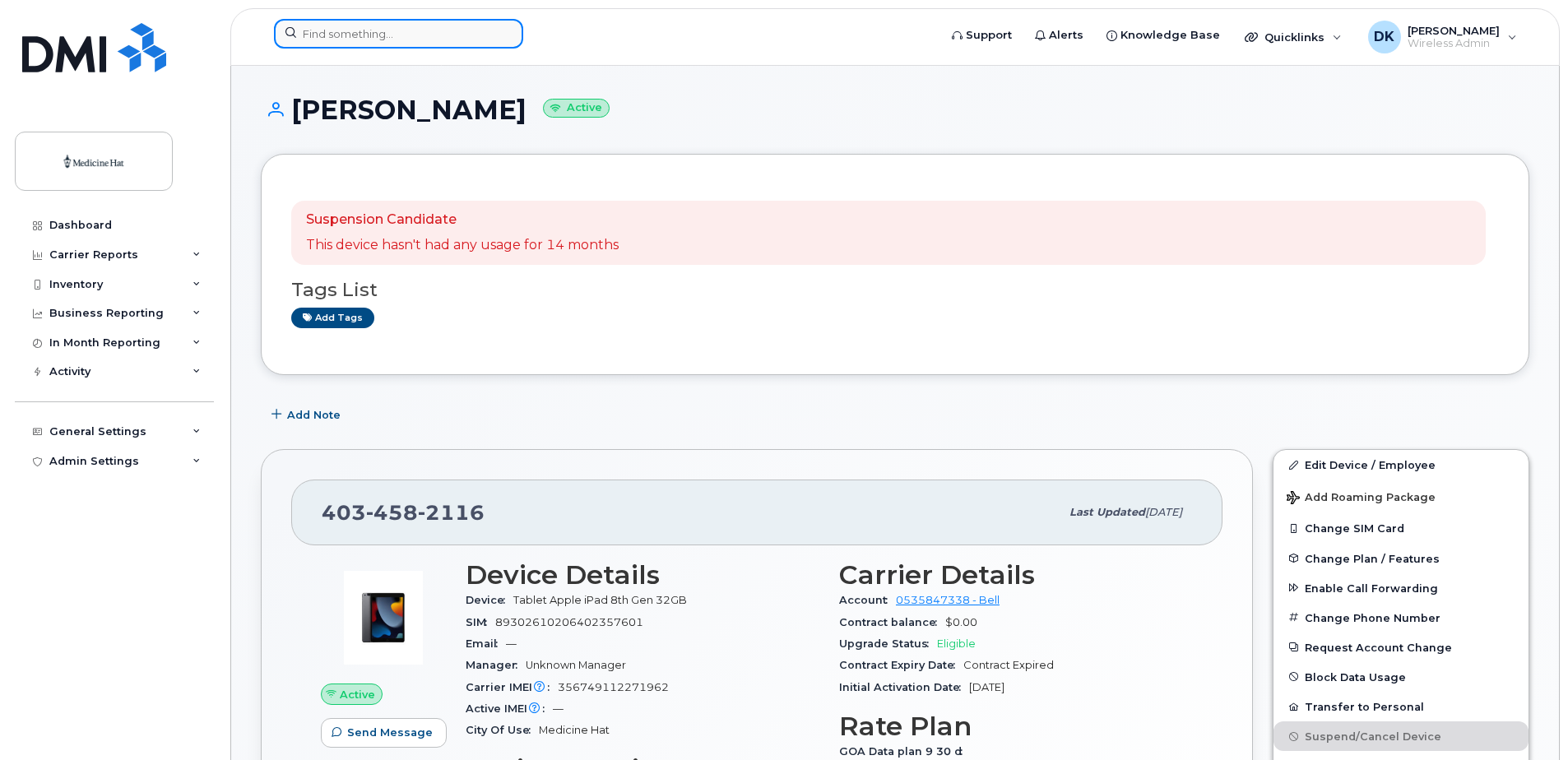
click at [374, 41] on input at bounding box center [398, 34] width 250 height 29
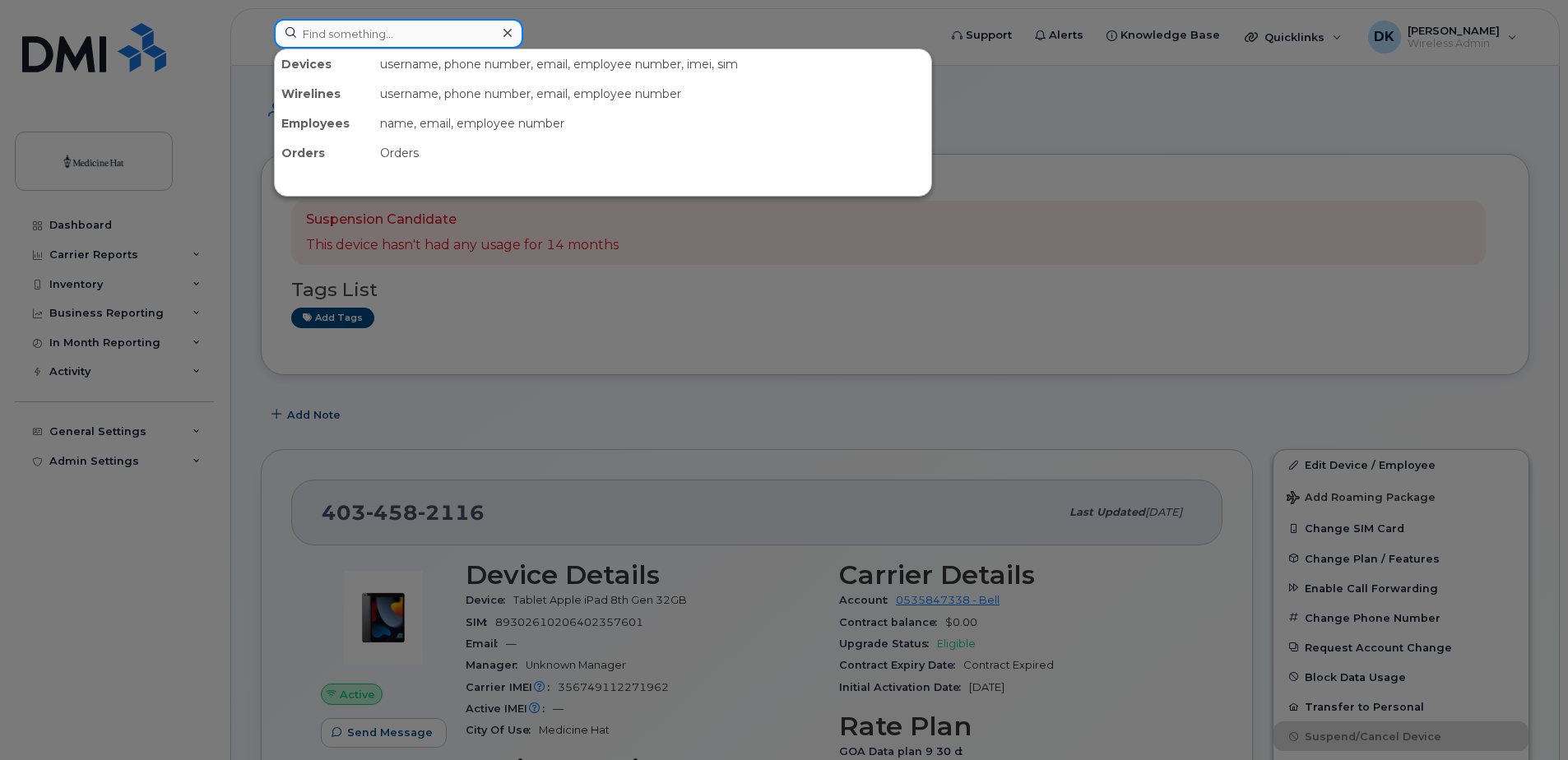
paste input "4039287341"
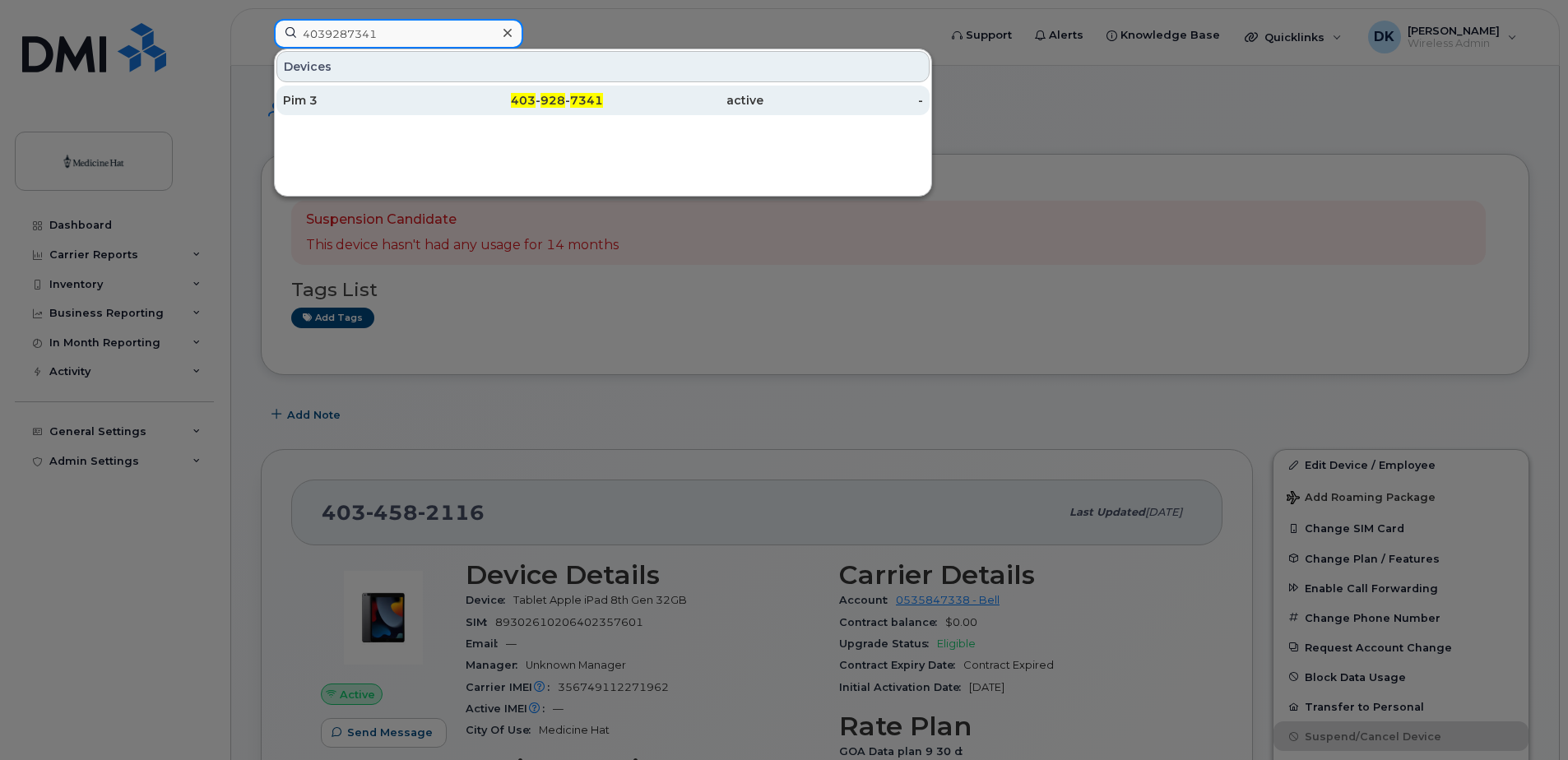
type input "4039287341"
click at [328, 103] on div "Pim 3" at bounding box center [363, 100] width 160 height 17
click at [330, 103] on div "Pim 3" at bounding box center [363, 100] width 160 height 17
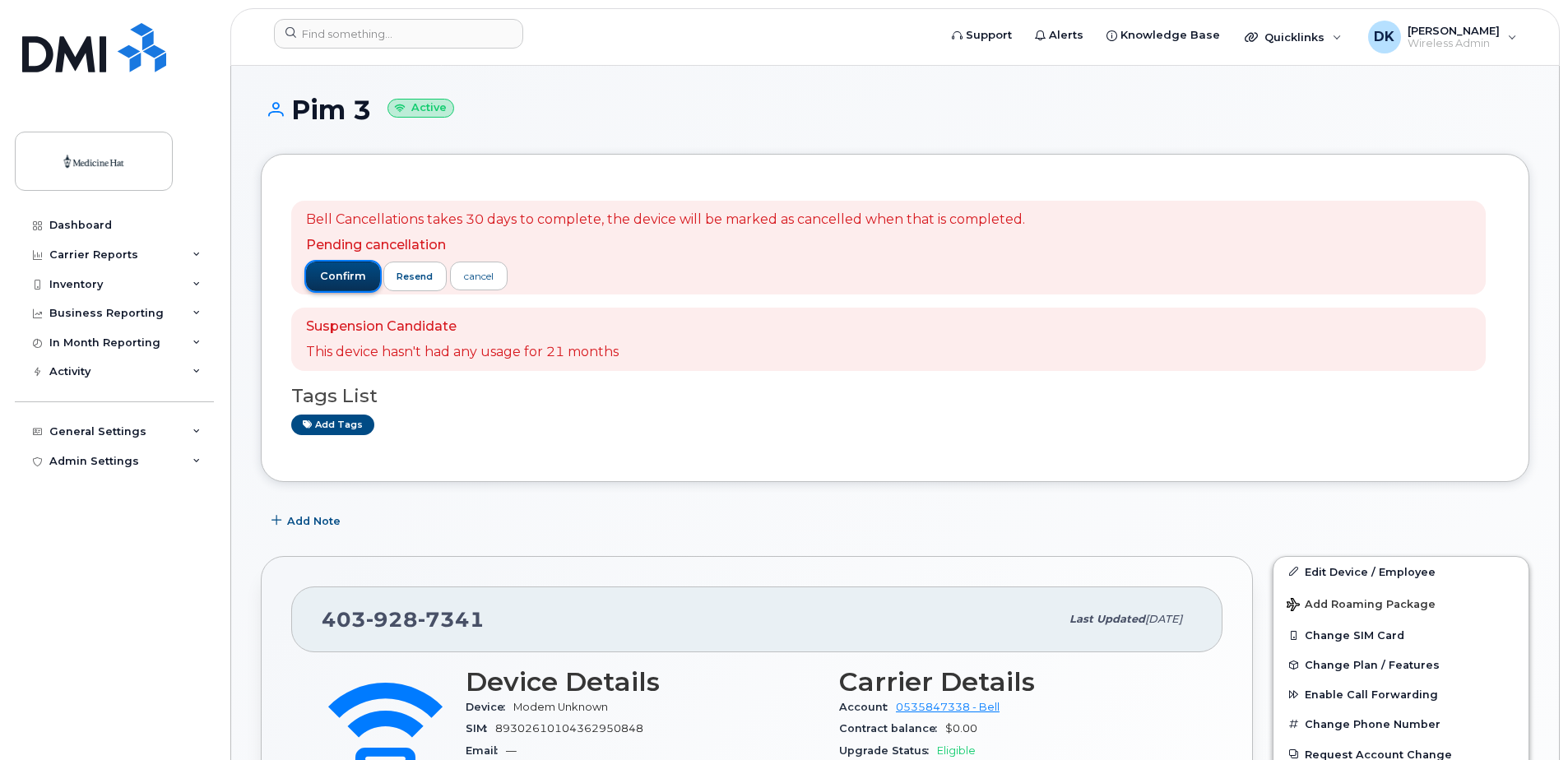
click at [325, 275] on span "confirm" at bounding box center [343, 276] width 46 height 15
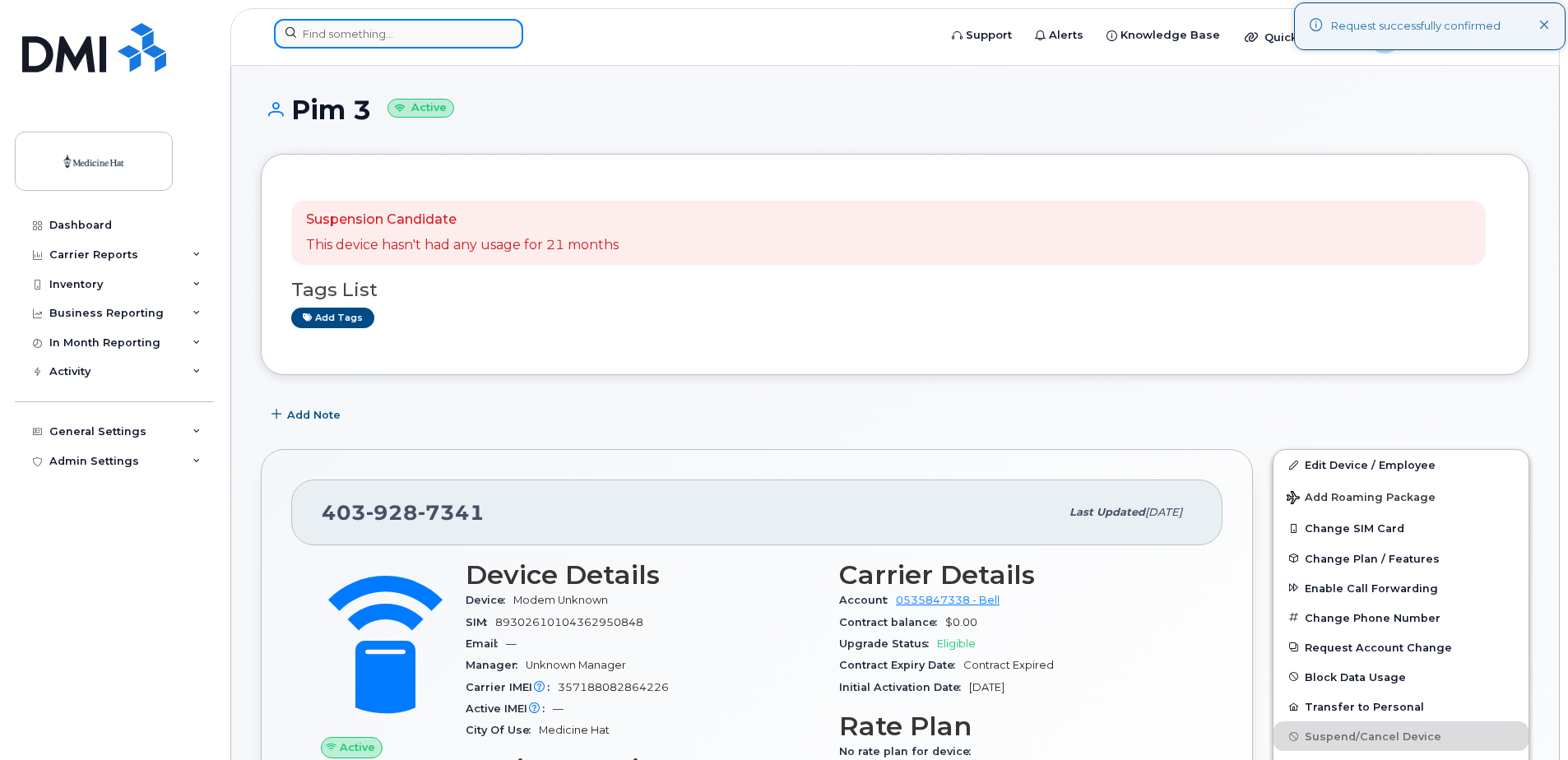
click at [368, 38] on input at bounding box center [398, 34] width 250 height 29
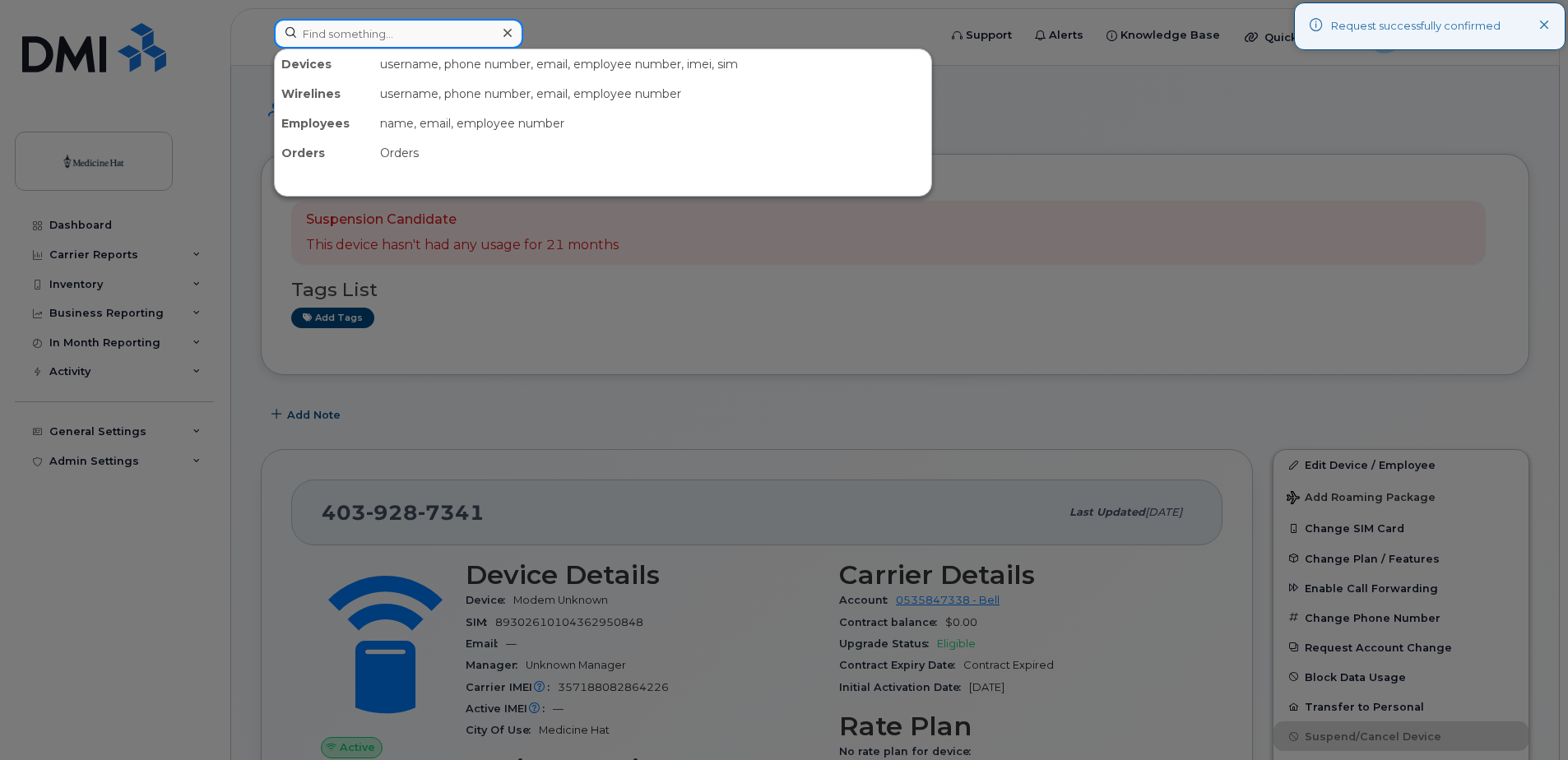
paste input "4039285764"
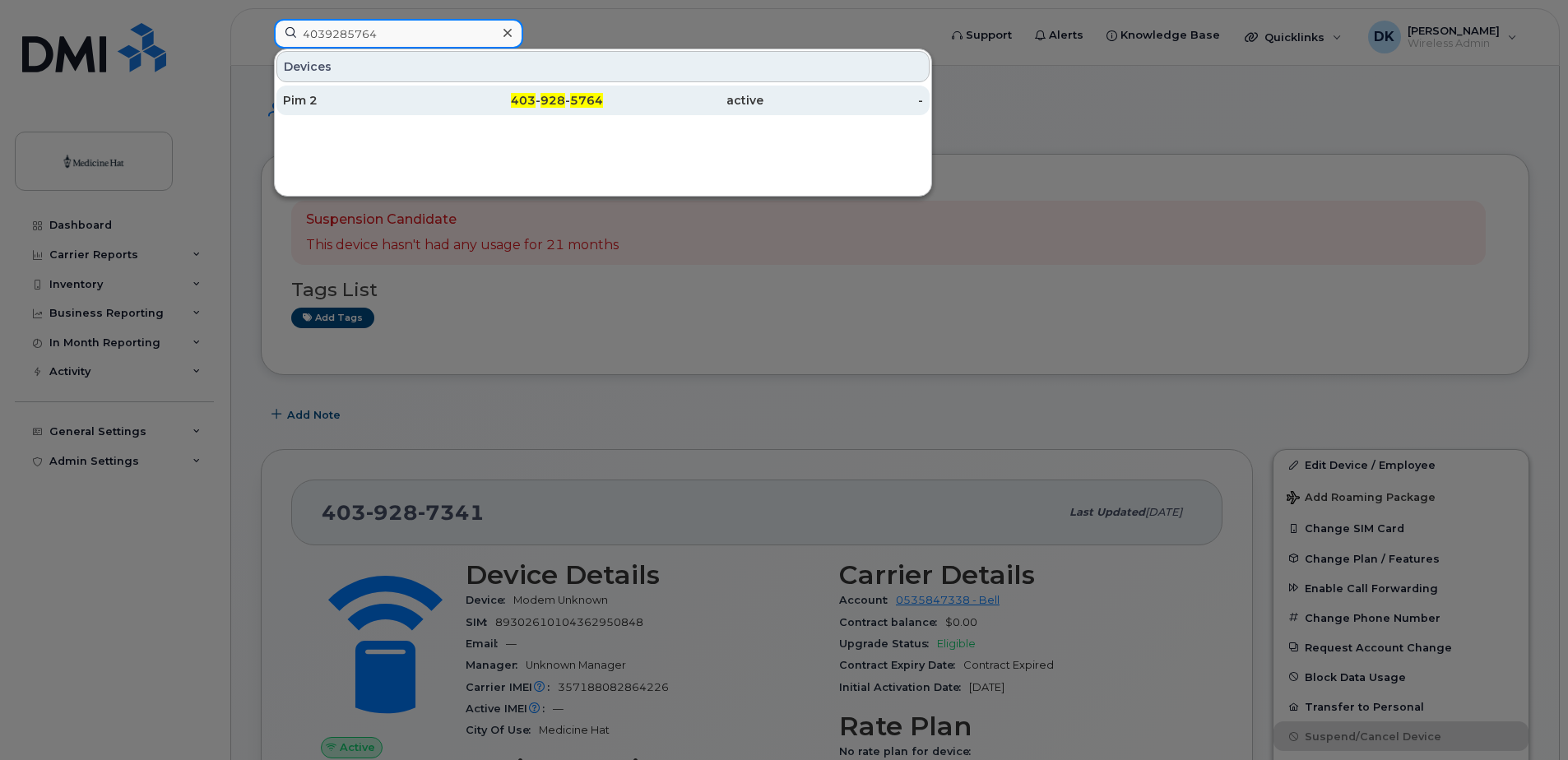
type input "4039285764"
click at [344, 99] on div "Pim 2" at bounding box center [363, 100] width 160 height 17
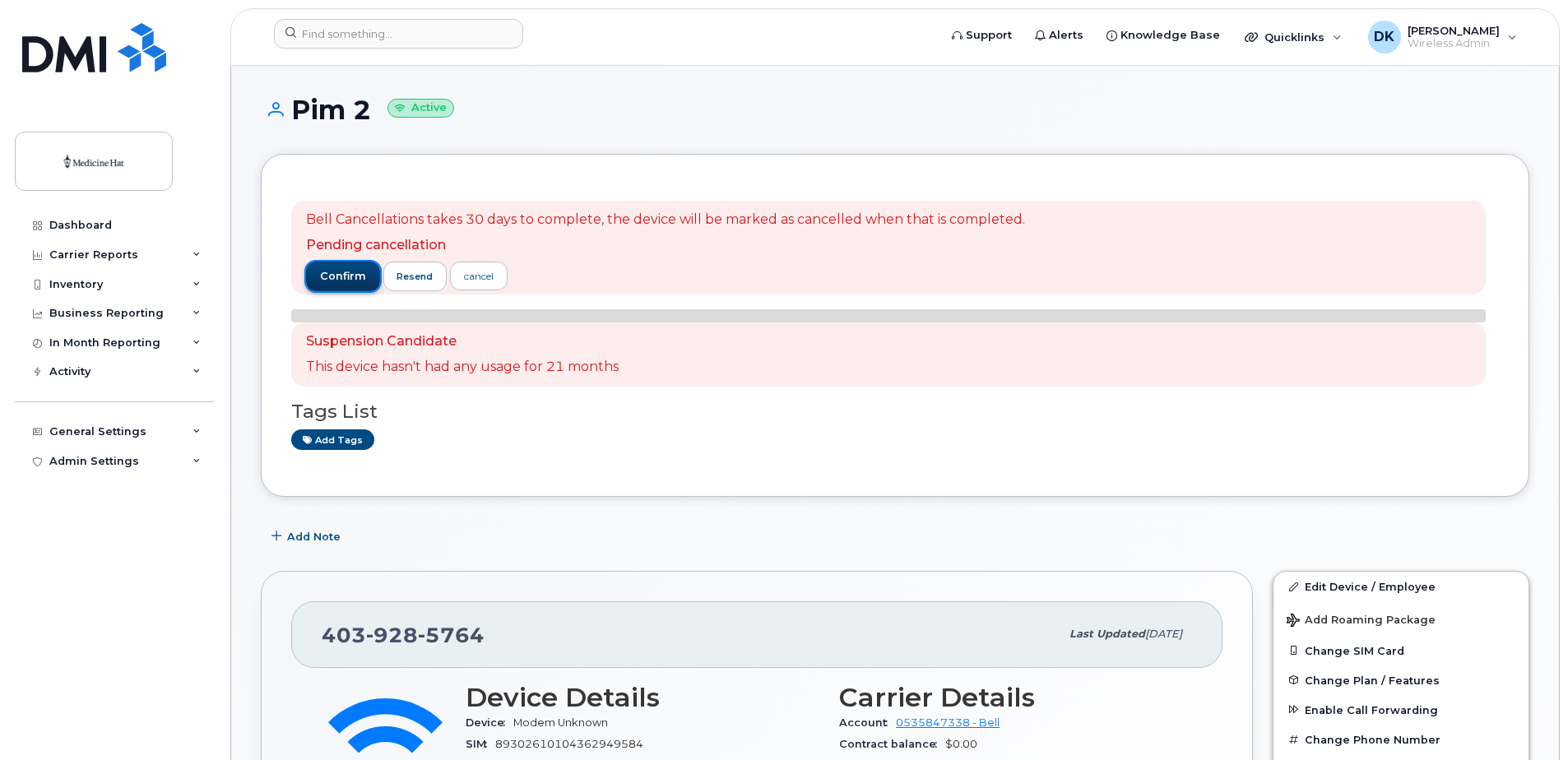
click at [317, 276] on button "confirm" at bounding box center [343, 276] width 74 height 29
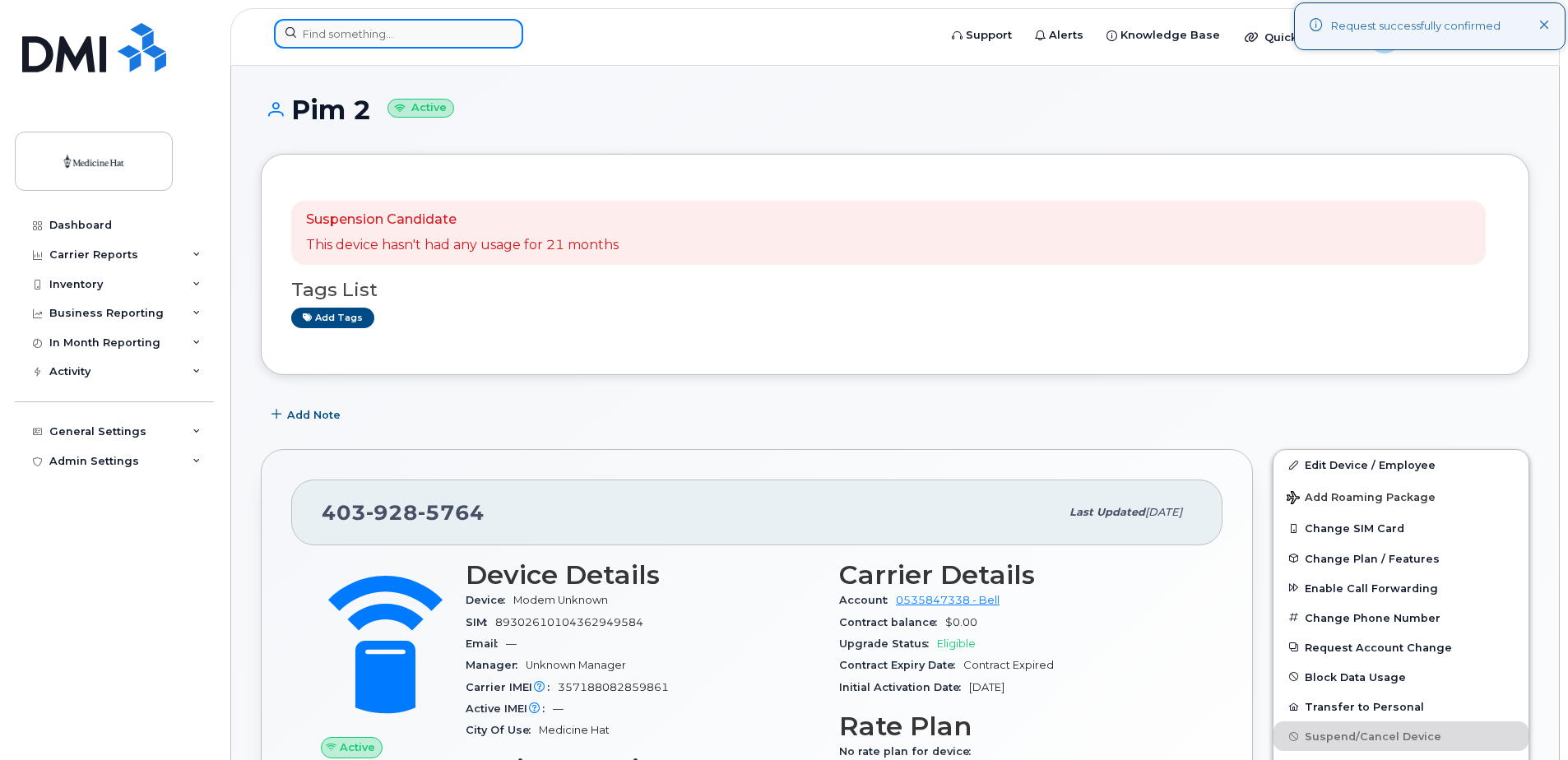
click at [410, 30] on input at bounding box center [398, 34] width 250 height 29
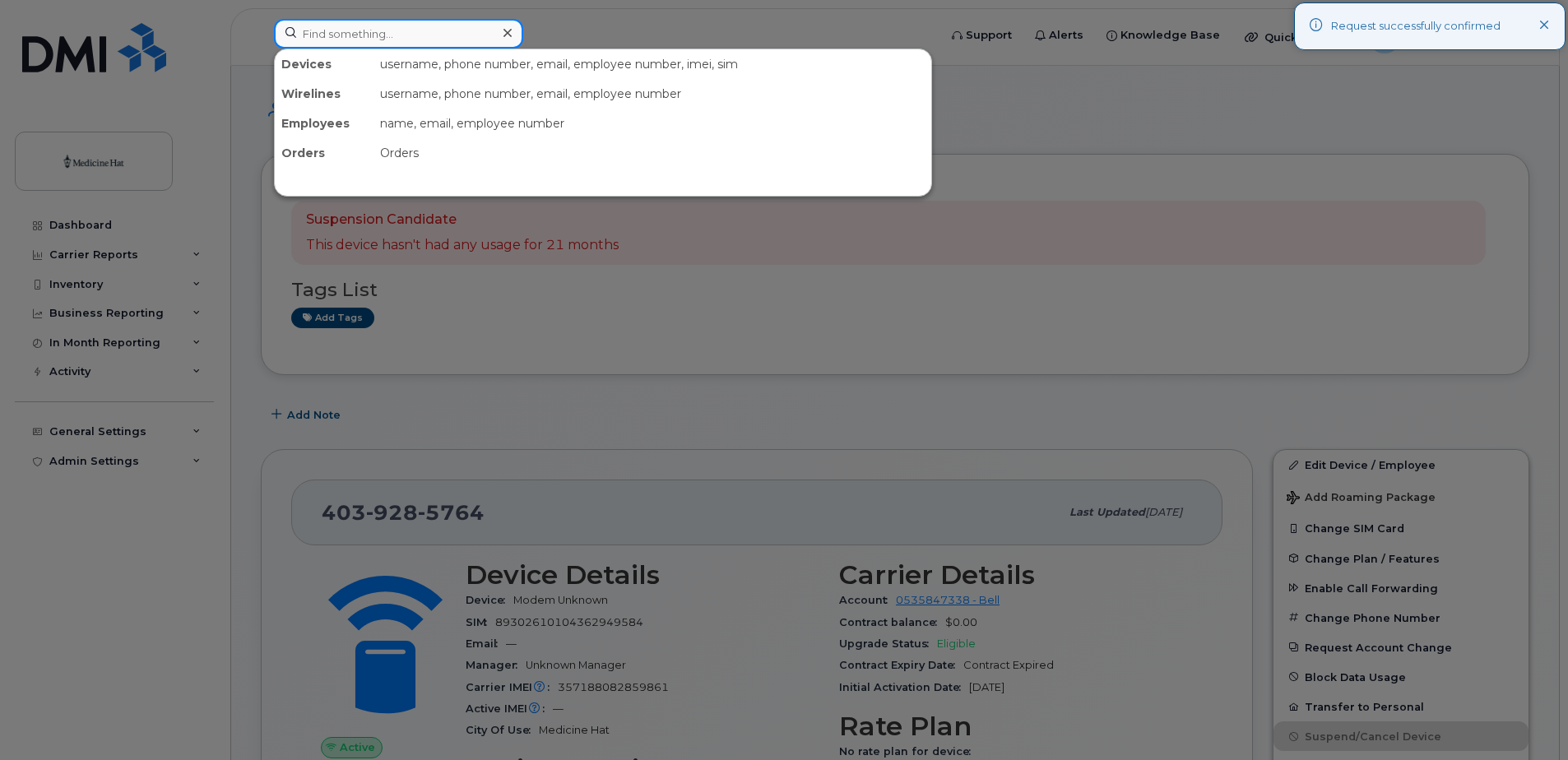
paste input "4039285392"
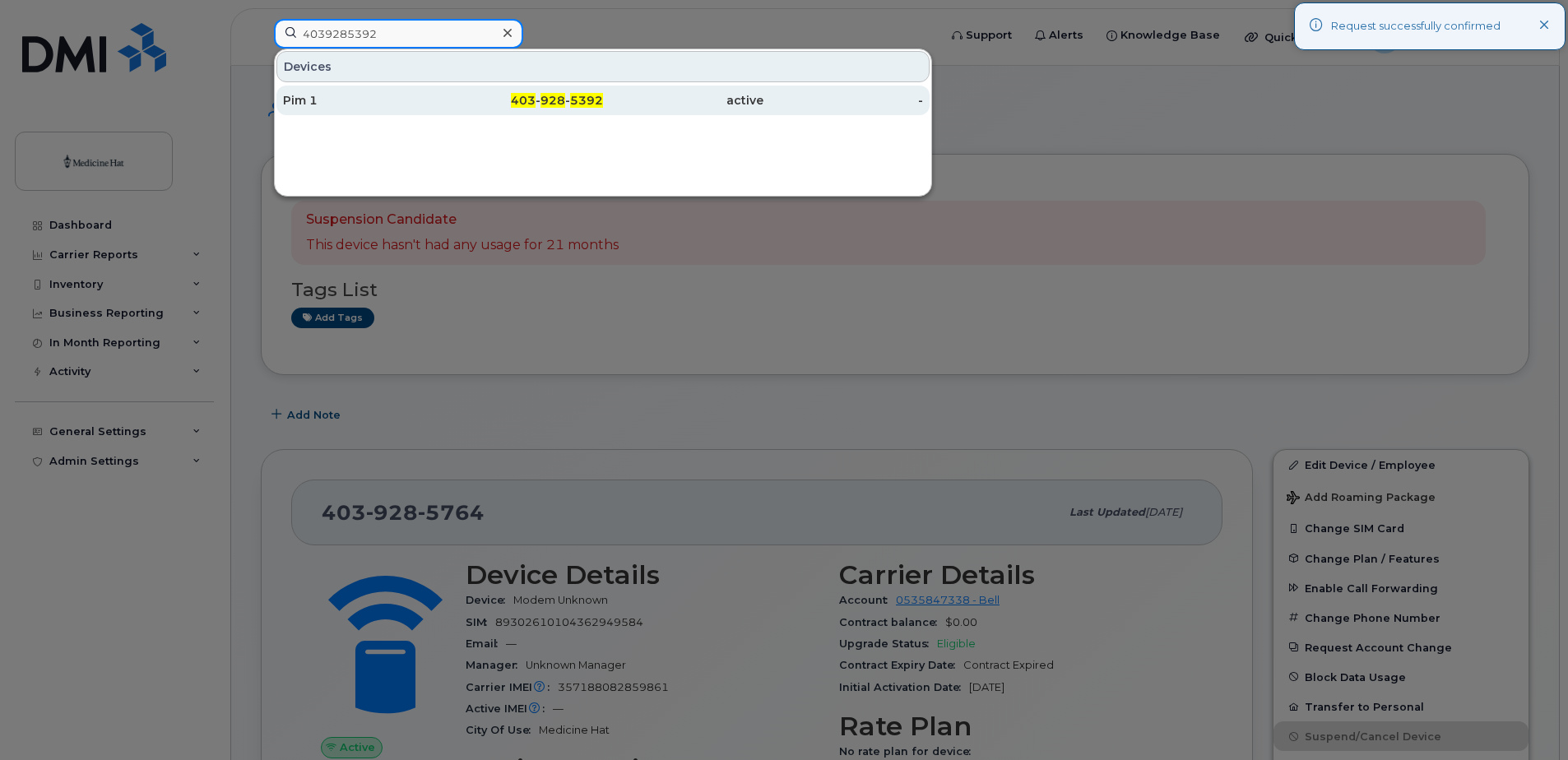
type input "4039285392"
click at [344, 104] on div "Pim 1" at bounding box center [363, 100] width 160 height 17
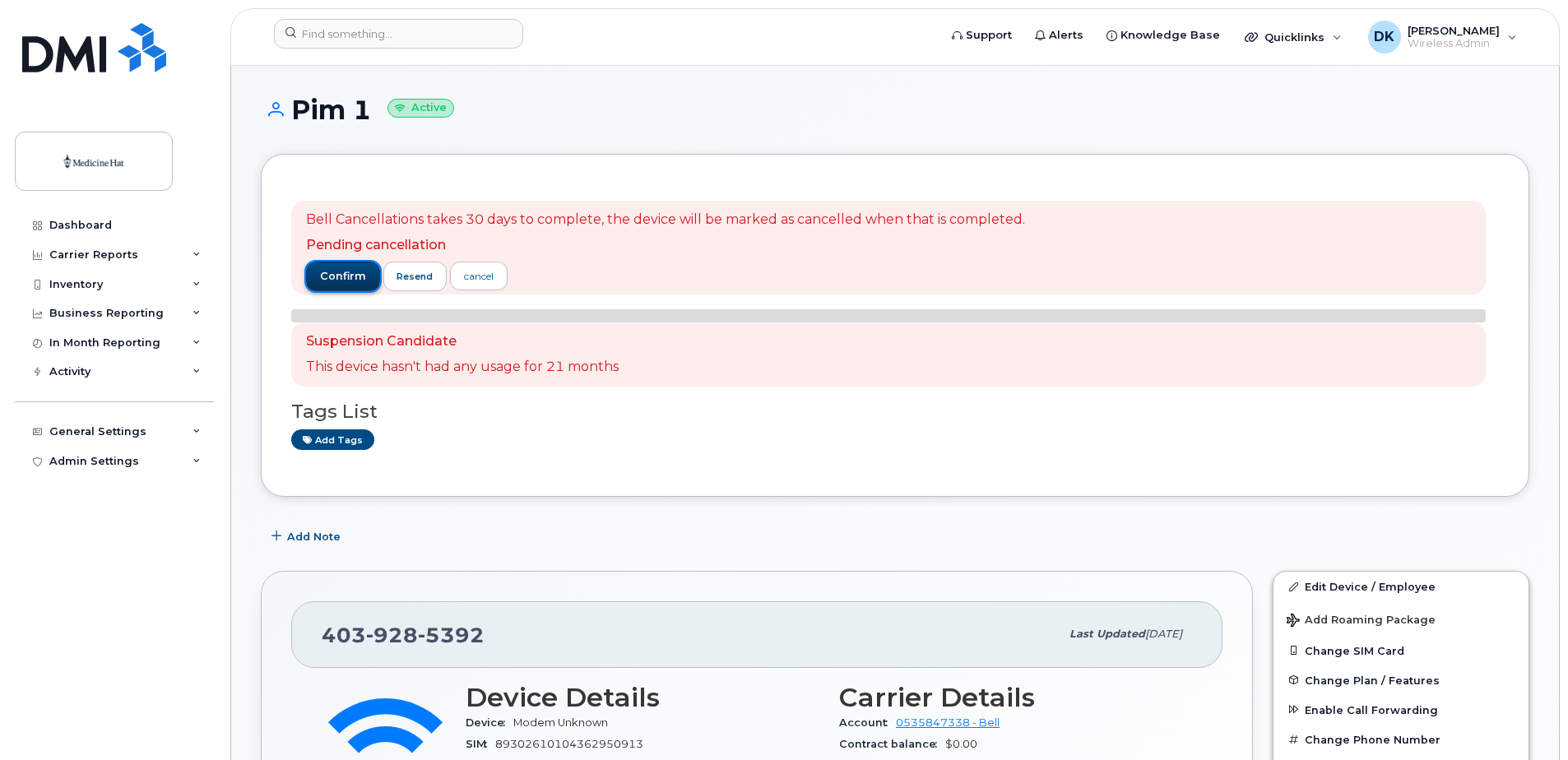
click at [326, 272] on span "confirm" at bounding box center [343, 276] width 46 height 15
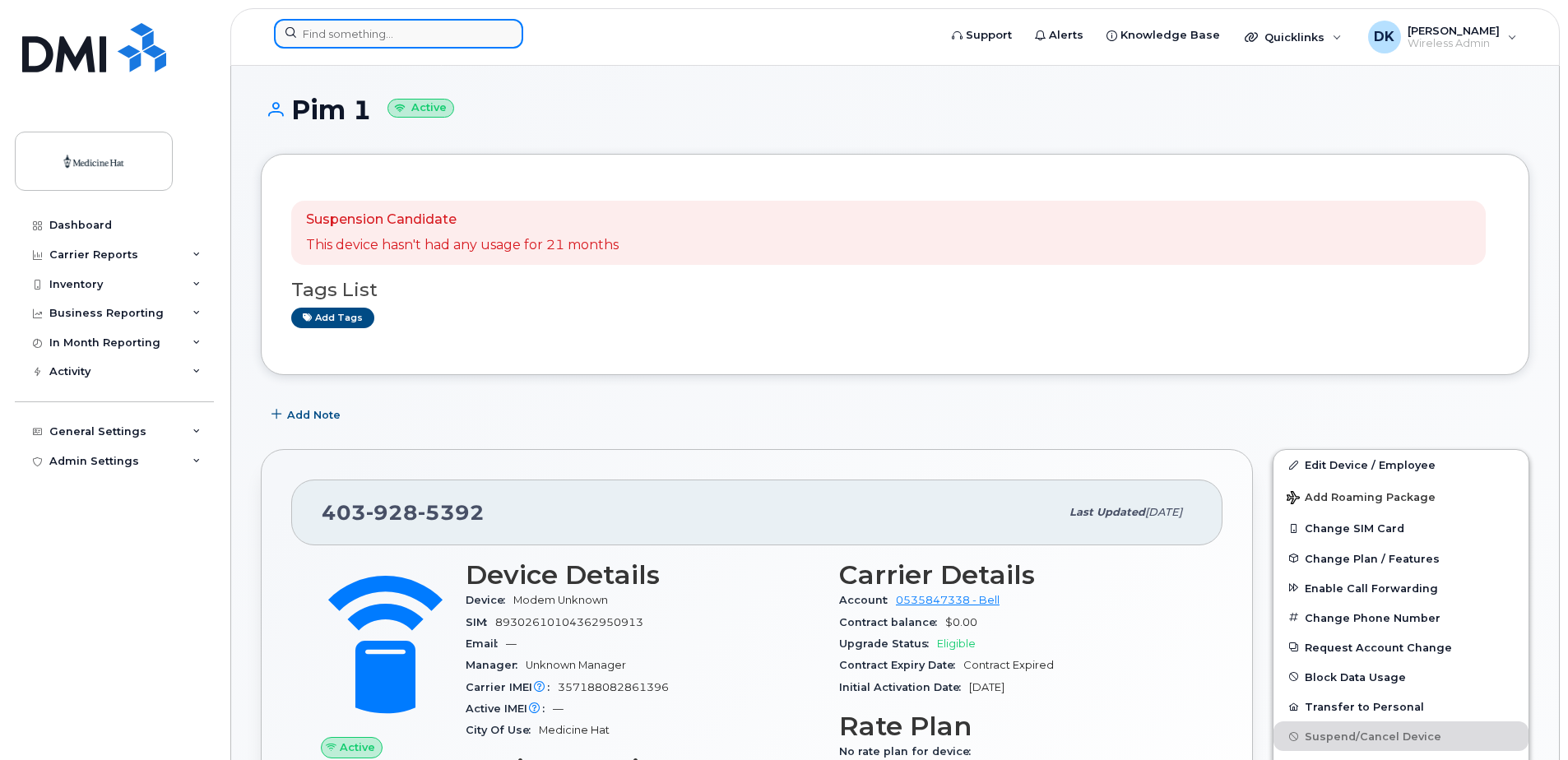
click at [361, 41] on input at bounding box center [398, 34] width 250 height 29
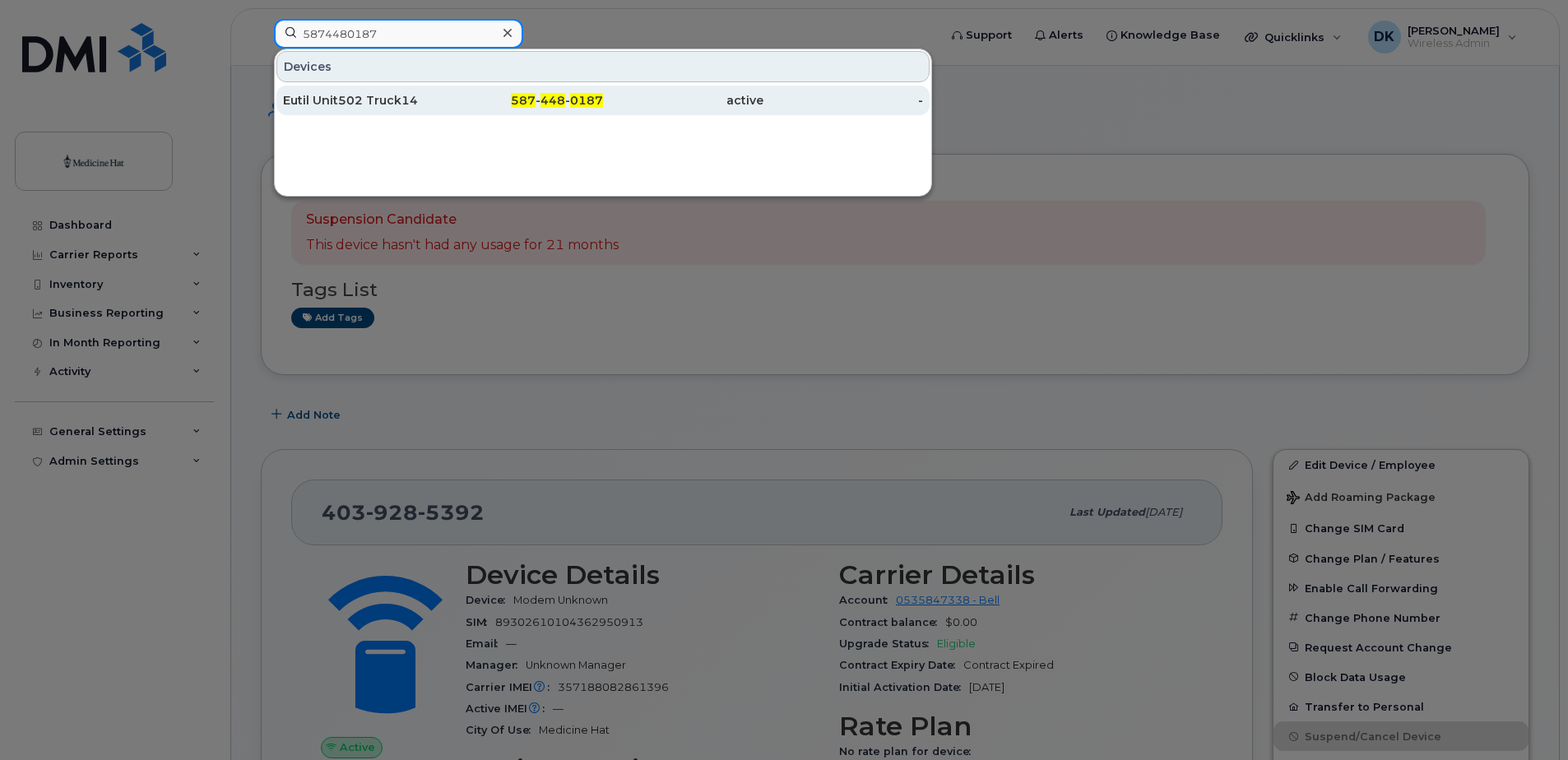
type input "5874480187"
click at [383, 104] on div "Eutil Unit502 Truck14" at bounding box center [363, 100] width 160 height 17
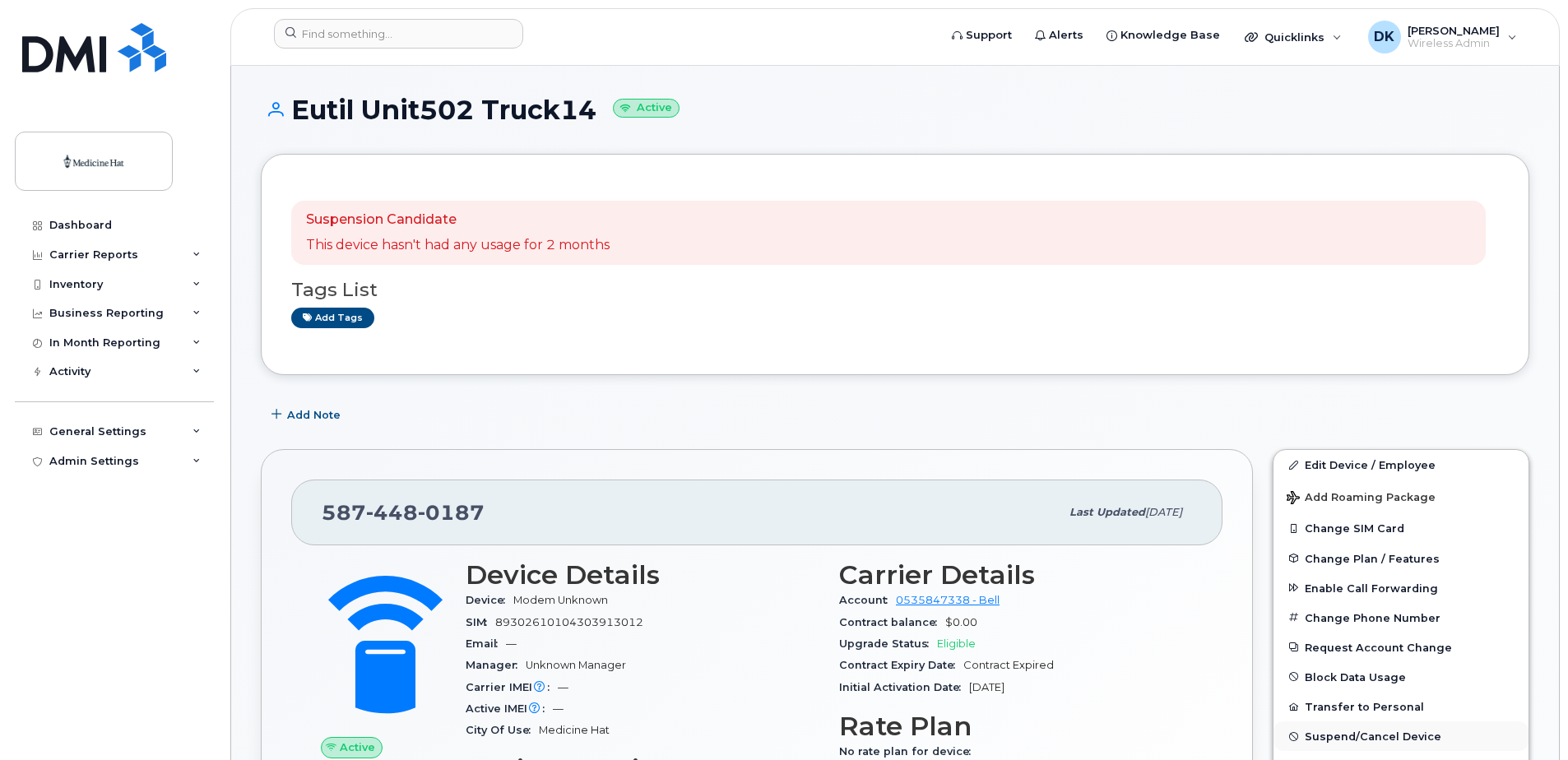
click at [1338, 733] on span "Suspend/Cancel Device" at bounding box center [1373, 736] width 136 height 12
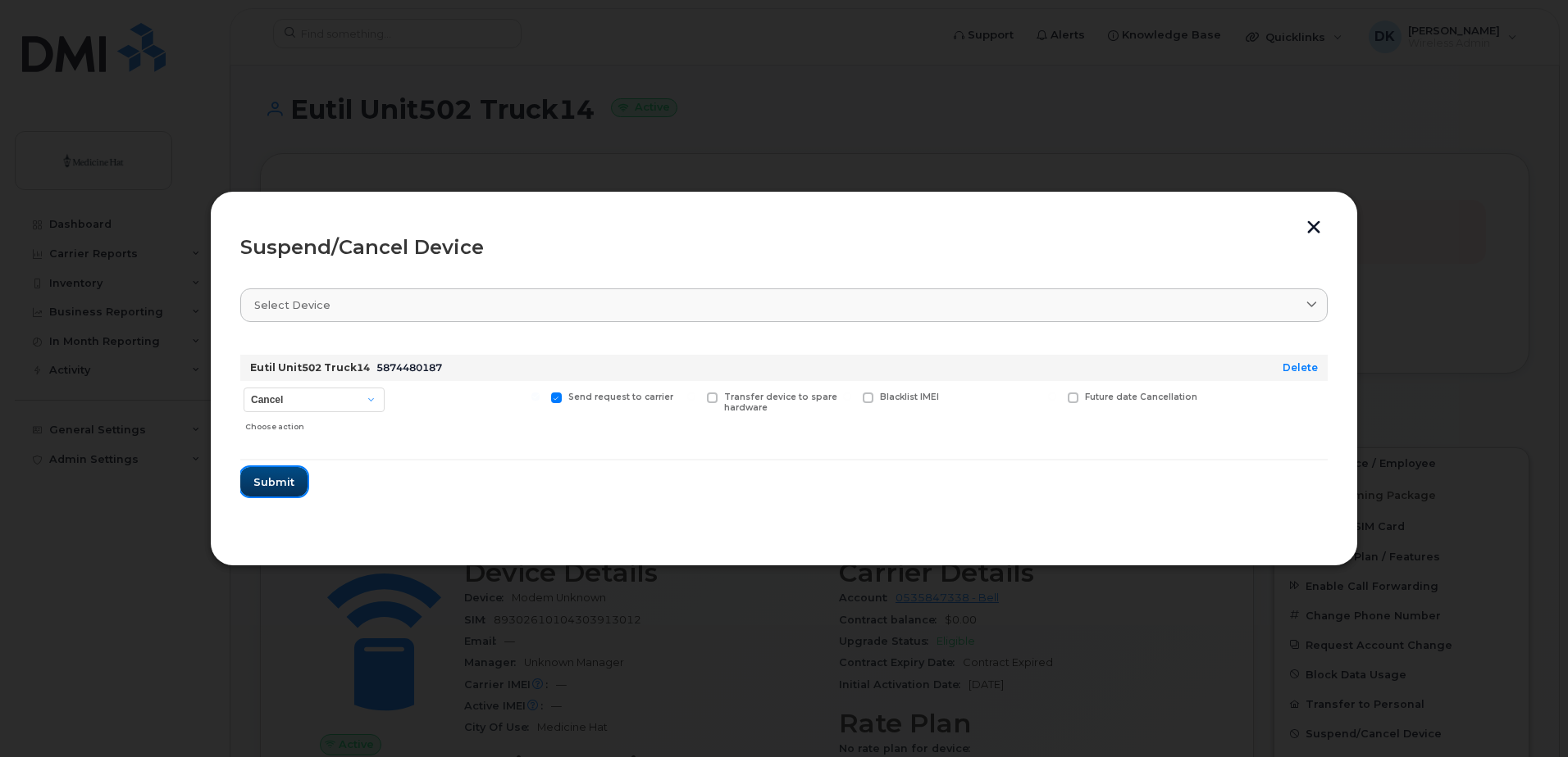
click at [268, 482] on span "Submit" at bounding box center [274, 482] width 41 height 16
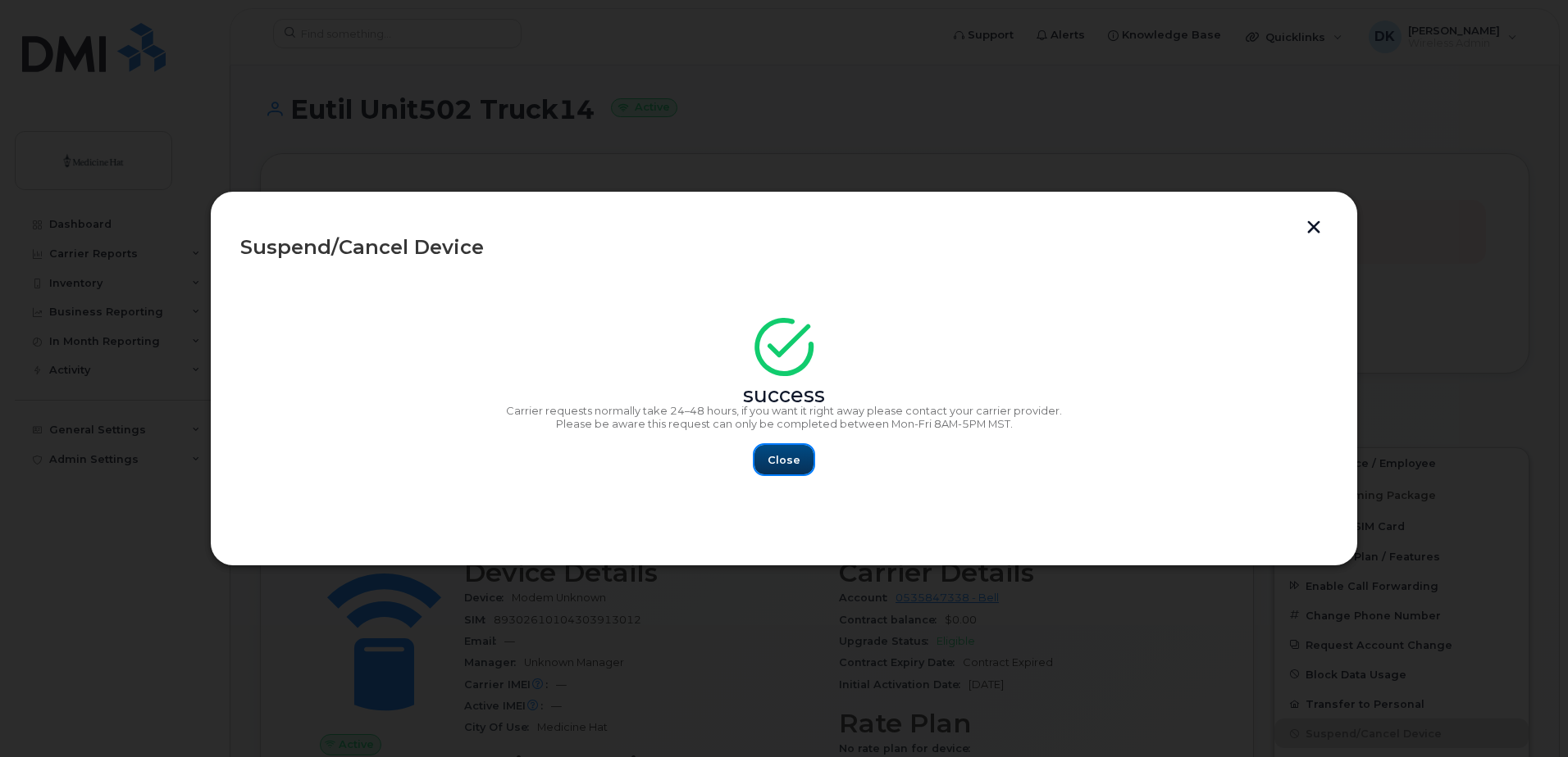
click at [780, 458] on span "Close" at bounding box center [784, 460] width 33 height 16
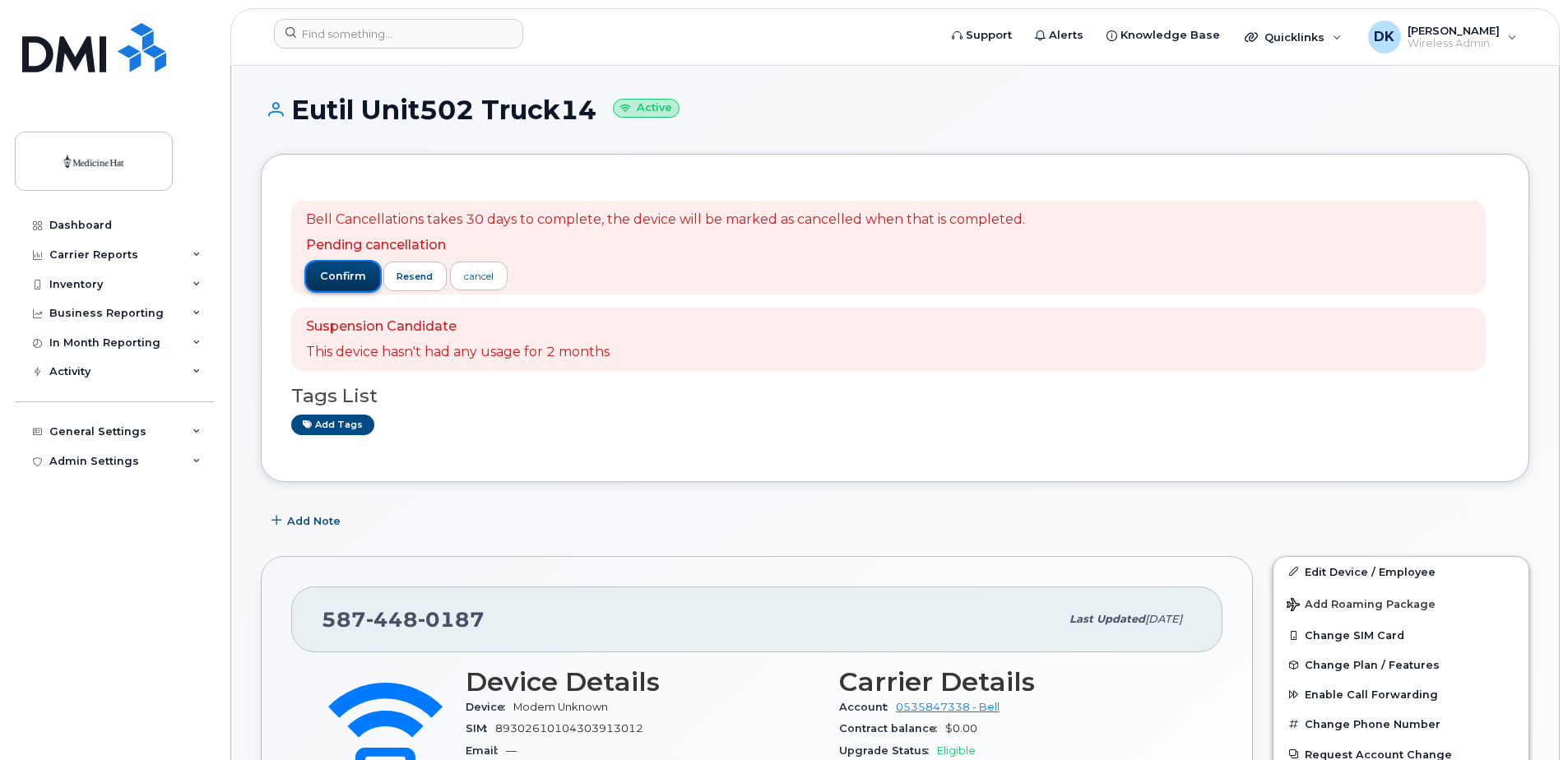
click at [332, 274] on span "confirm" at bounding box center [343, 276] width 46 height 15
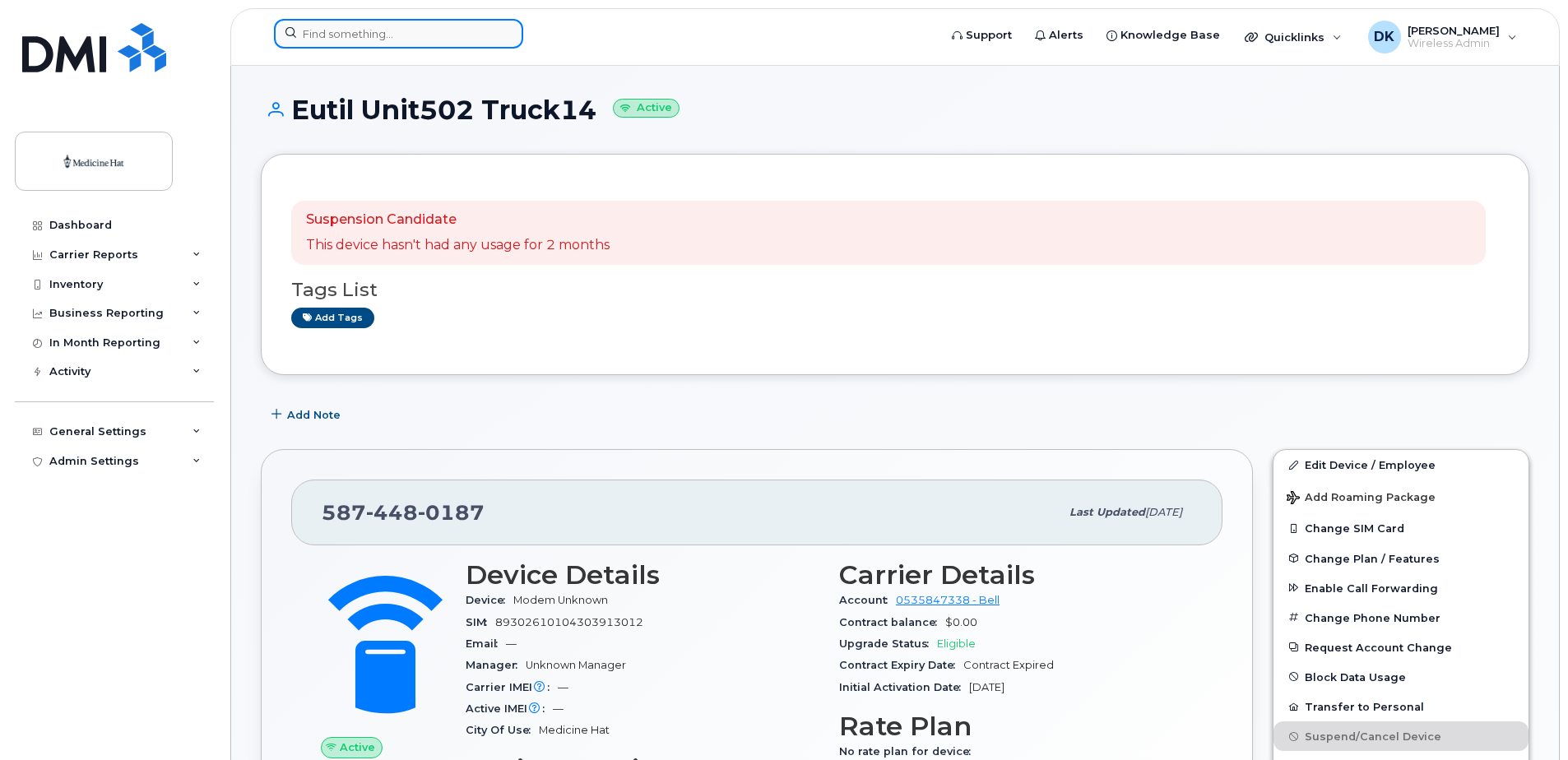
click at [344, 41] on input at bounding box center [398, 34] width 250 height 29
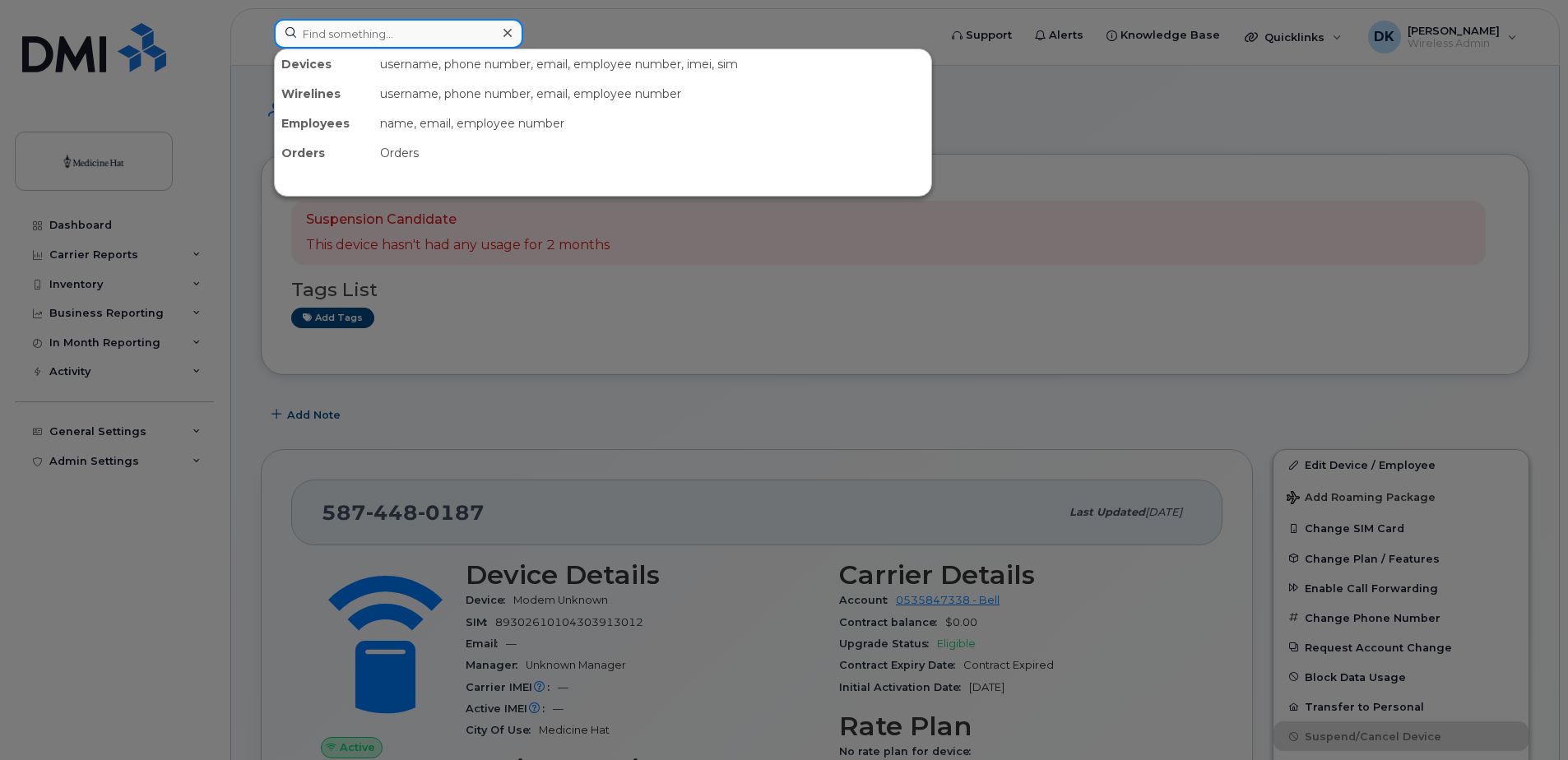
paste input "4034581552"
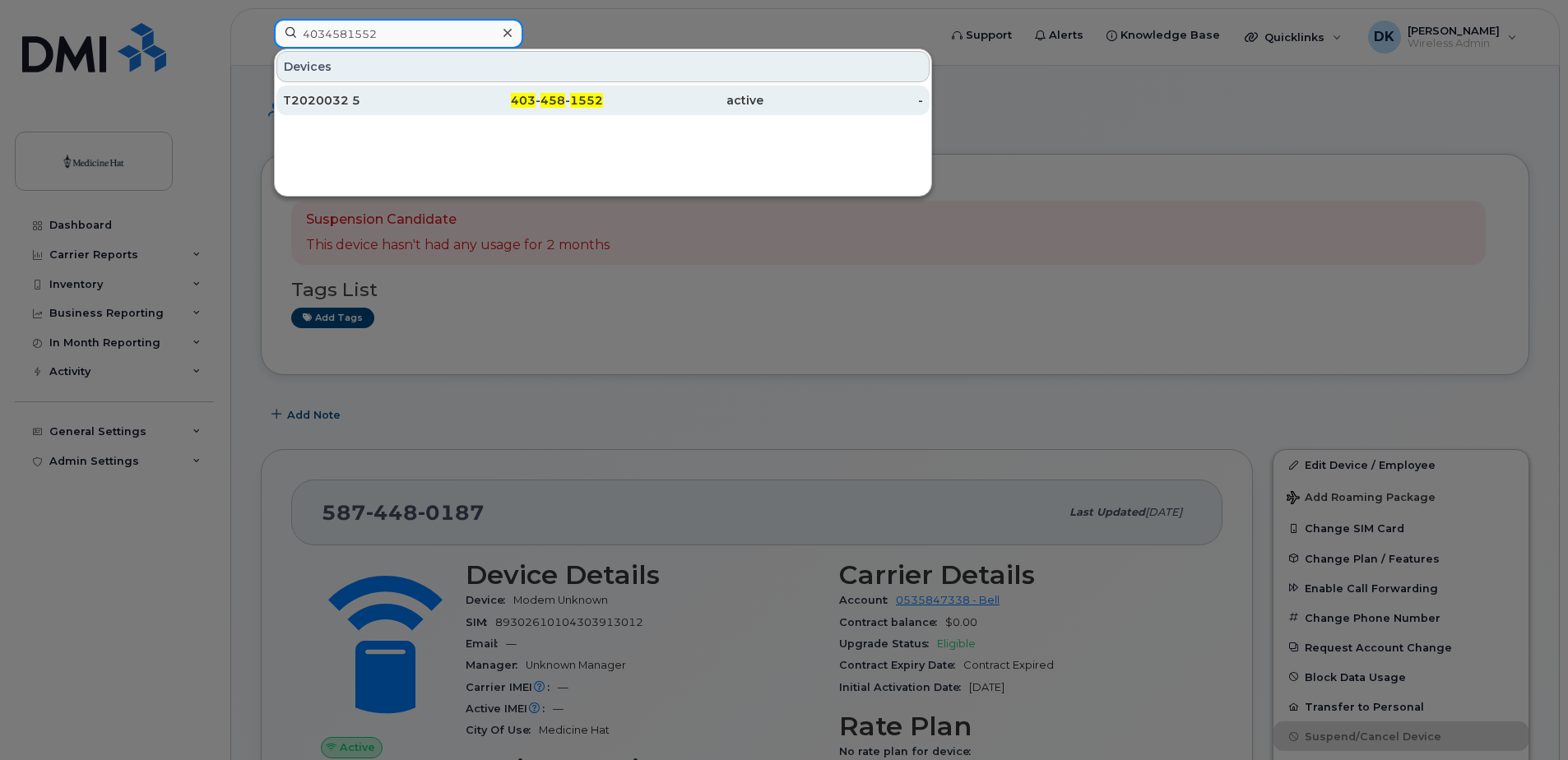
type input "4034581552"
click at [335, 99] on div "T2020032 5" at bounding box center [363, 100] width 160 height 17
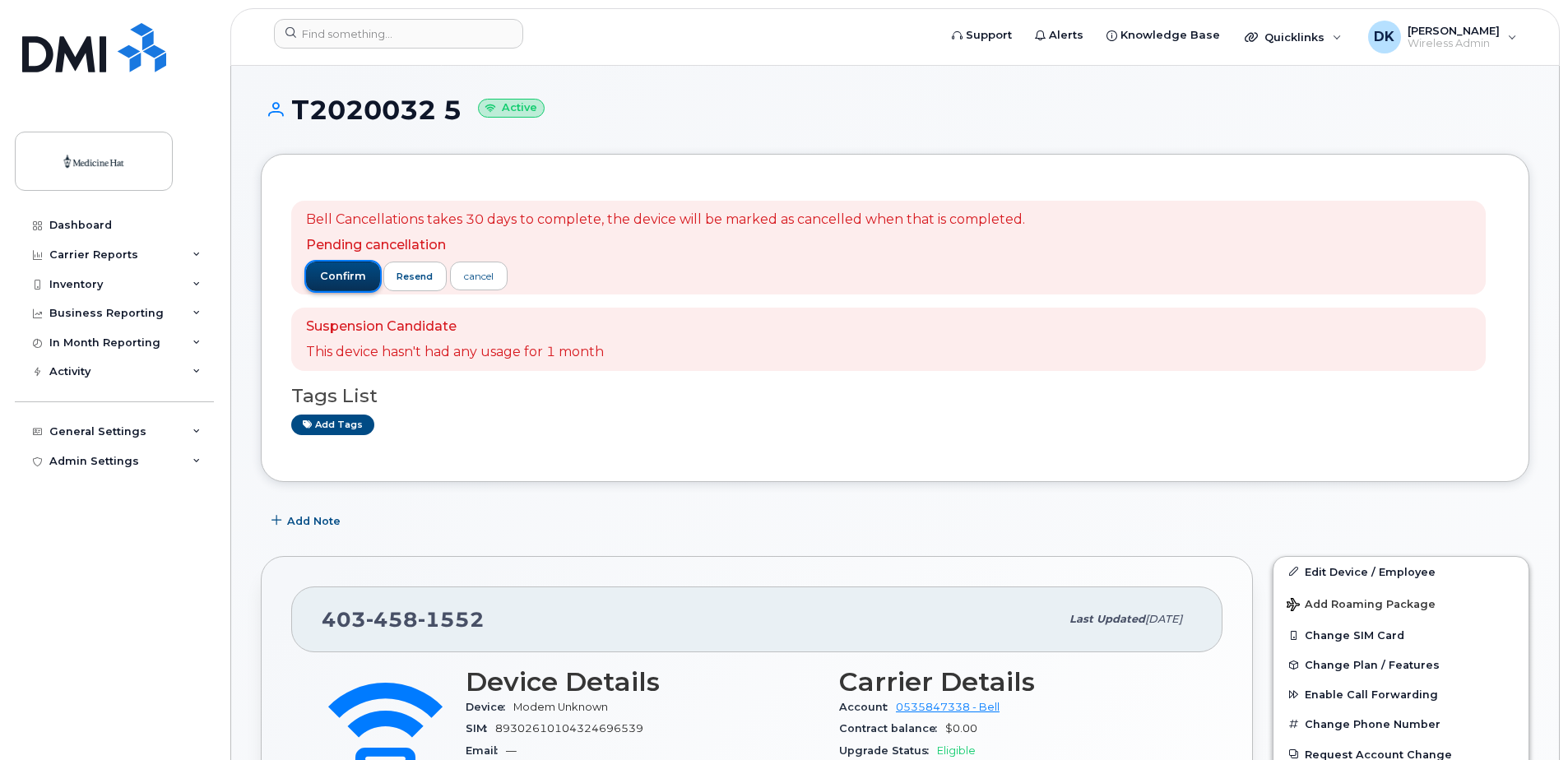
click at [323, 285] on button "confirm" at bounding box center [343, 276] width 74 height 29
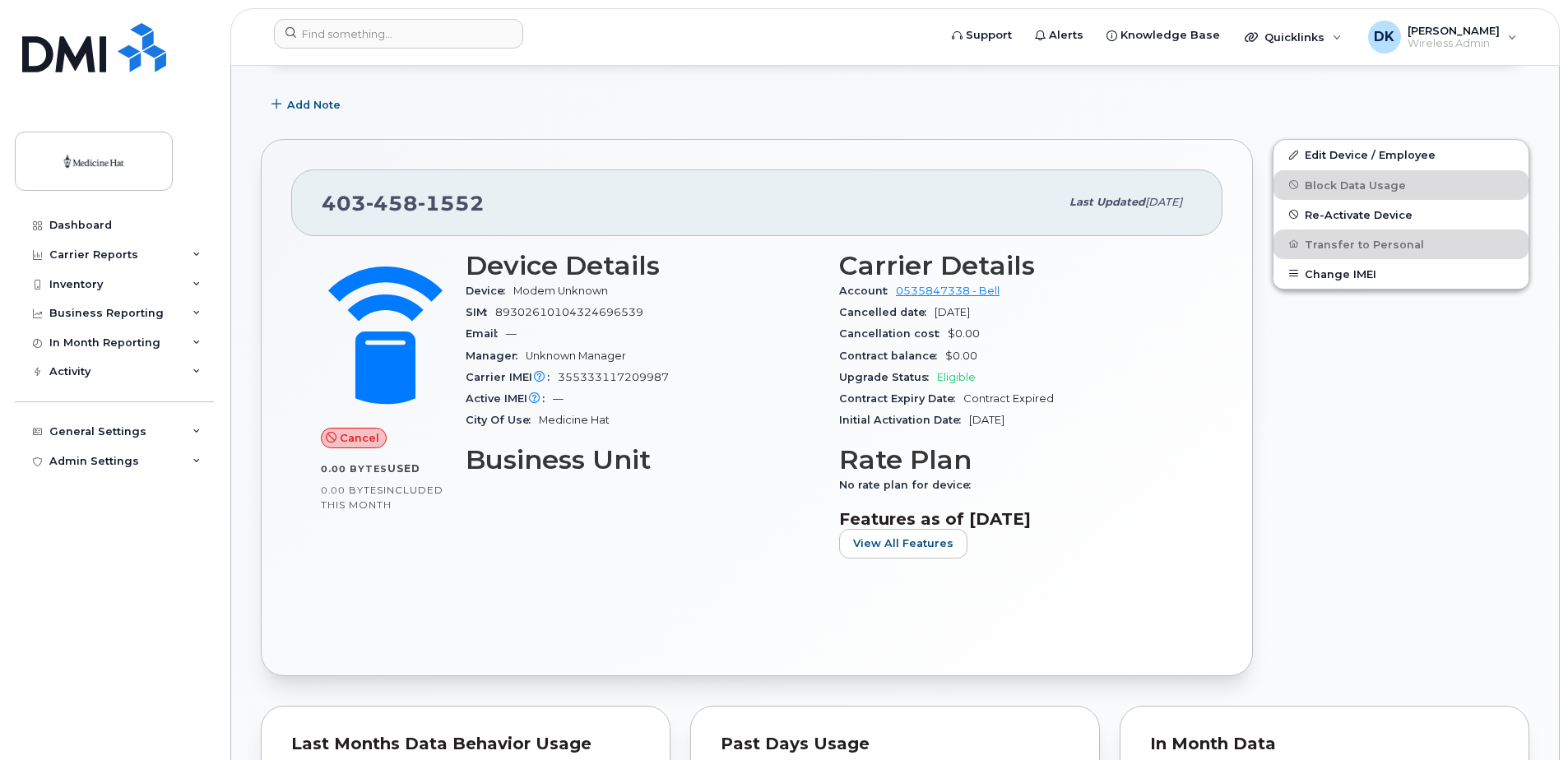
scroll to position [412, 0]
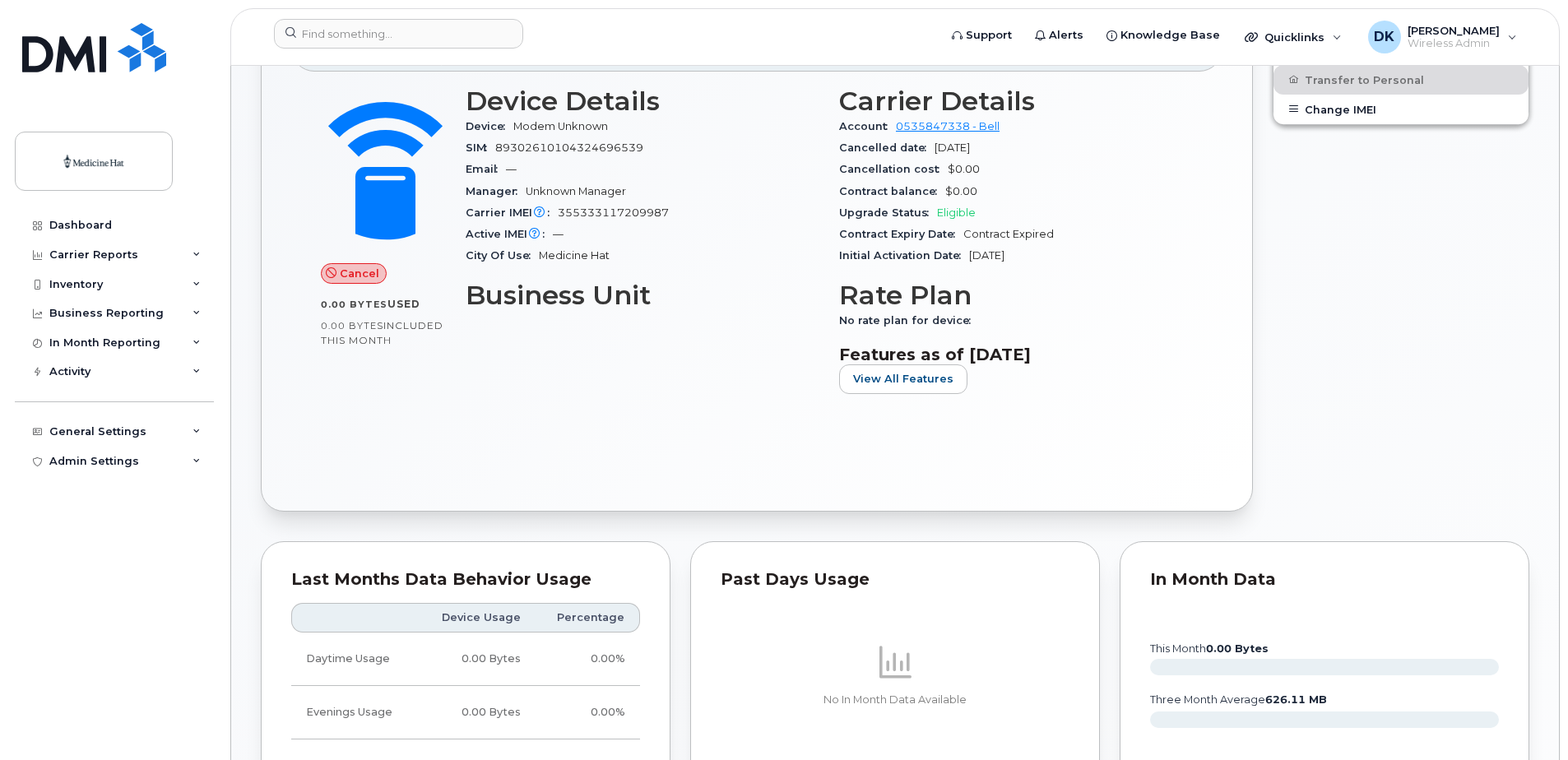
click at [351, 275] on span "Cancel" at bounding box center [359, 274] width 40 height 16
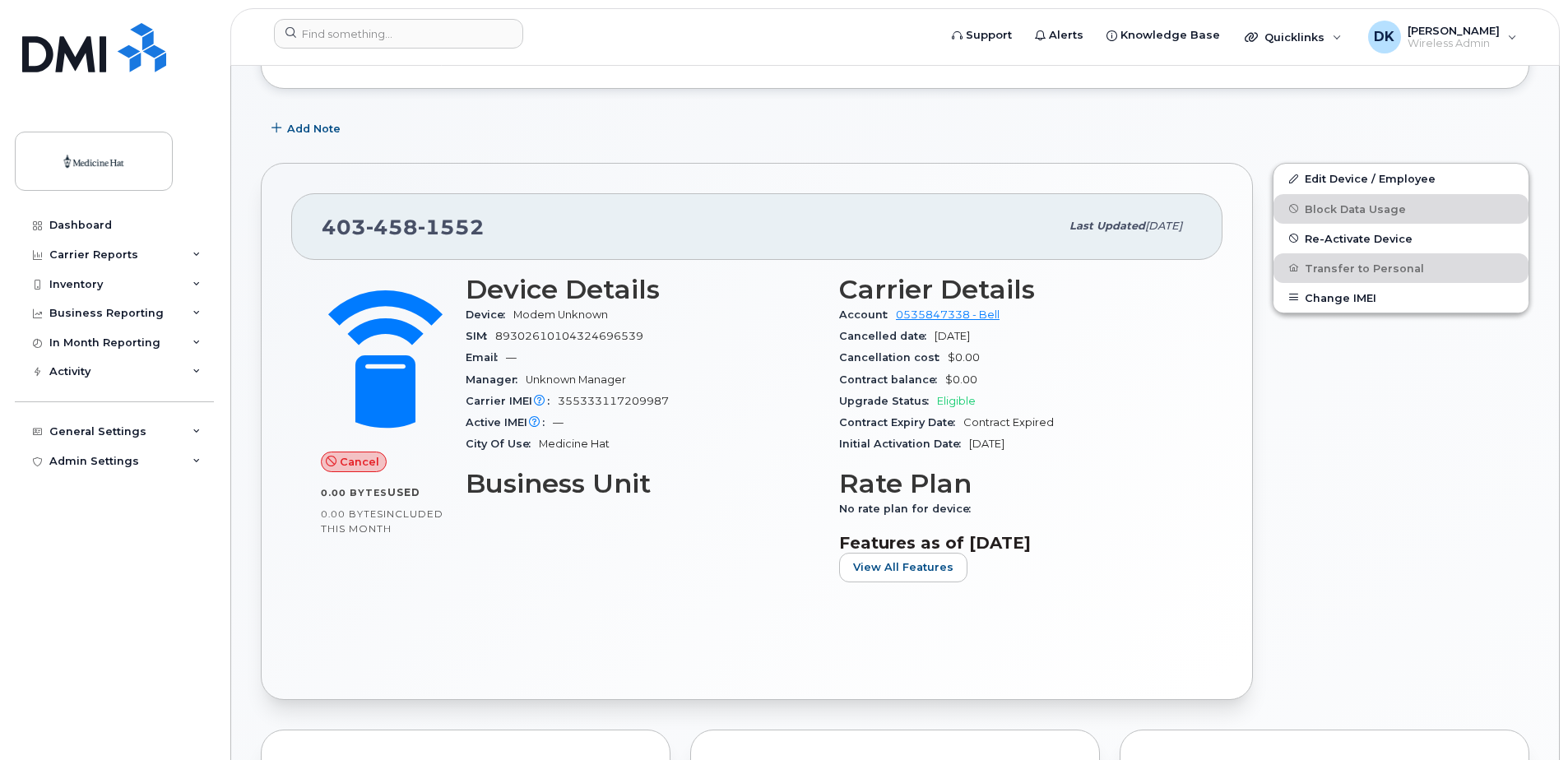
scroll to position [0, 0]
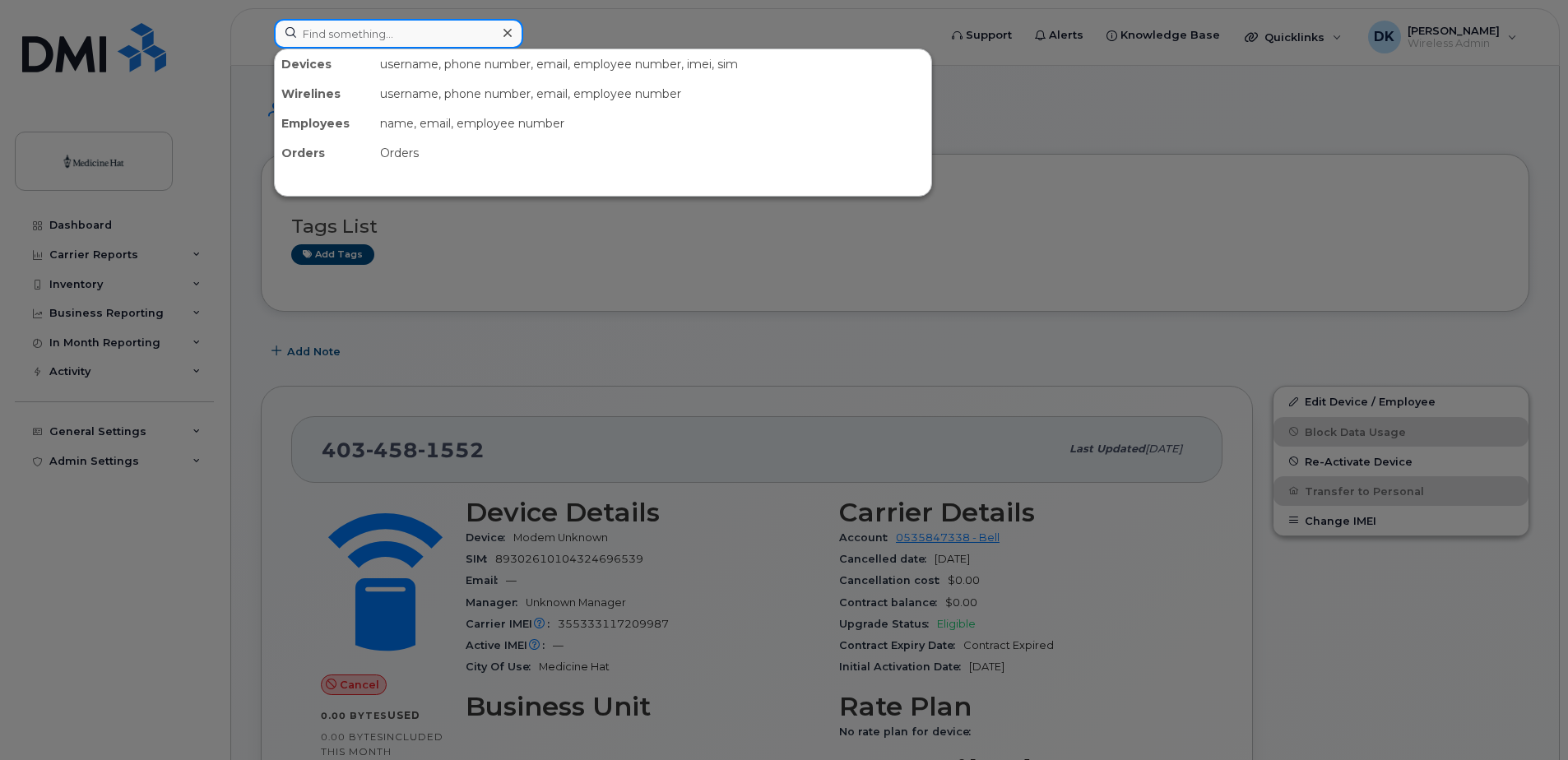
click at [376, 38] on input at bounding box center [398, 34] width 250 height 29
click at [418, 41] on input at bounding box center [398, 34] width 250 height 29
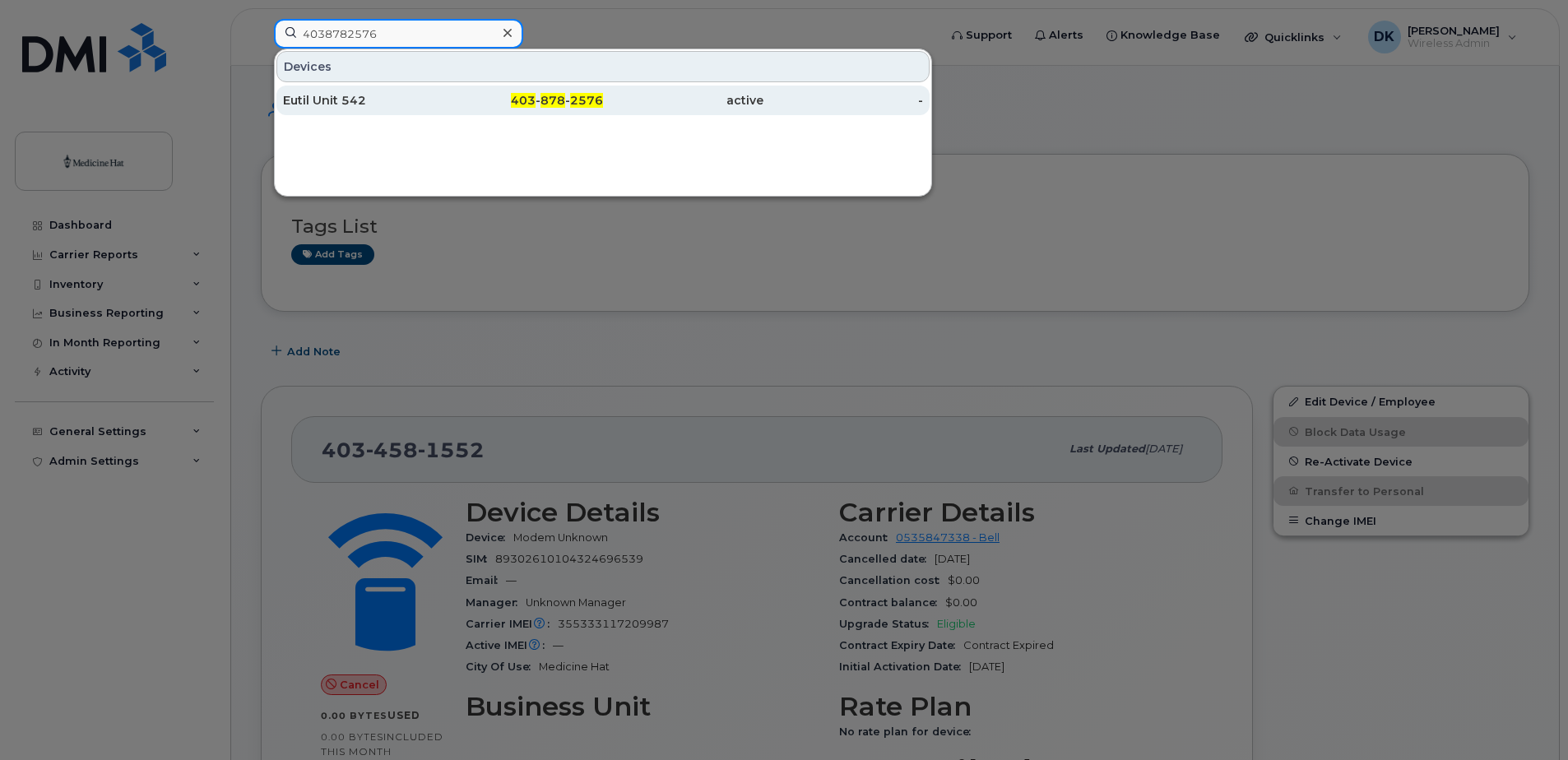
type input "4038782576"
click at [380, 99] on div "Eutil Unit 542" at bounding box center [363, 100] width 160 height 17
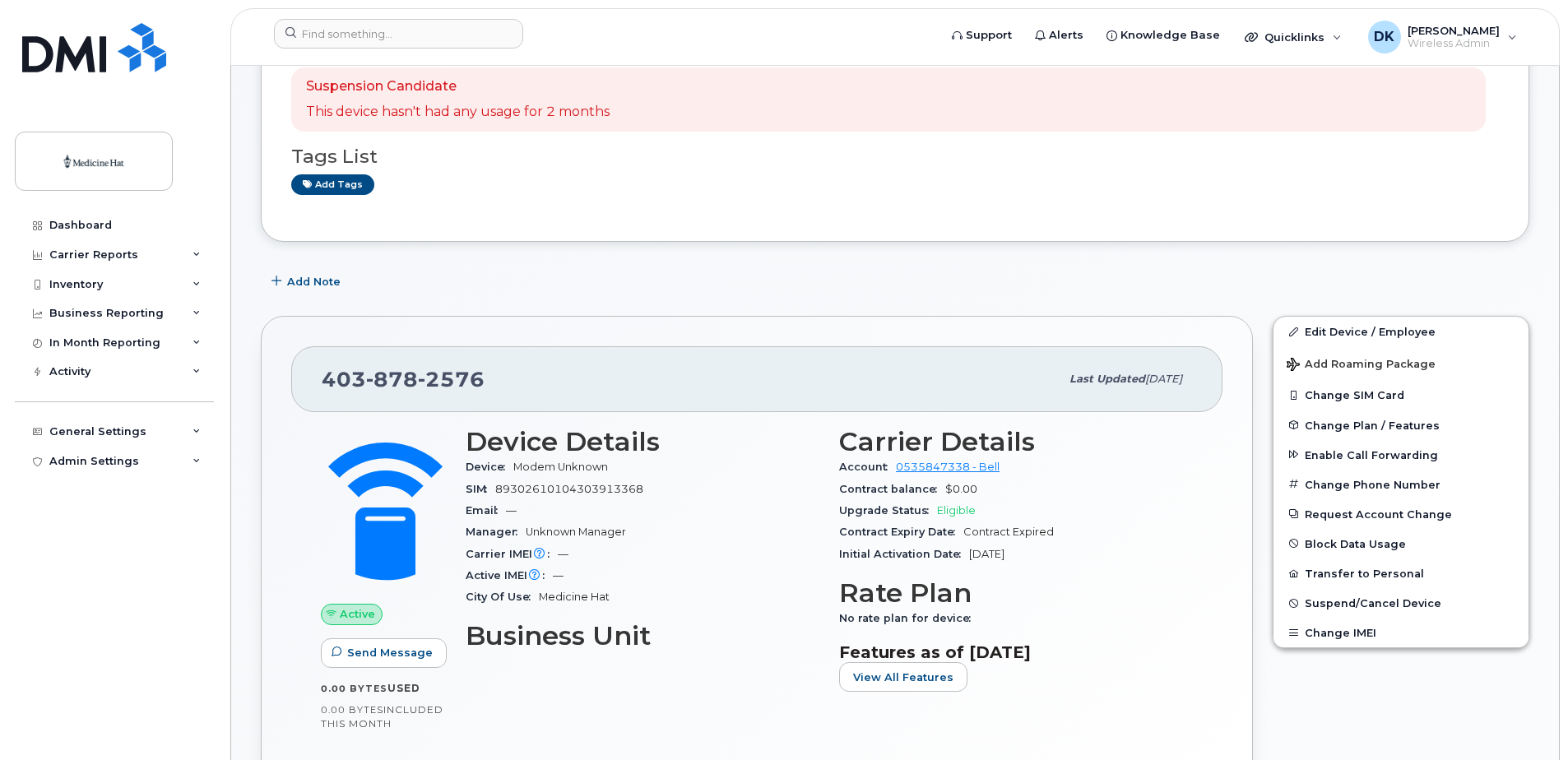
scroll to position [247, 0]
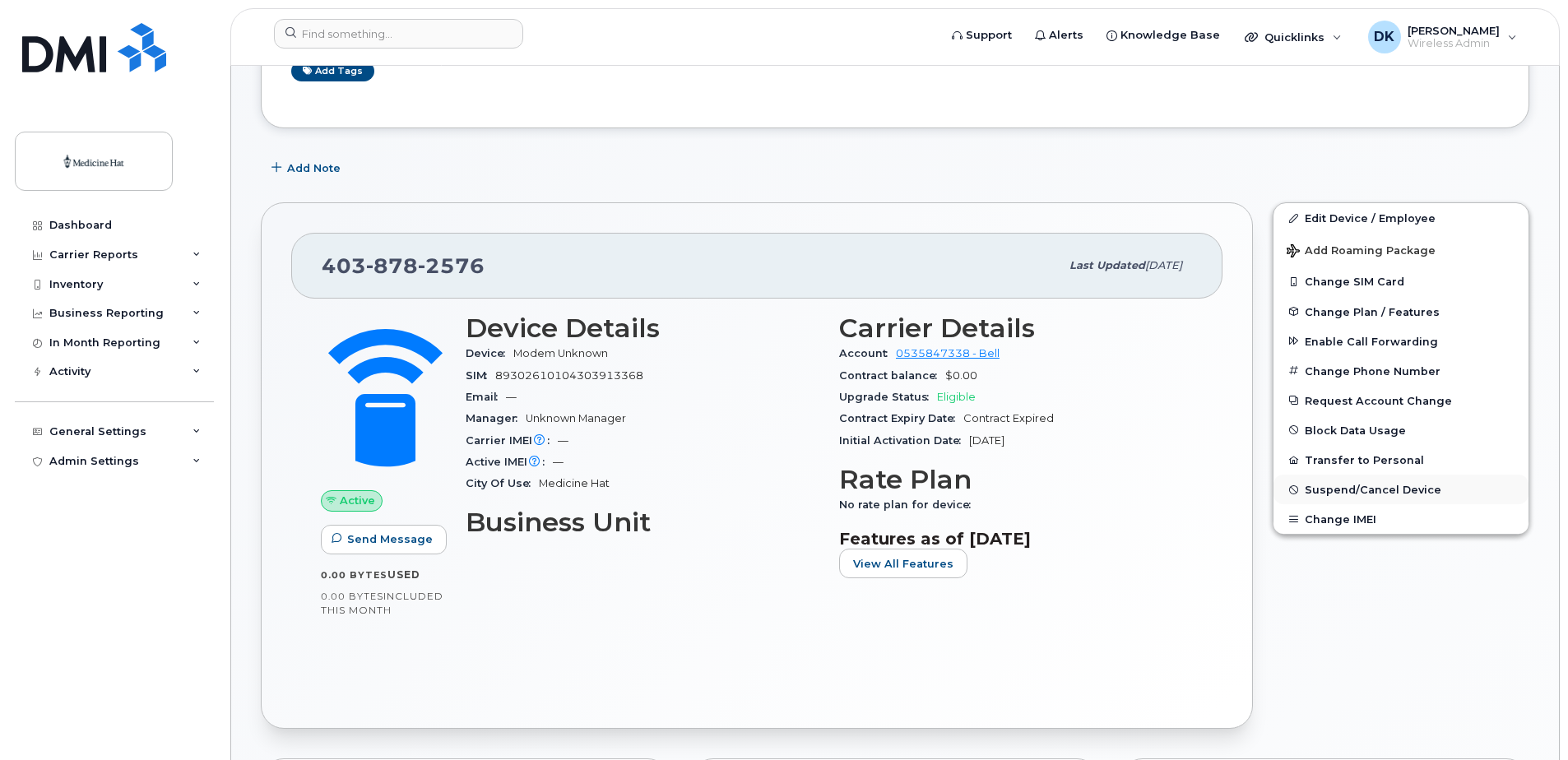
click at [1342, 492] on span "Suspend/Cancel Device" at bounding box center [1373, 489] width 136 height 12
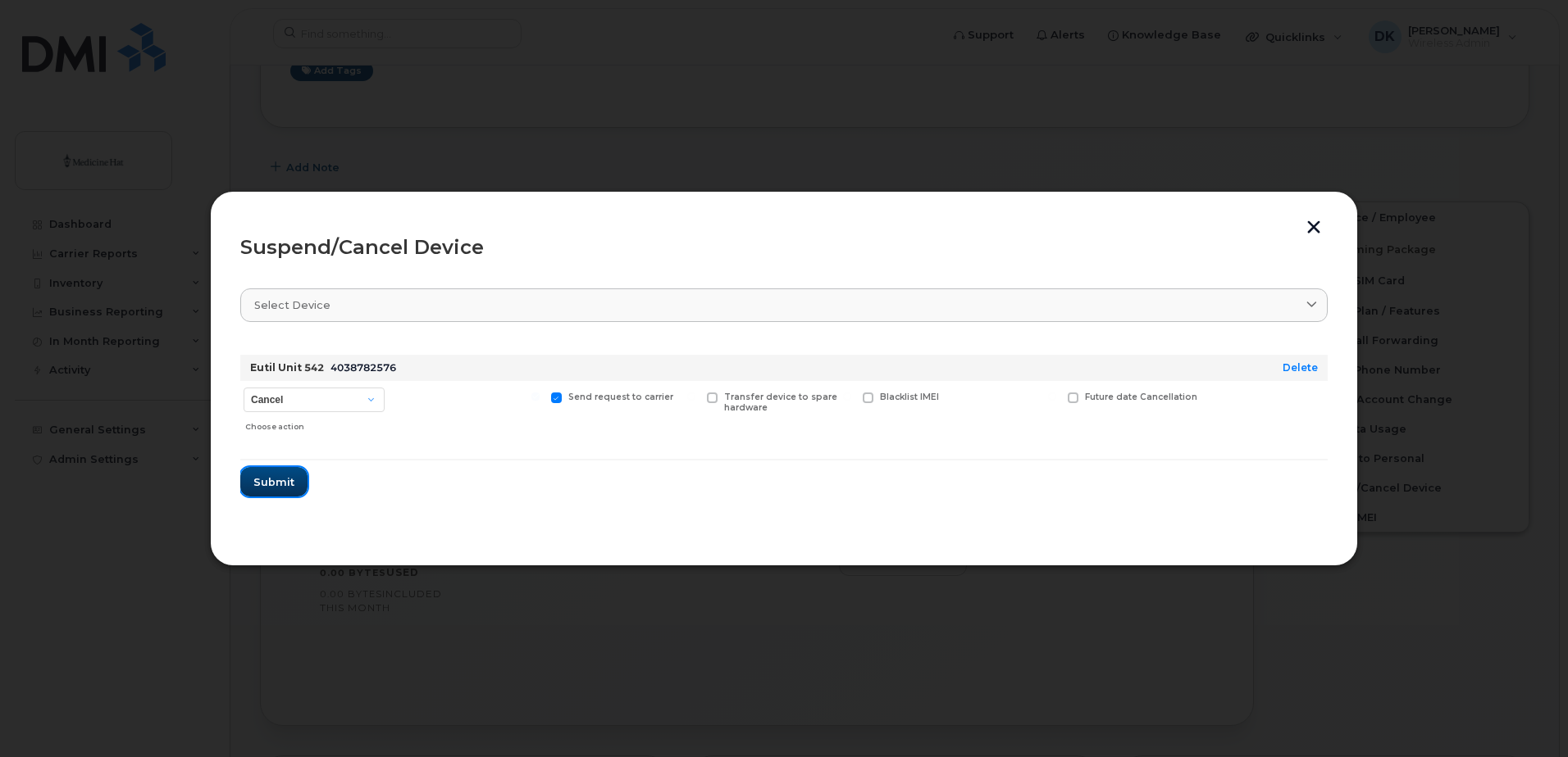
click at [290, 485] on span "Submit" at bounding box center [274, 482] width 41 height 16
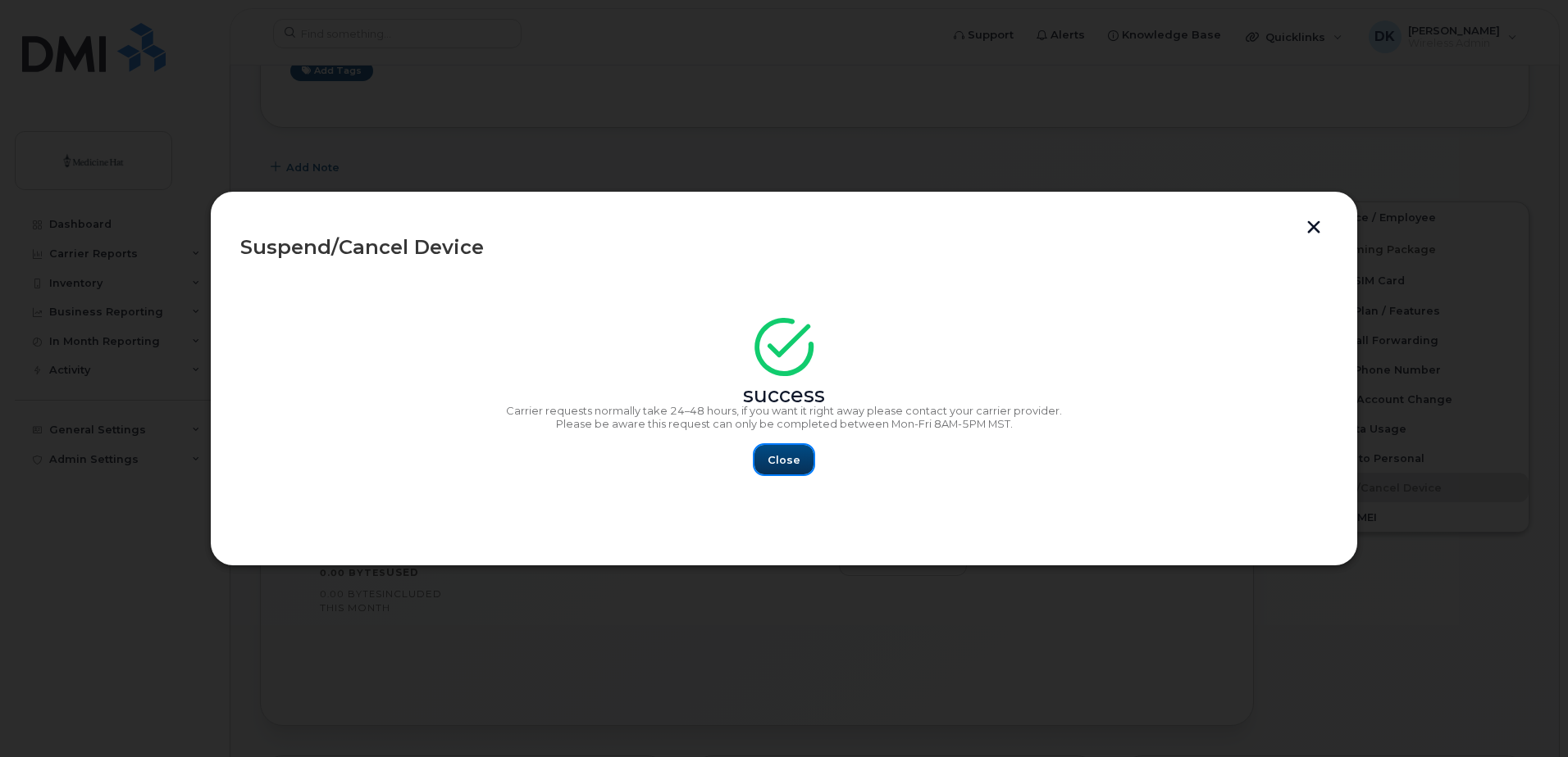
click at [778, 455] on span "Close" at bounding box center [784, 460] width 33 height 16
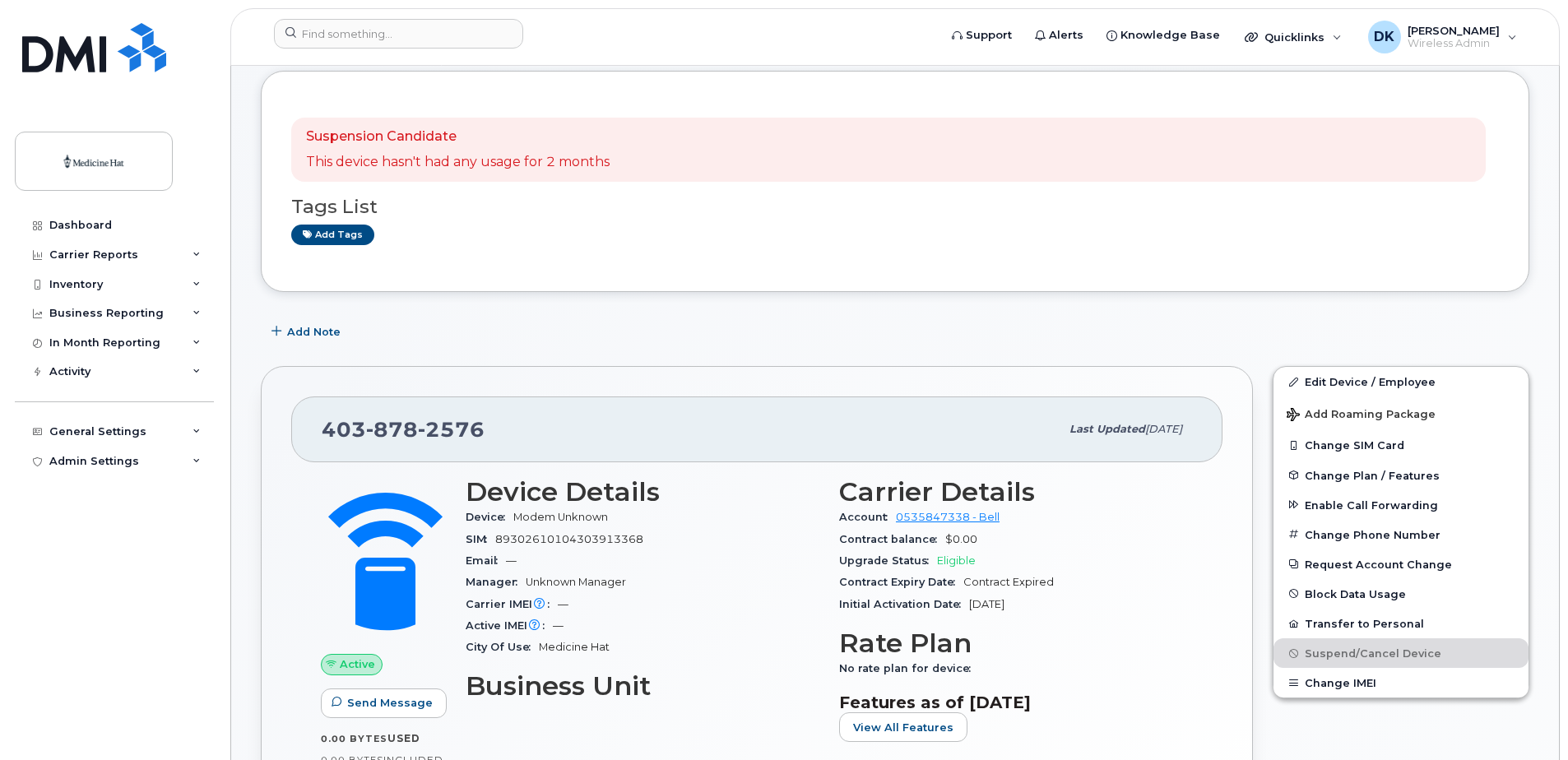
scroll to position [0, 0]
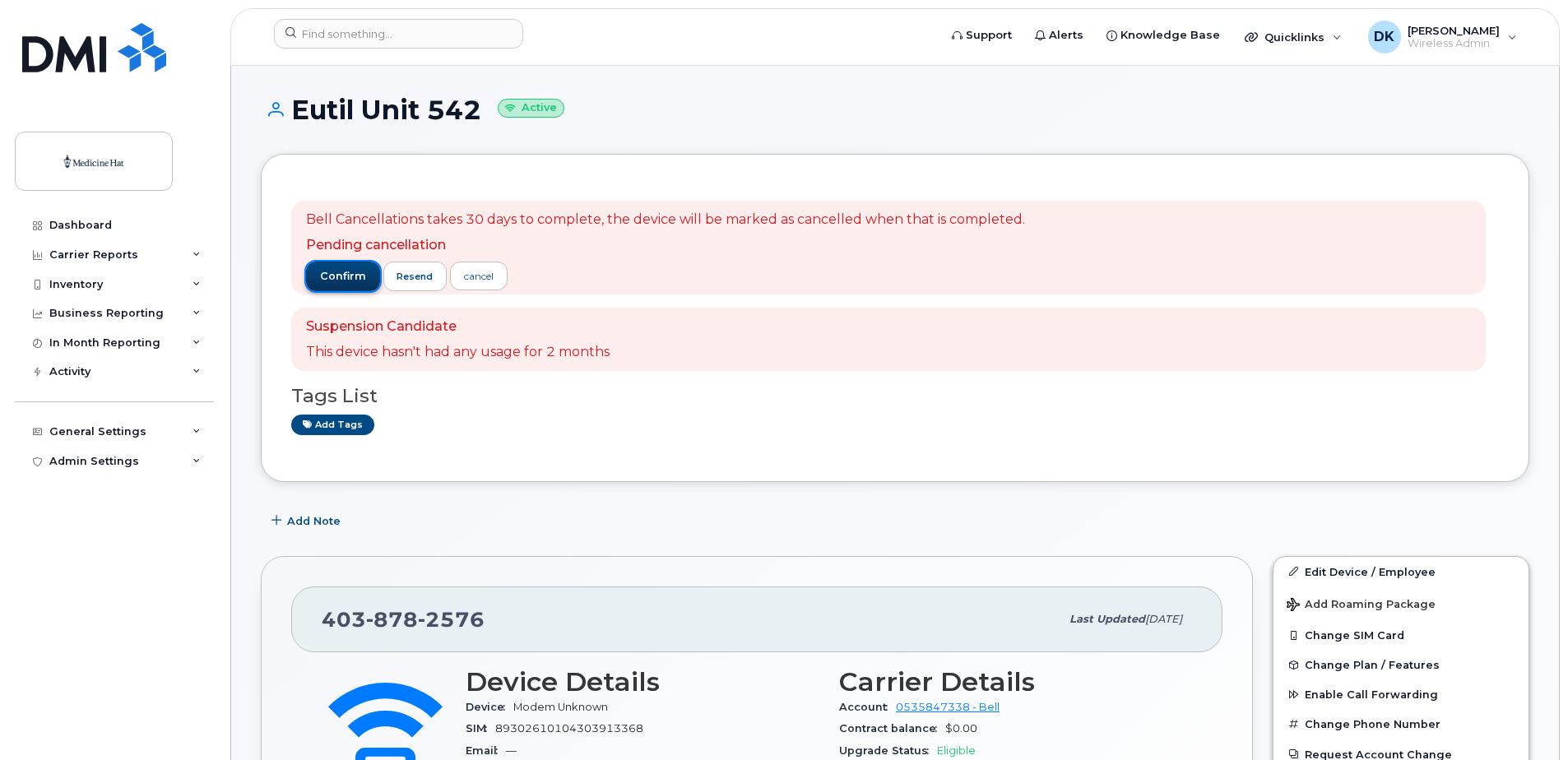
click at [350, 277] on span "confirm" at bounding box center [343, 276] width 46 height 15
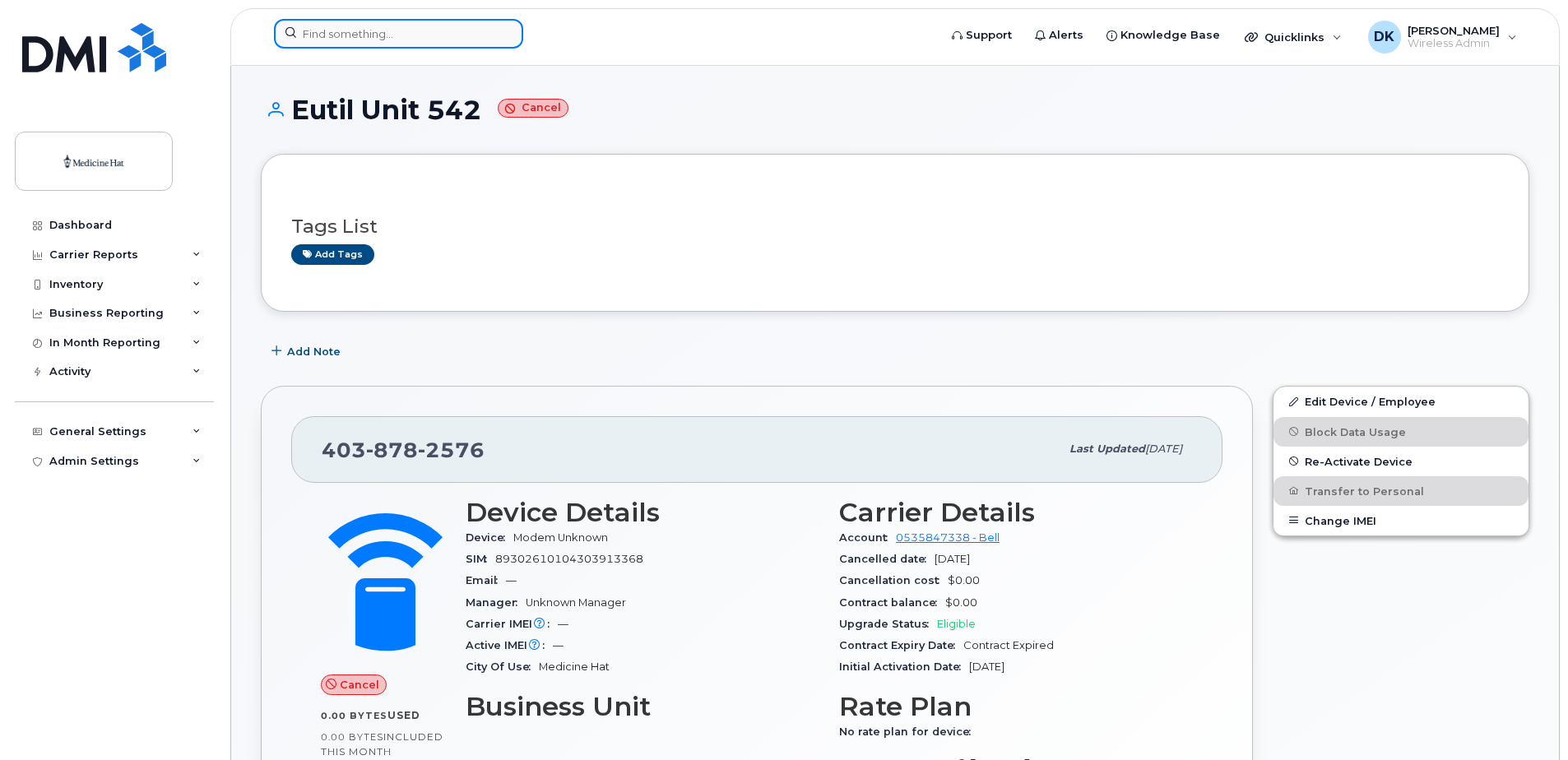
click at [423, 32] on input at bounding box center [398, 34] width 250 height 29
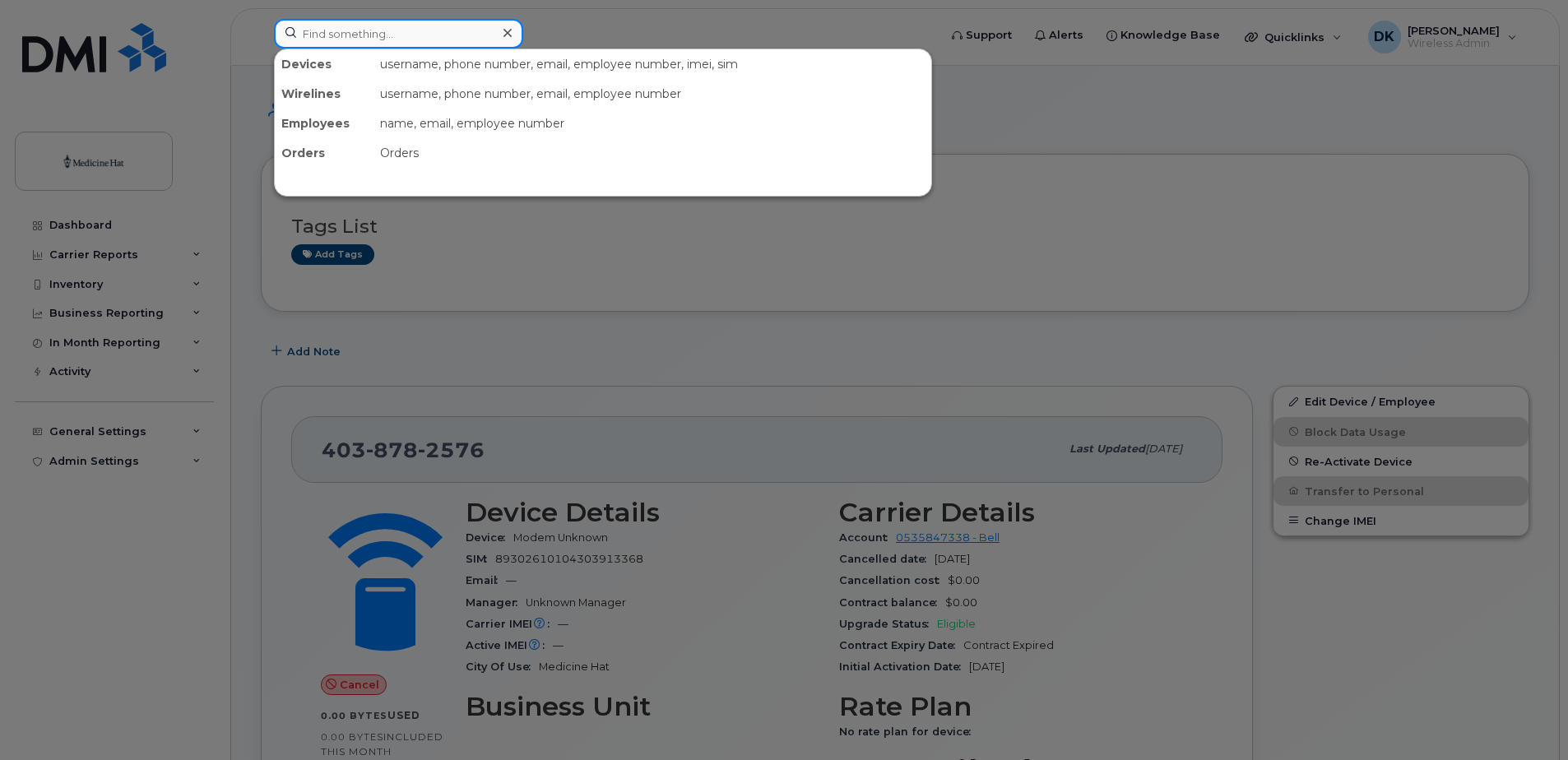
paste input "5874480135"
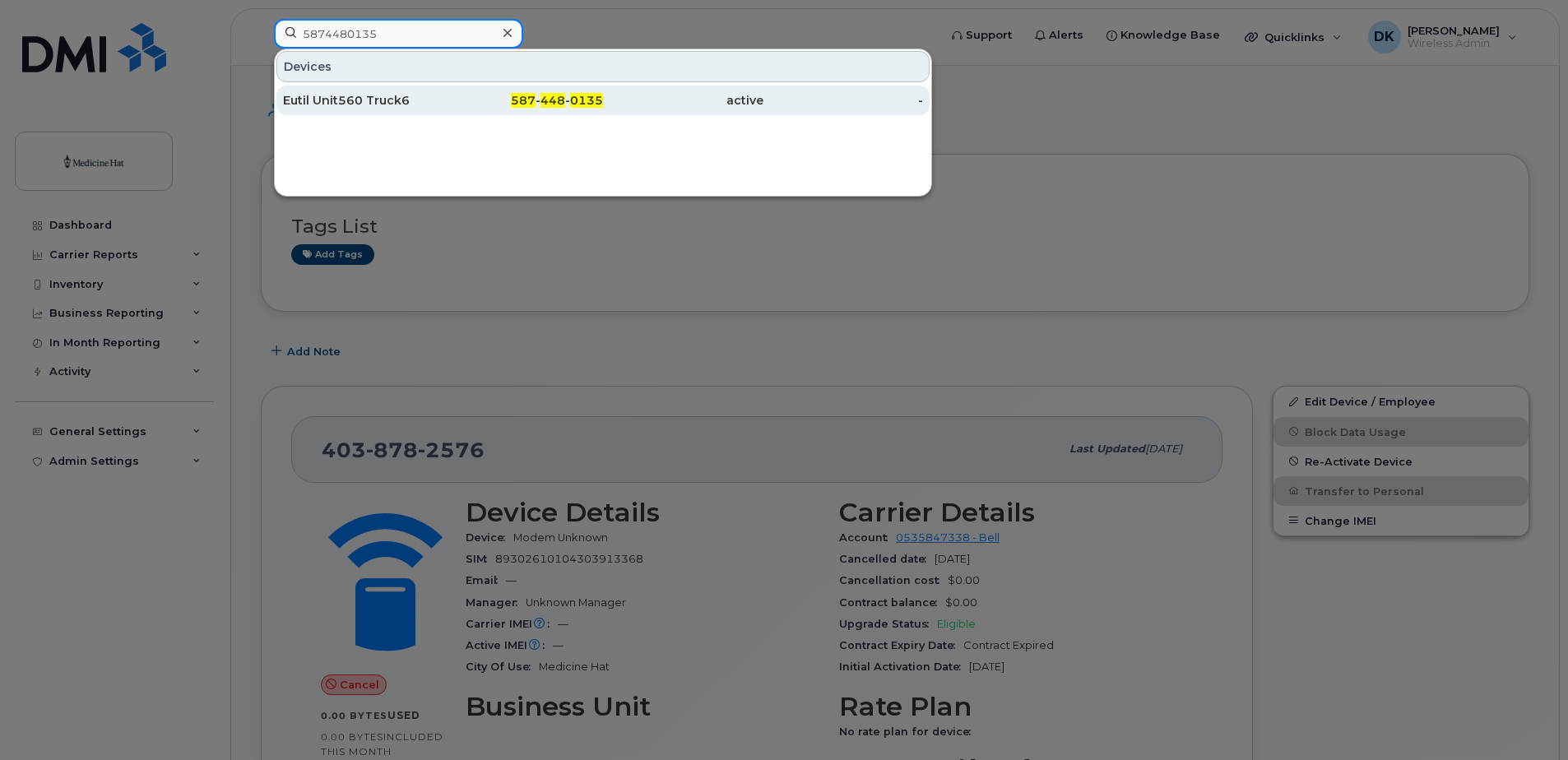
type input "5874480135"
click at [404, 99] on div "Eutil Unit560 Truck6" at bounding box center [363, 100] width 160 height 17
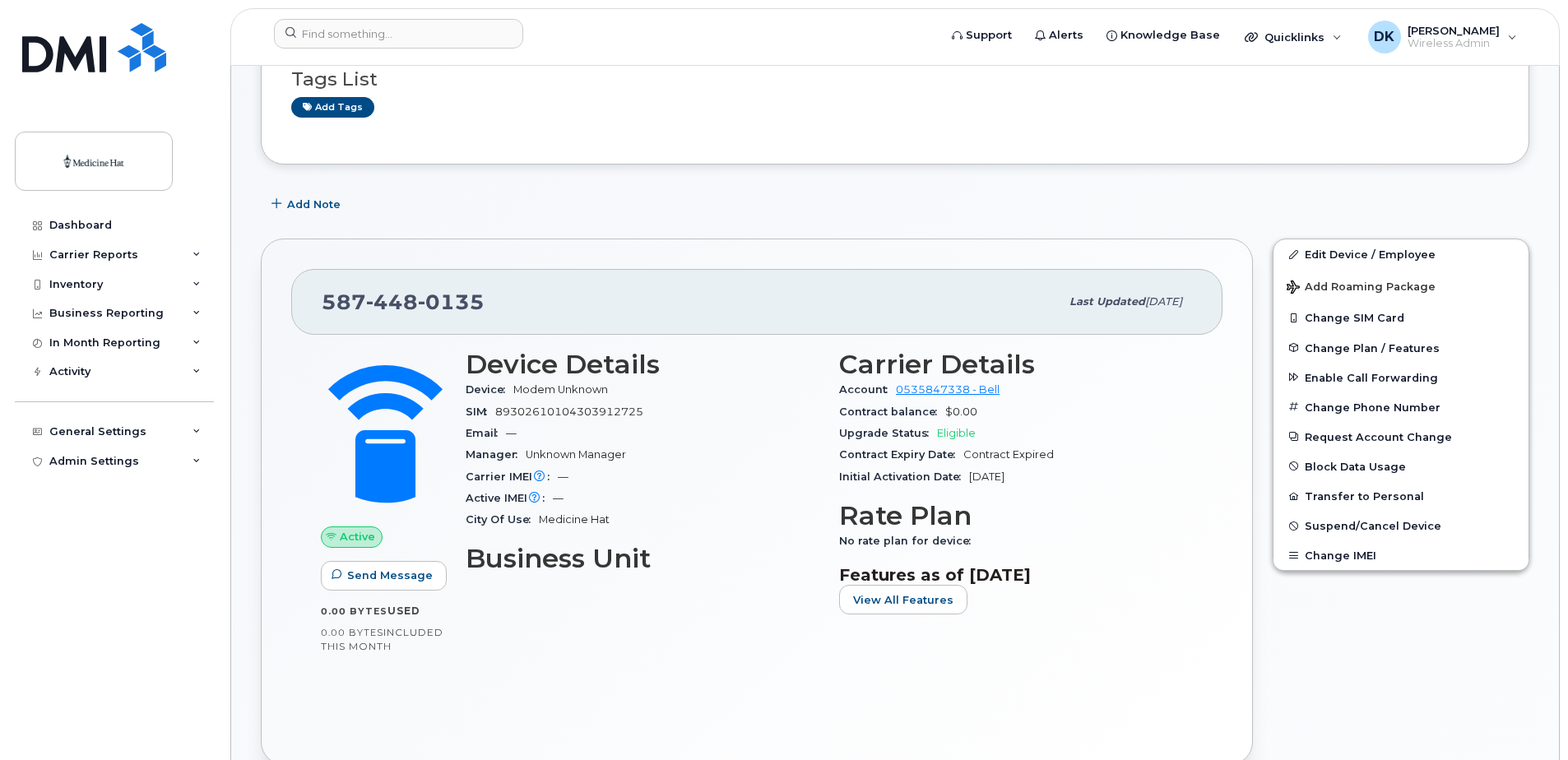
scroll to position [247, 0]
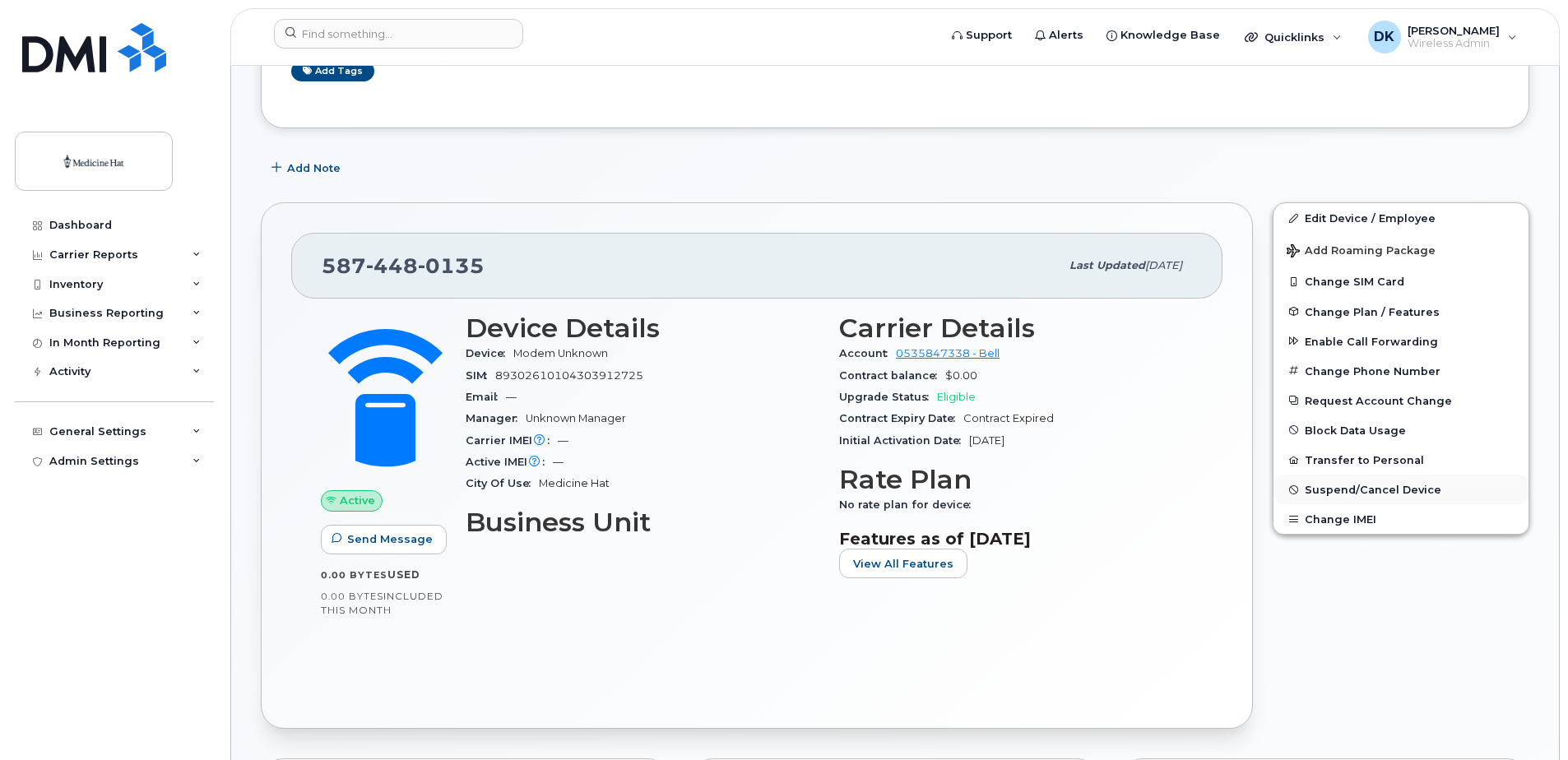
click at [1367, 487] on span "Suspend/Cancel Device" at bounding box center [1373, 489] width 136 height 12
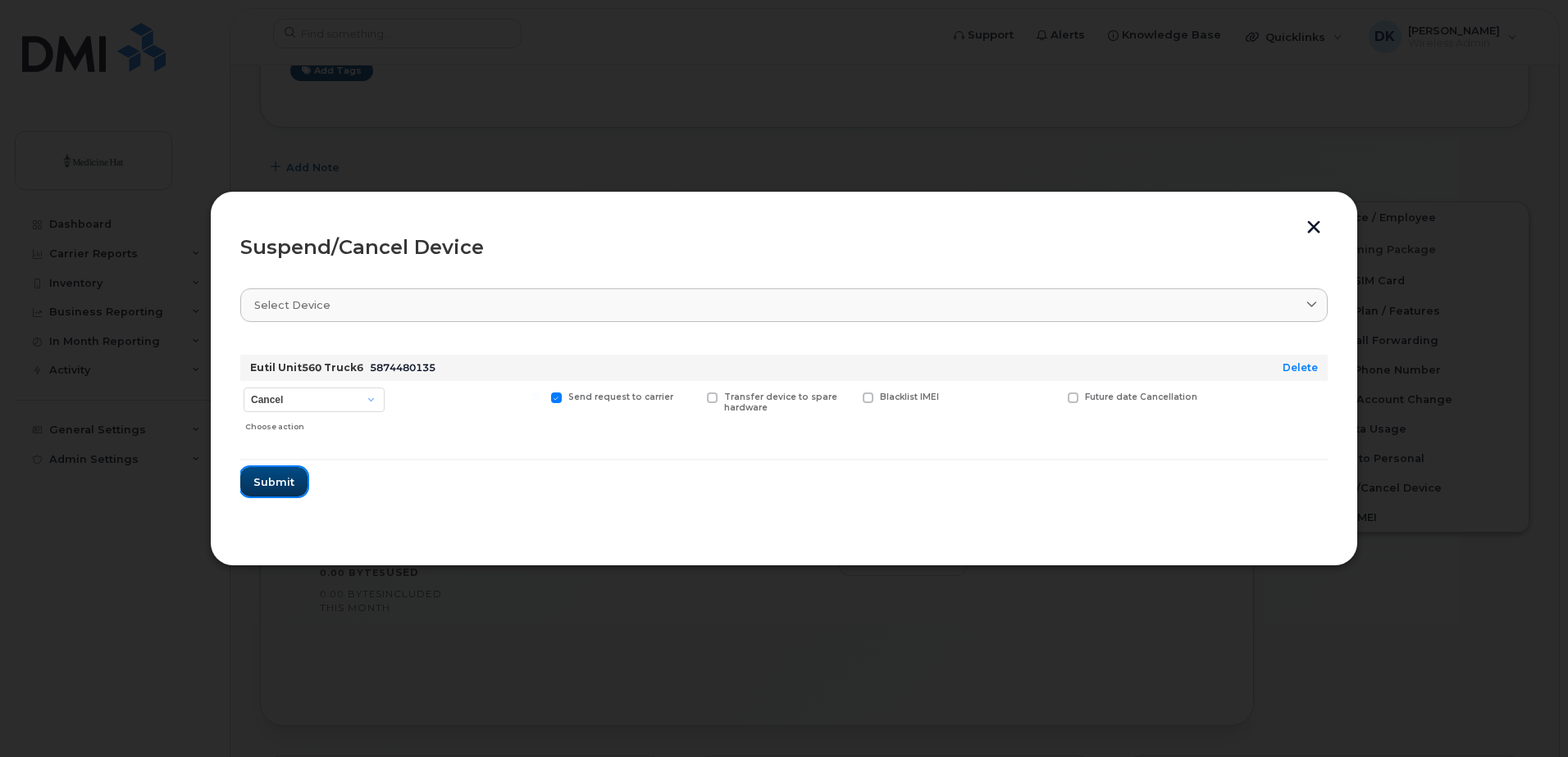
click at [294, 477] on button "Submit" at bounding box center [274, 482] width 67 height 29
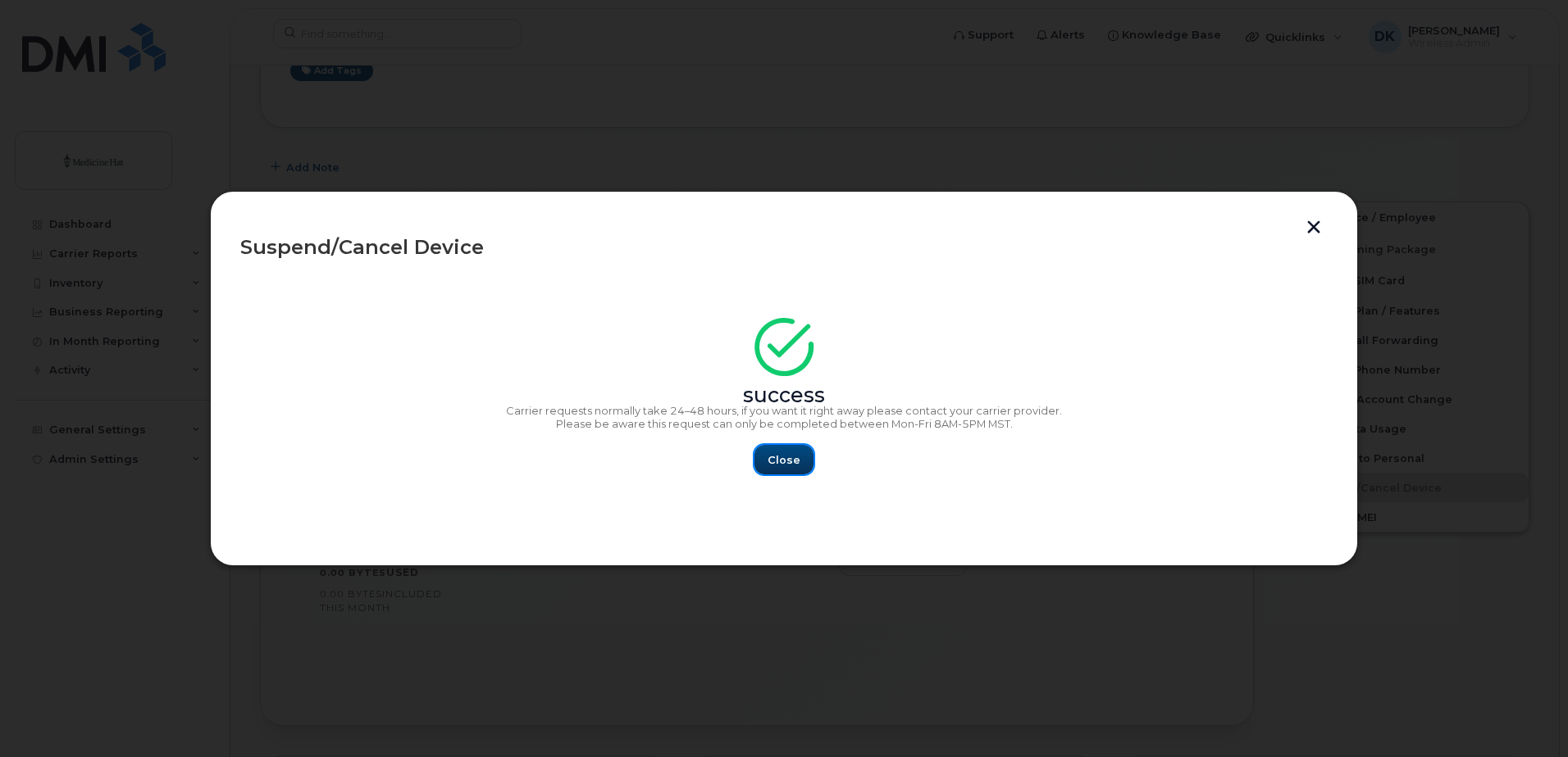
click at [775, 458] on span "Close" at bounding box center [784, 460] width 33 height 16
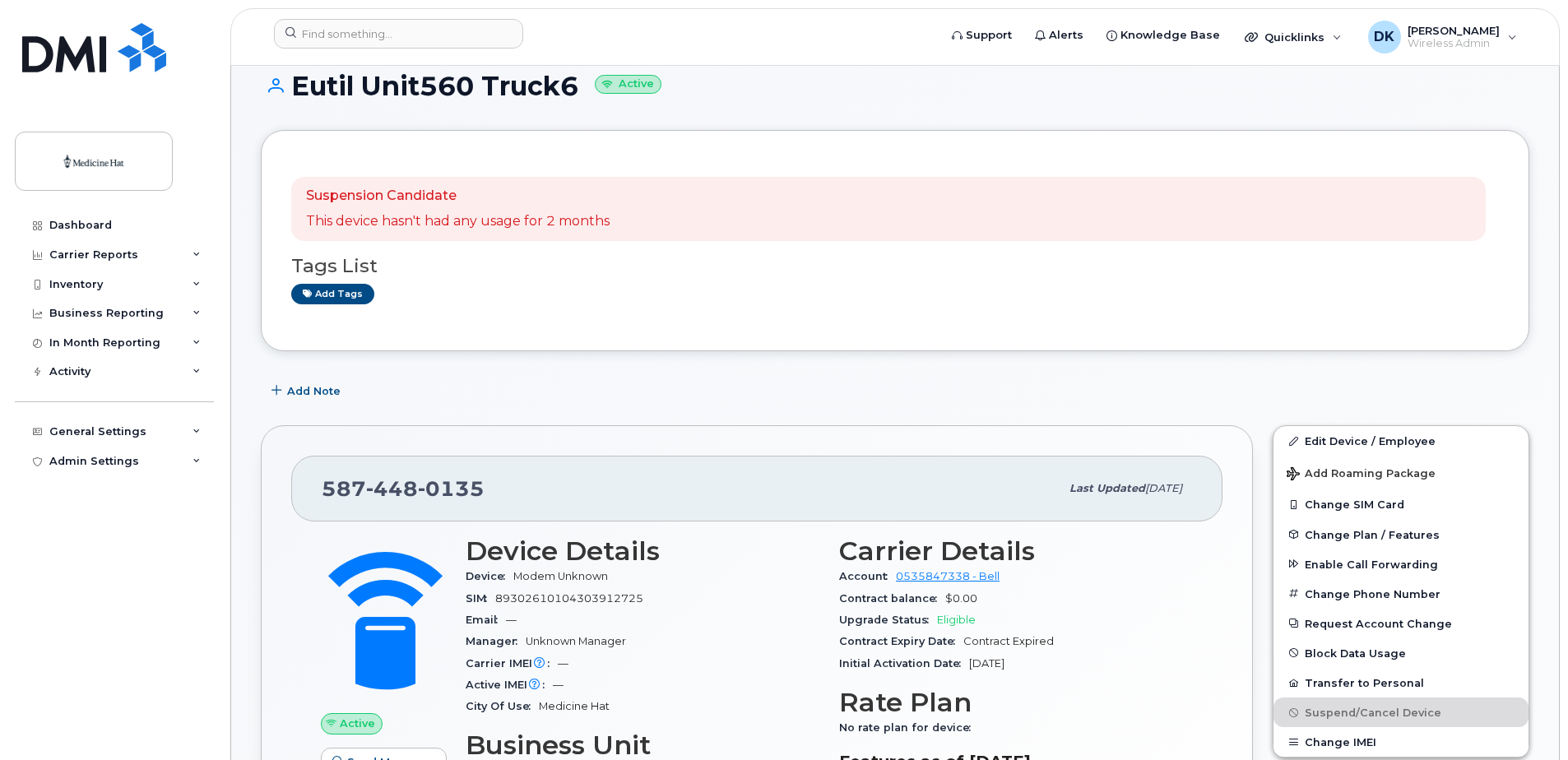
scroll to position [0, 0]
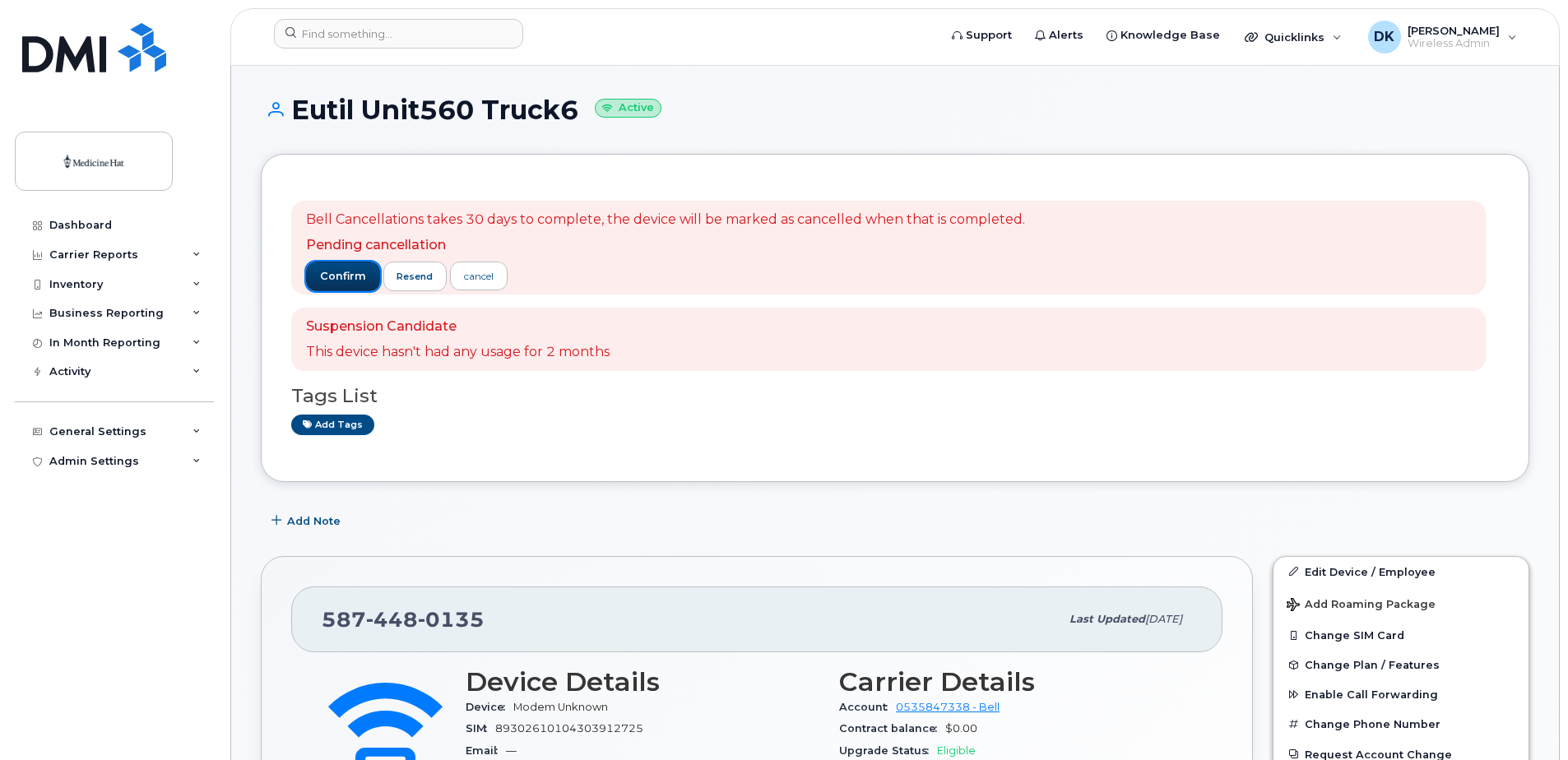
click at [341, 271] on span "confirm" at bounding box center [343, 276] width 46 height 15
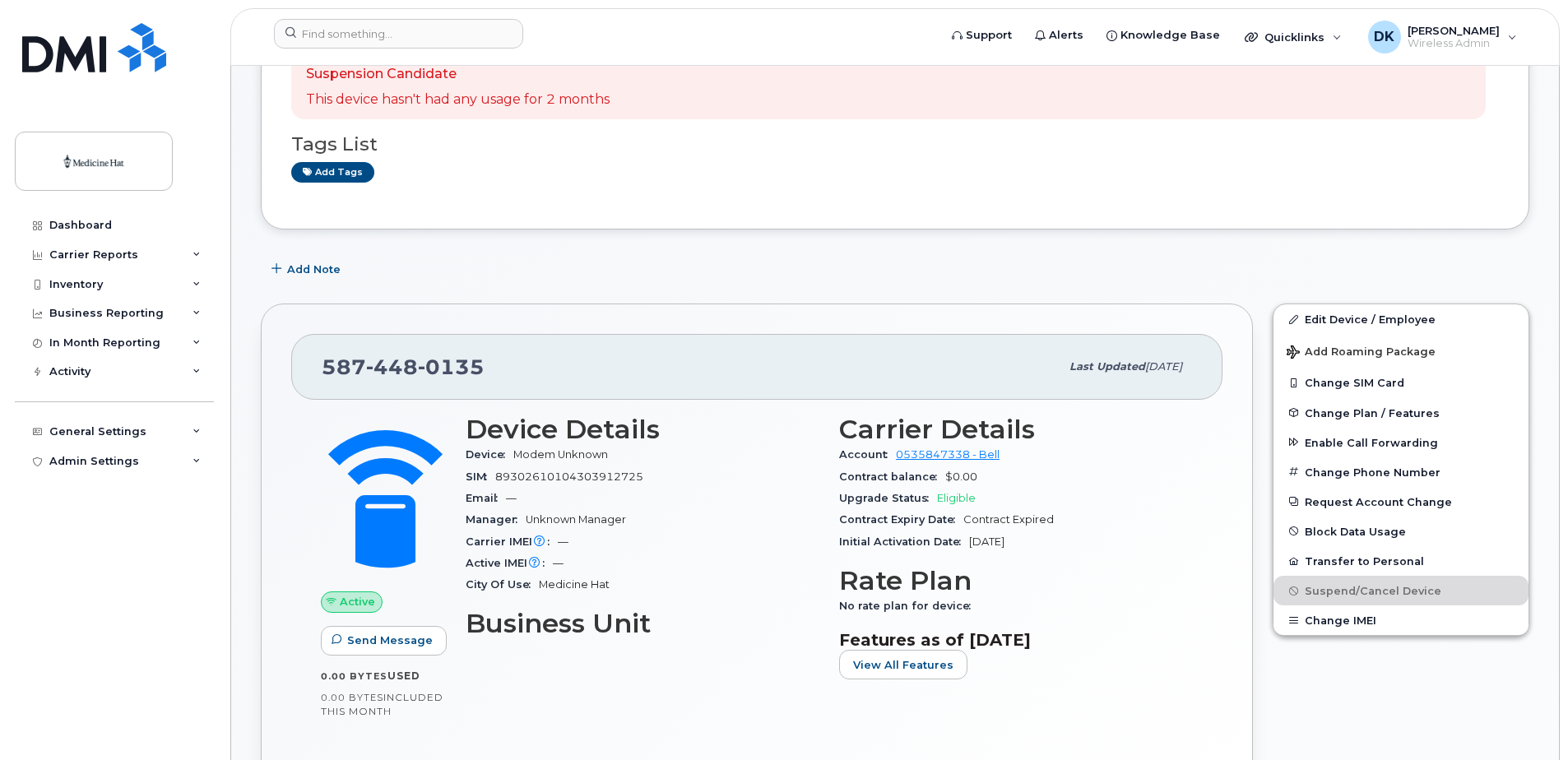
scroll to position [82, 0]
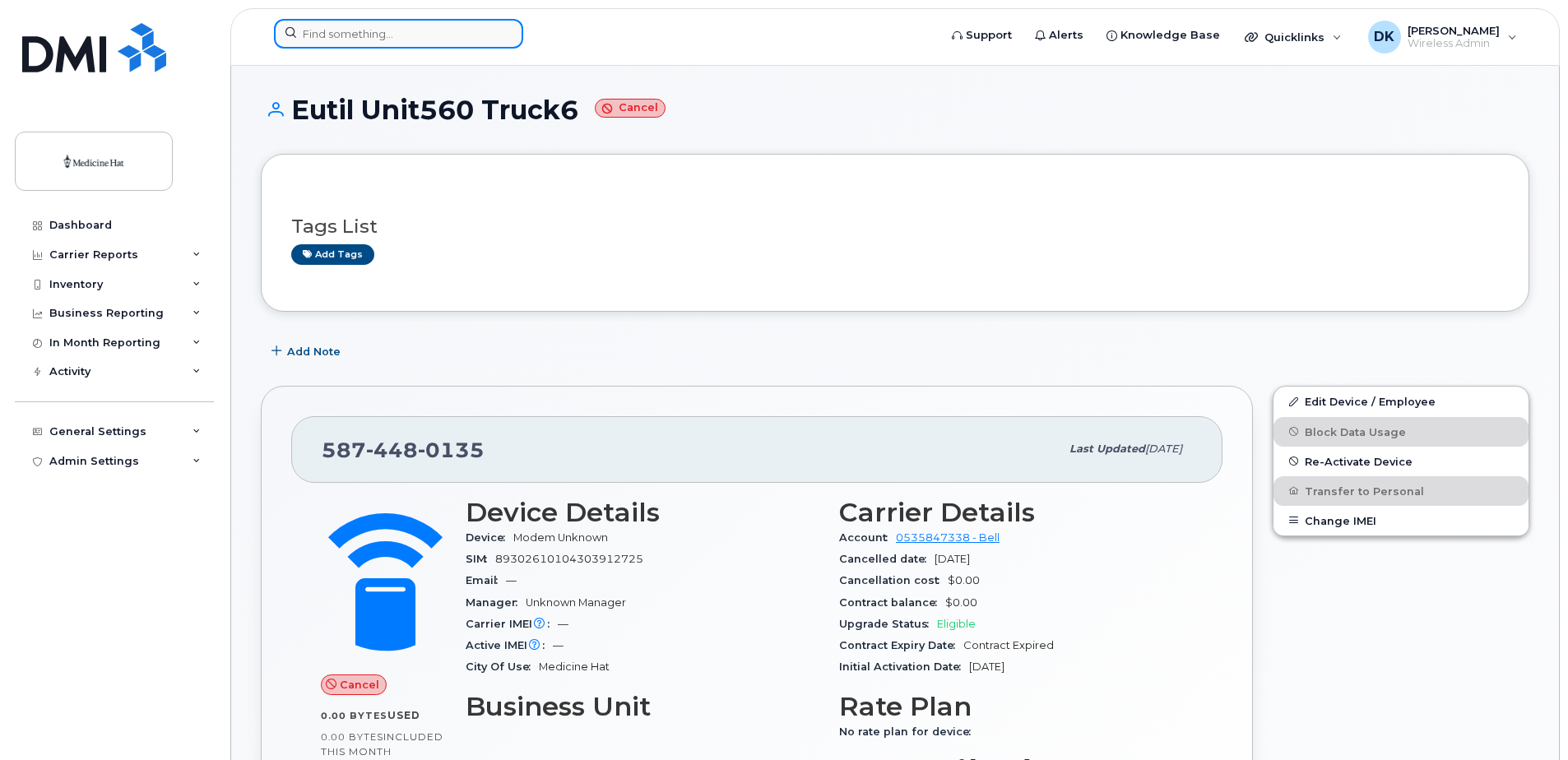
click at [454, 42] on input at bounding box center [398, 34] width 250 height 29
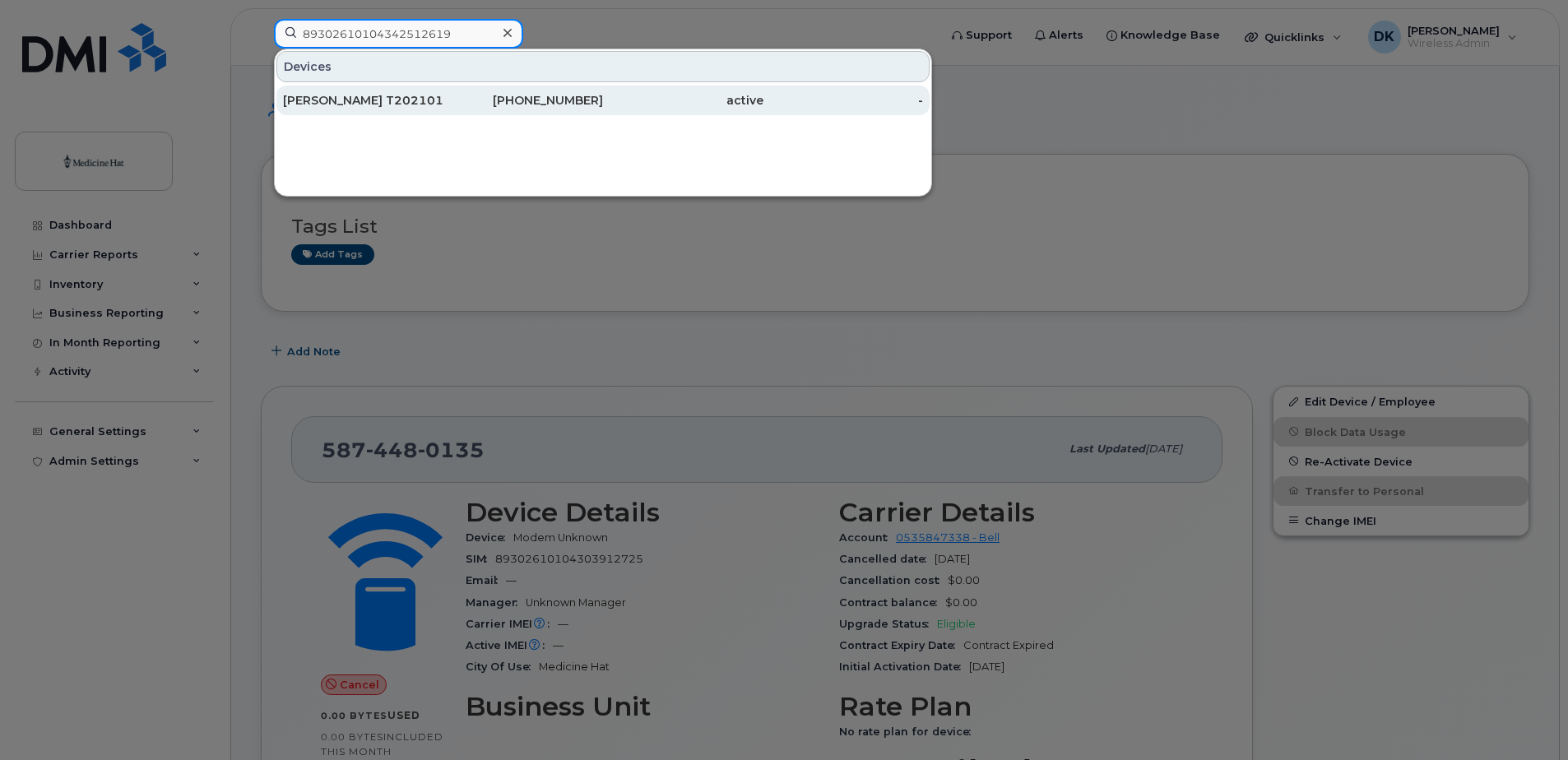
type input "89302610104342512619"
click at [382, 100] on div "[PERSON_NAME] T2021013" at bounding box center [363, 100] width 160 height 17
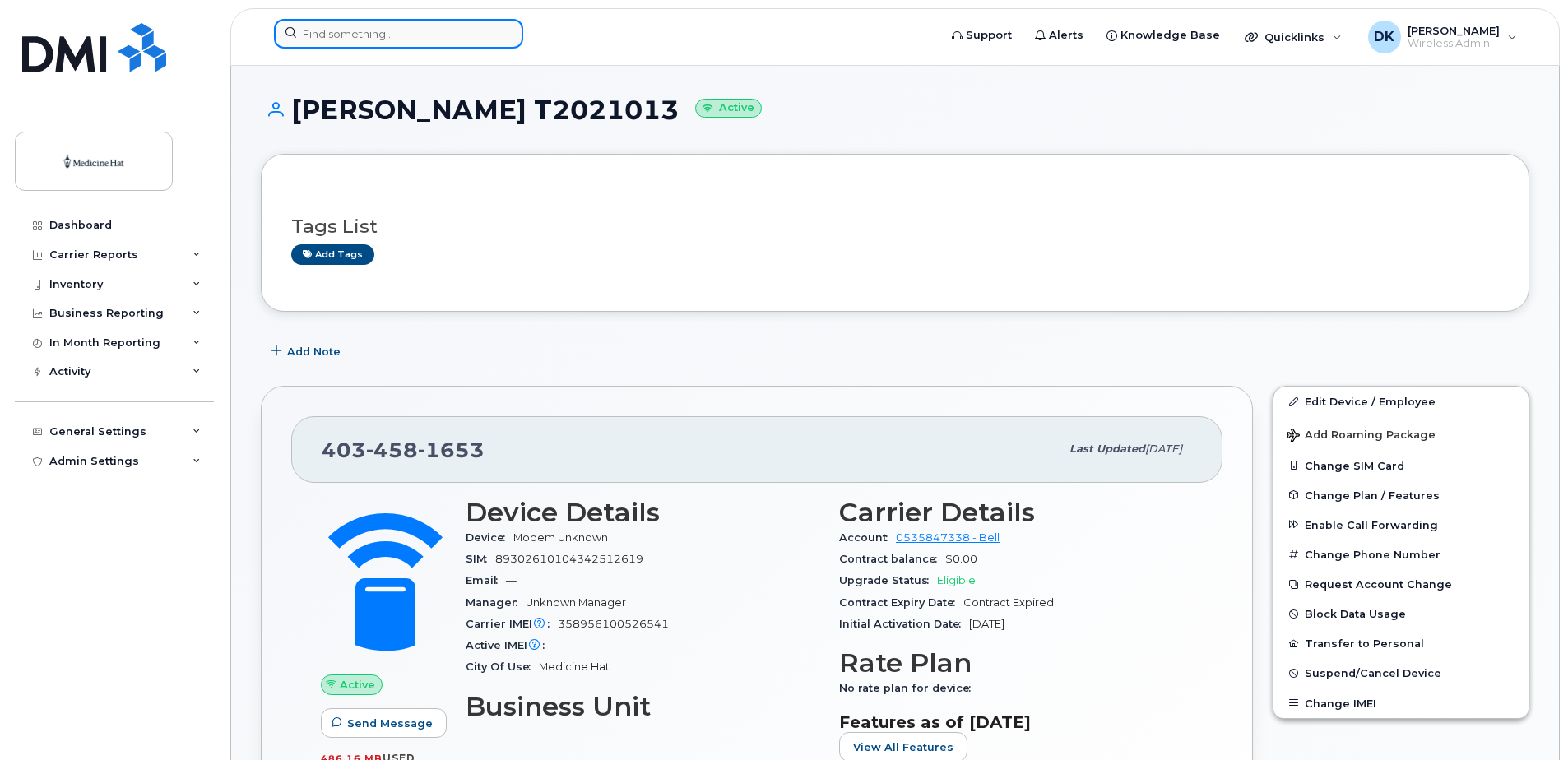
click at [382, 34] on input at bounding box center [398, 34] width 250 height 29
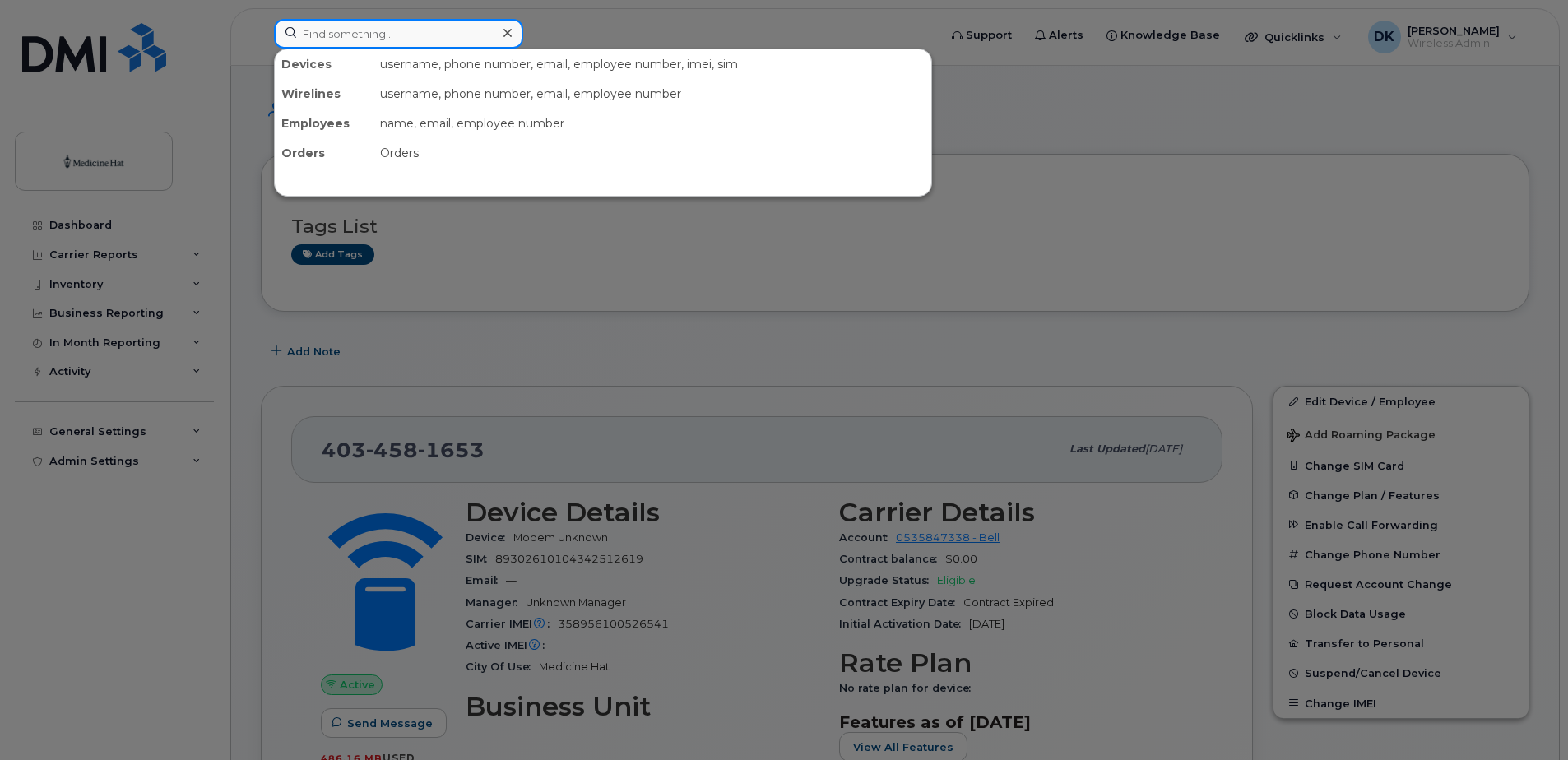
paste input "5872534997"
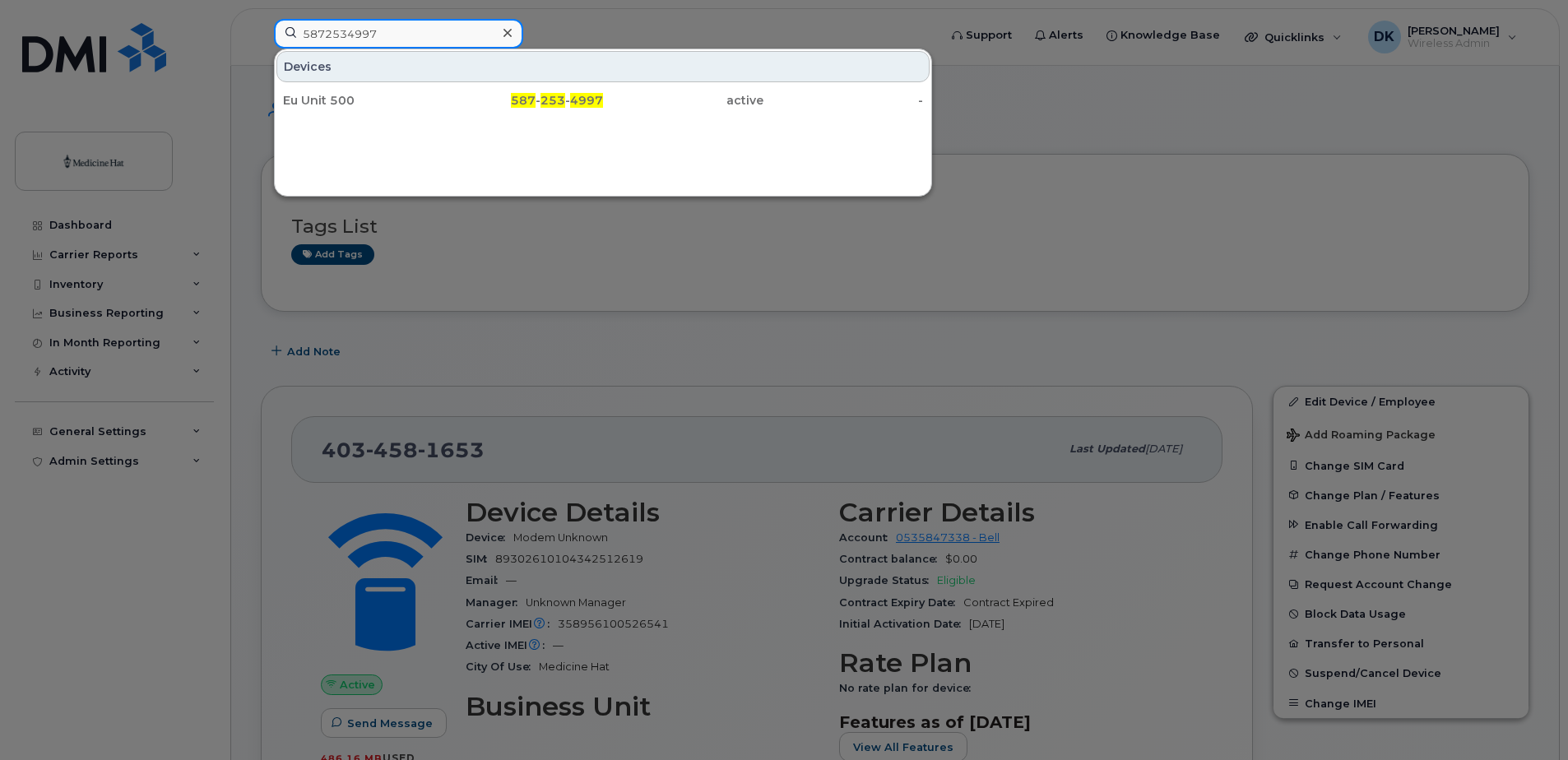
type input "5872534997"
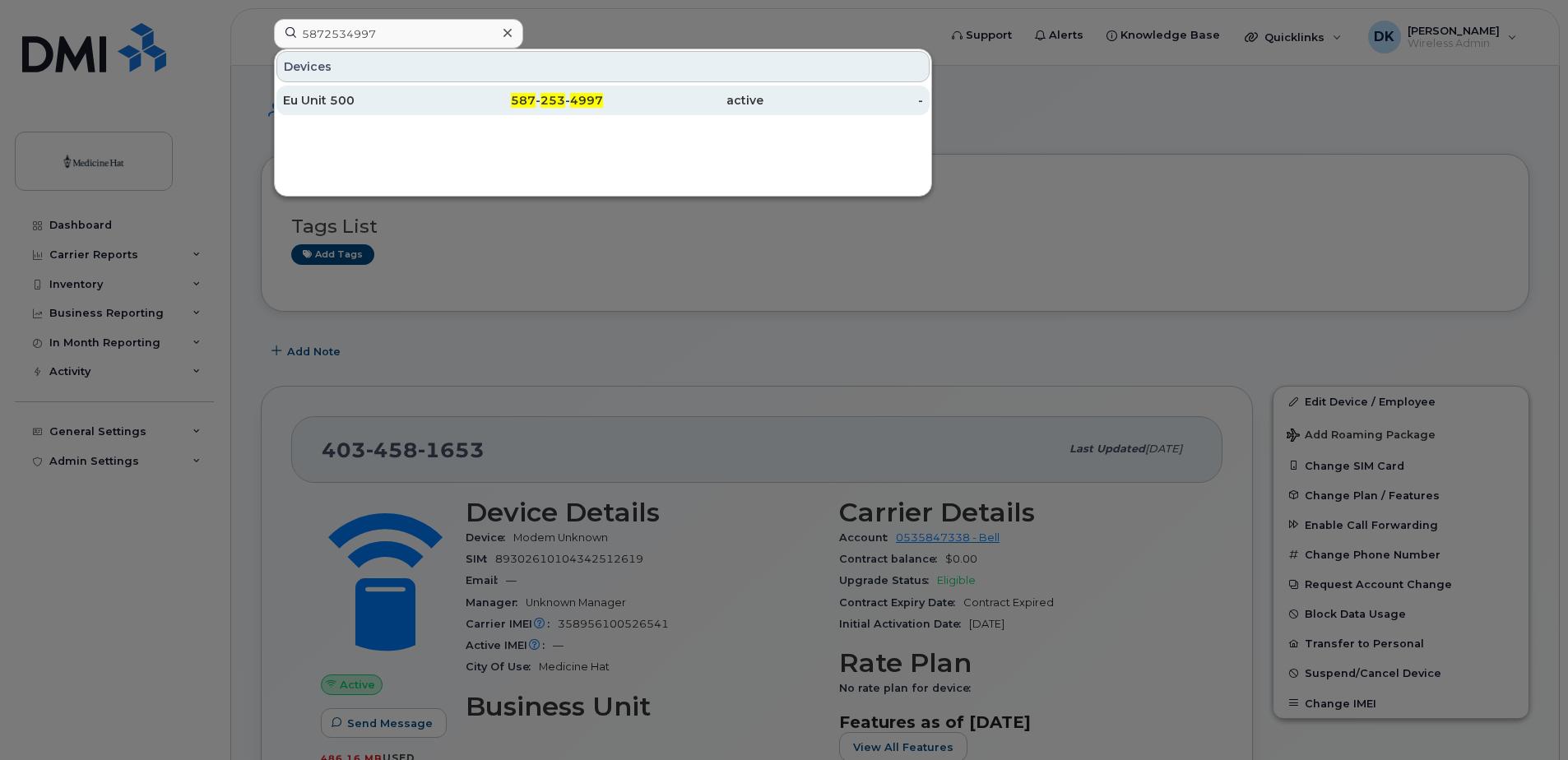
click at [350, 104] on div "Eu Unit 500" at bounding box center [363, 100] width 160 height 17
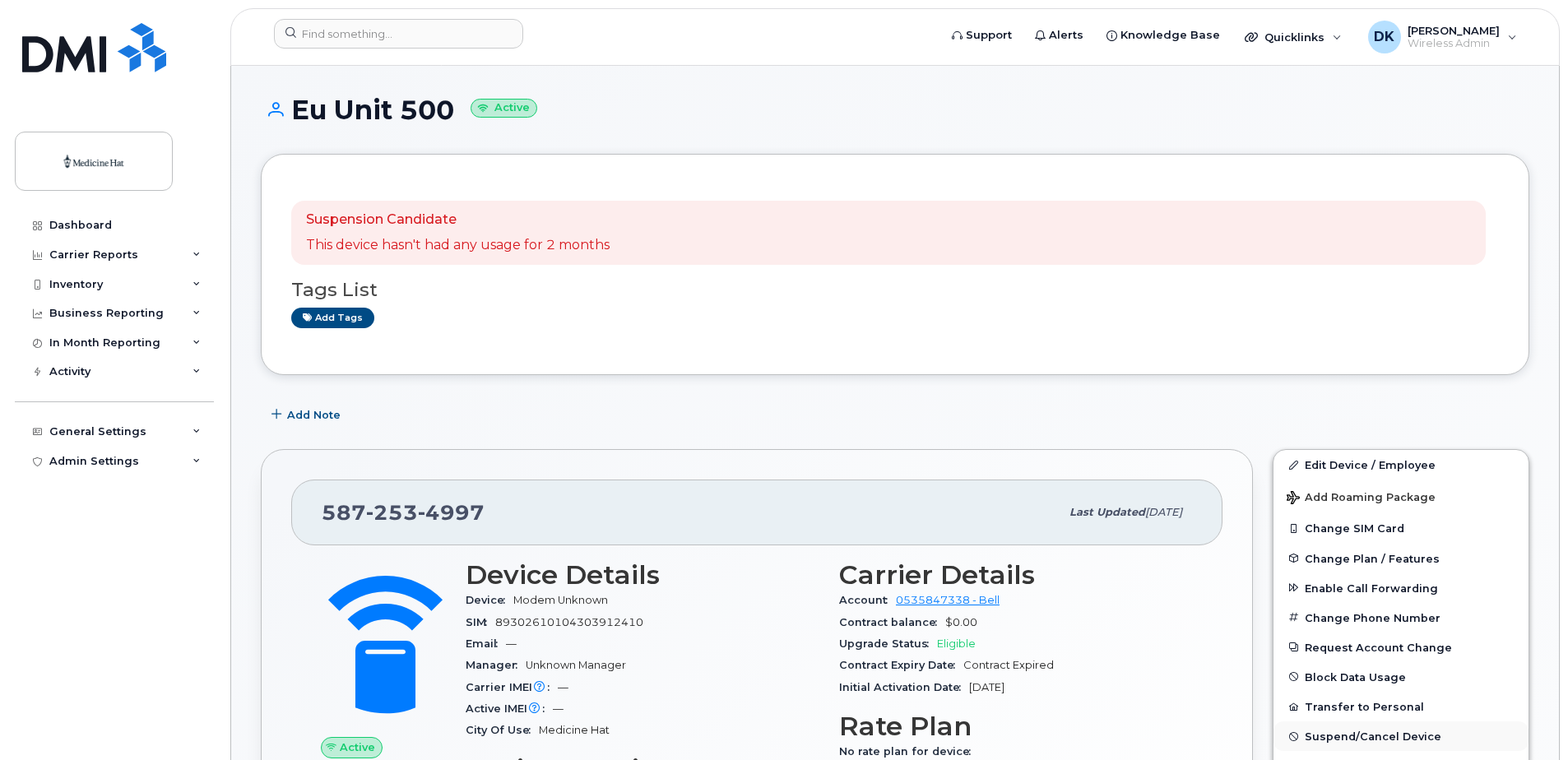
click at [1322, 740] on span "Suspend/Cancel Device" at bounding box center [1373, 736] width 136 height 12
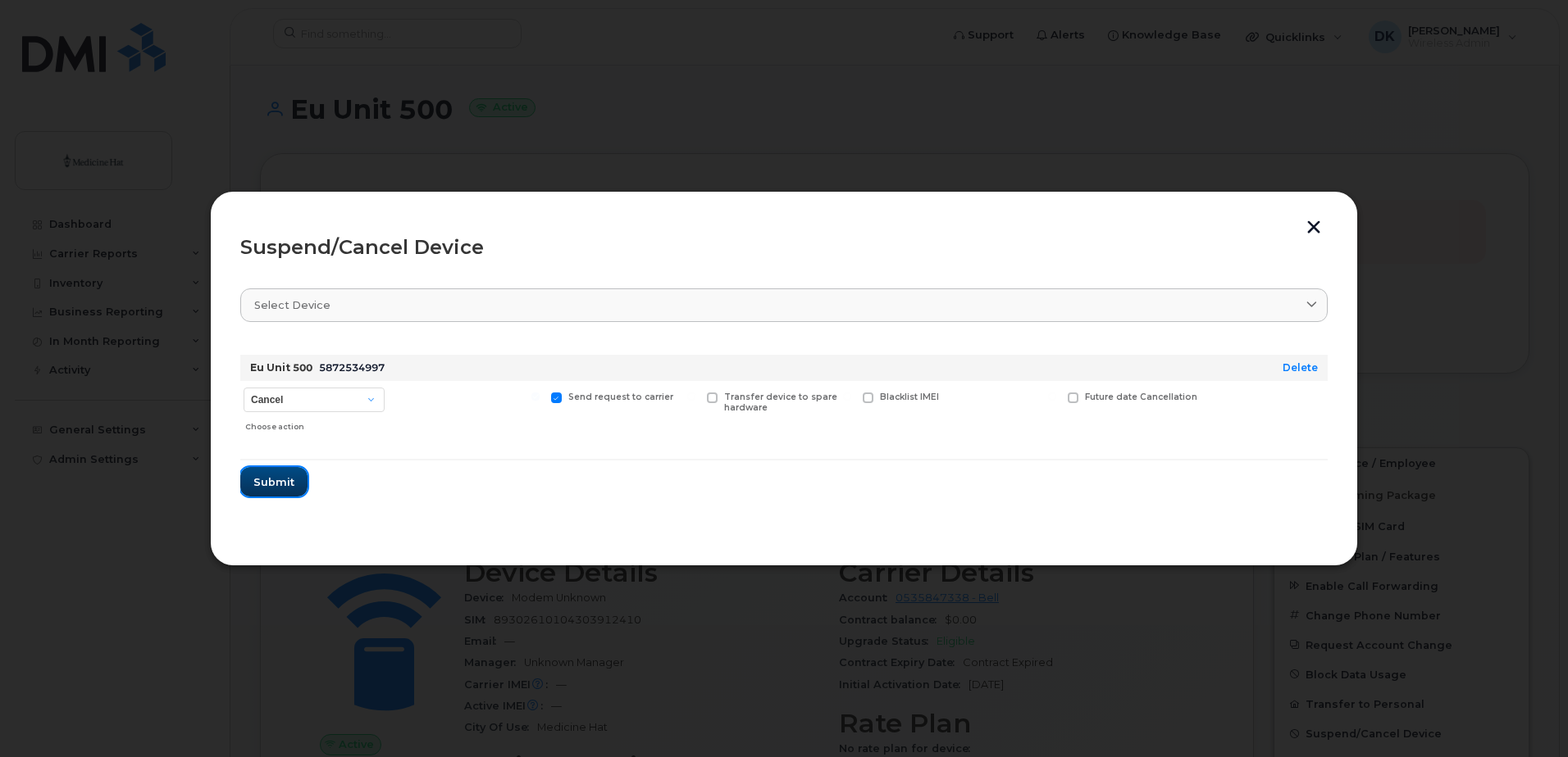
click at [284, 484] on span "Submit" at bounding box center [274, 482] width 41 height 16
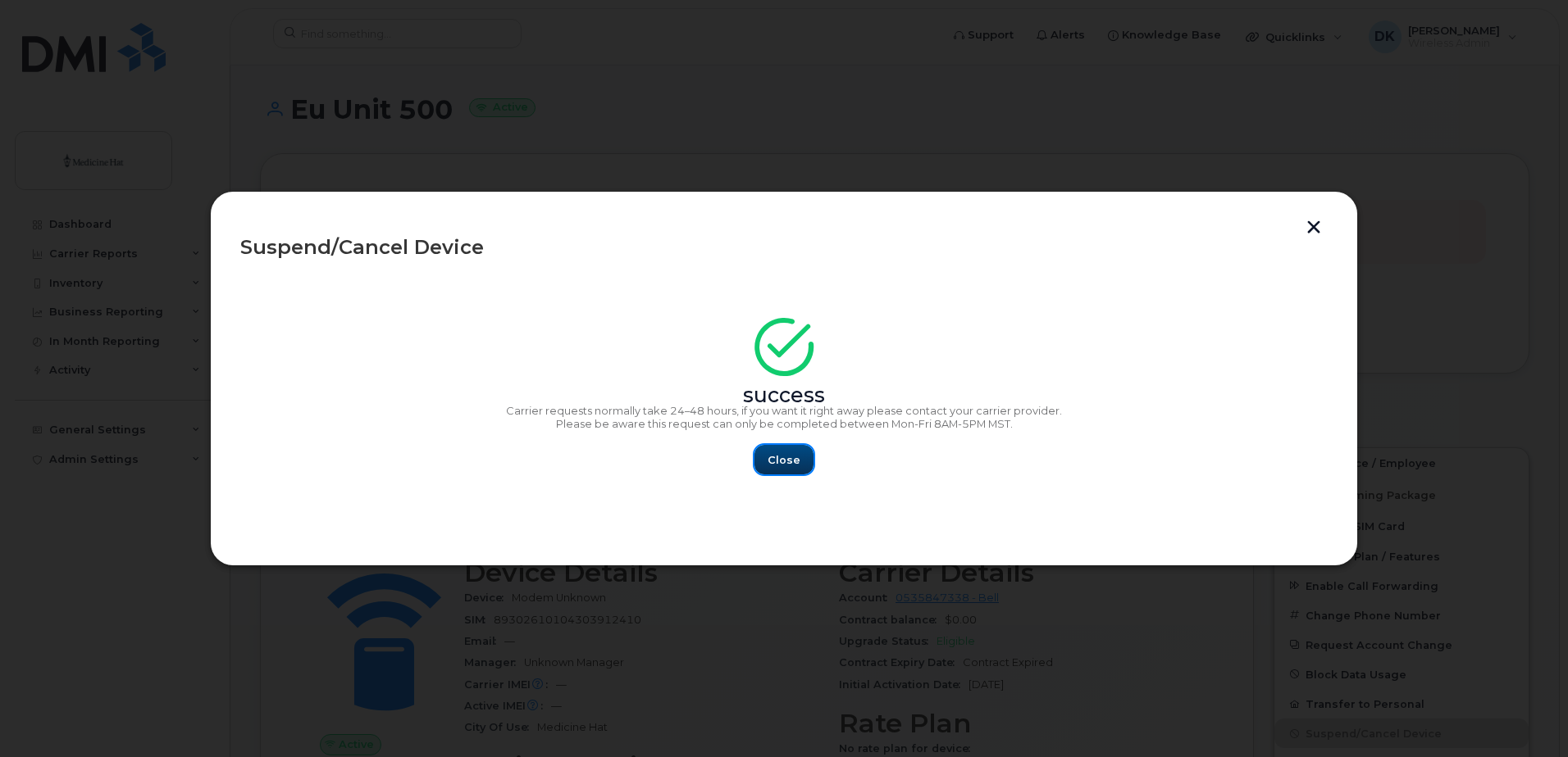
click at [760, 469] on button "Close" at bounding box center [784, 460] width 59 height 29
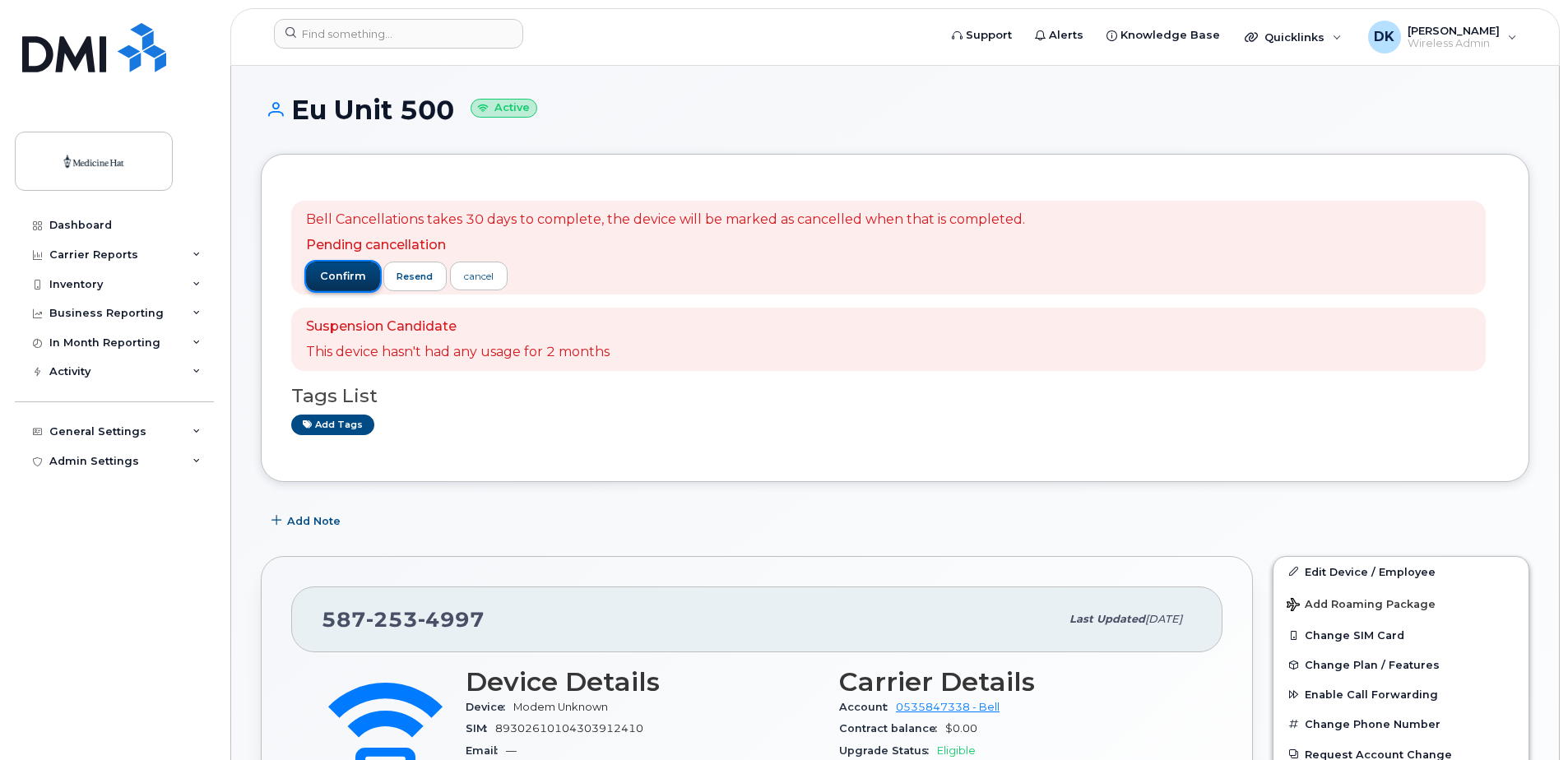
click at [348, 280] on span "confirm" at bounding box center [343, 276] width 46 height 15
